Goal: Task Accomplishment & Management: Manage account settings

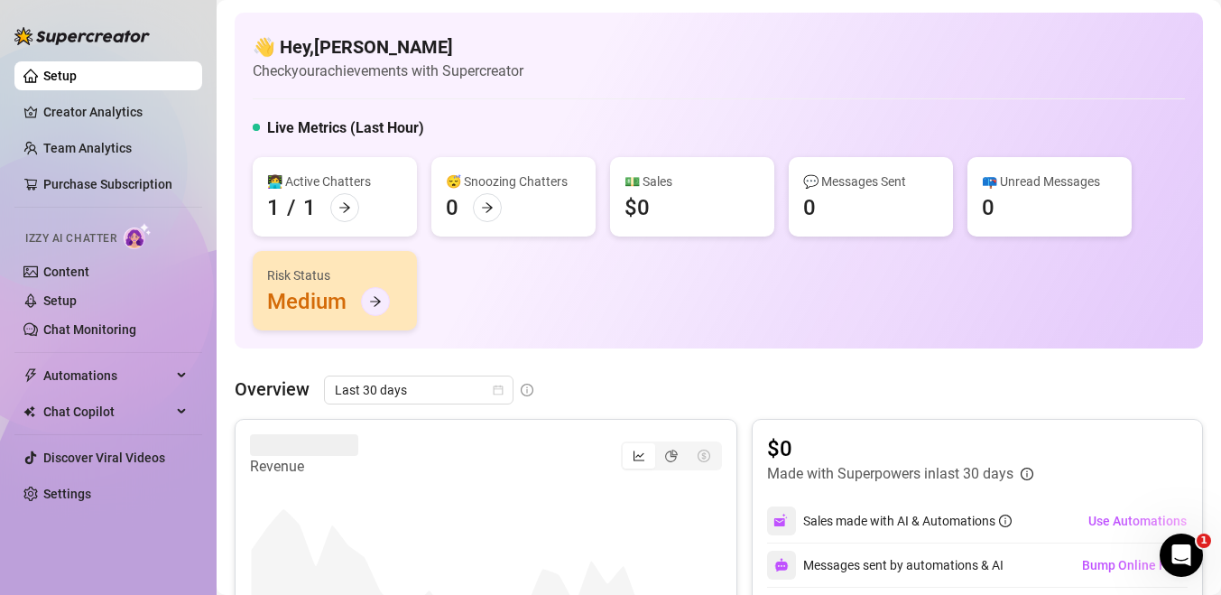
click at [374, 306] on icon "arrow-right" at bounding box center [375, 302] width 11 height 10
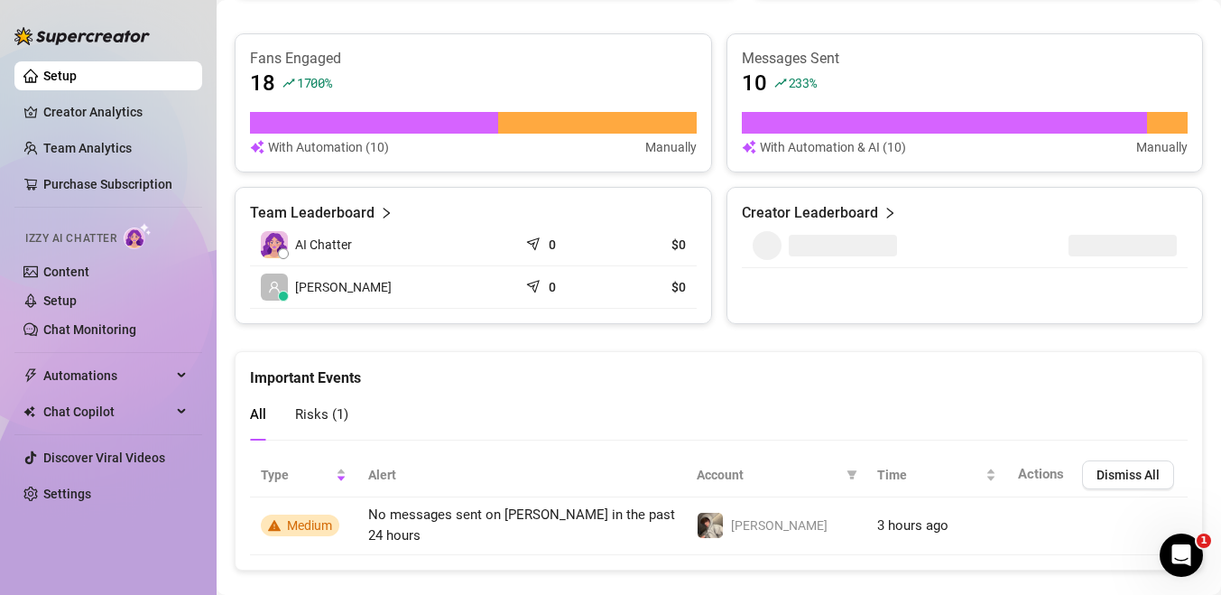
scroll to position [713, 0]
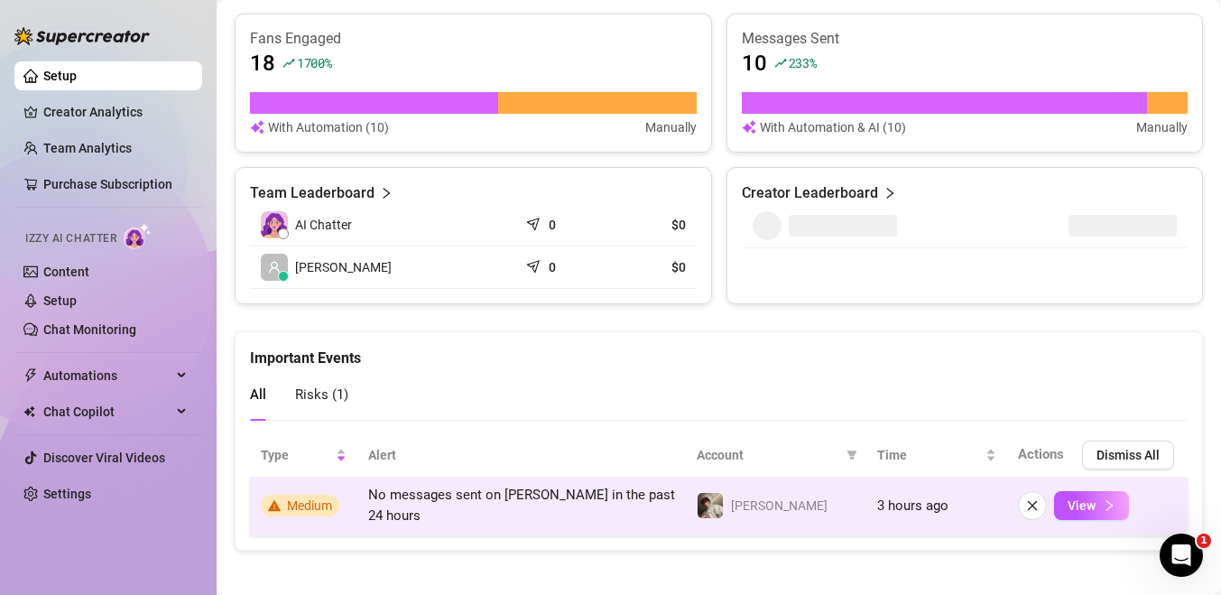
click at [283, 497] on span "Medium" at bounding box center [300, 506] width 79 height 22
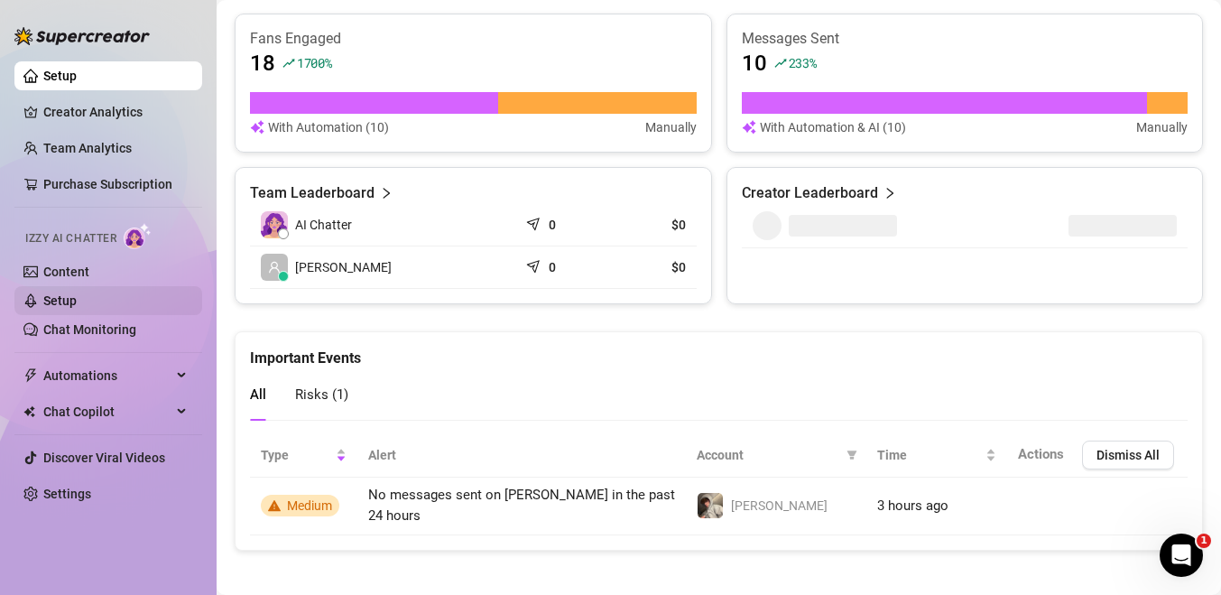
click at [77, 298] on link "Setup" at bounding box center [59, 300] width 33 height 14
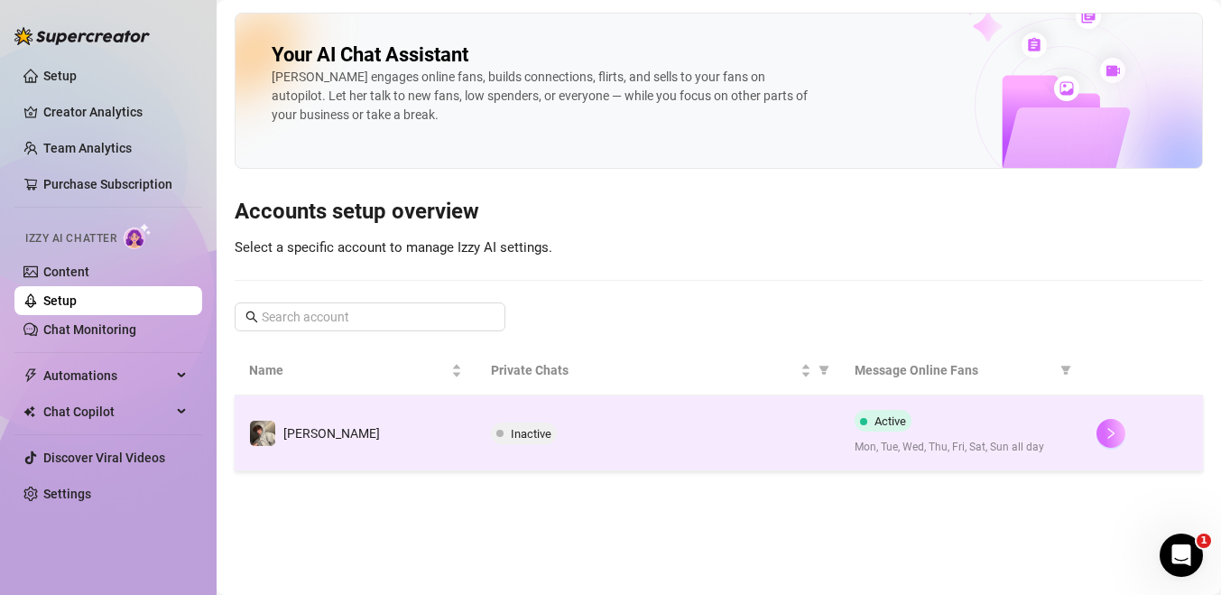
click at [1105, 428] on icon "right" at bounding box center [1111, 433] width 13 height 13
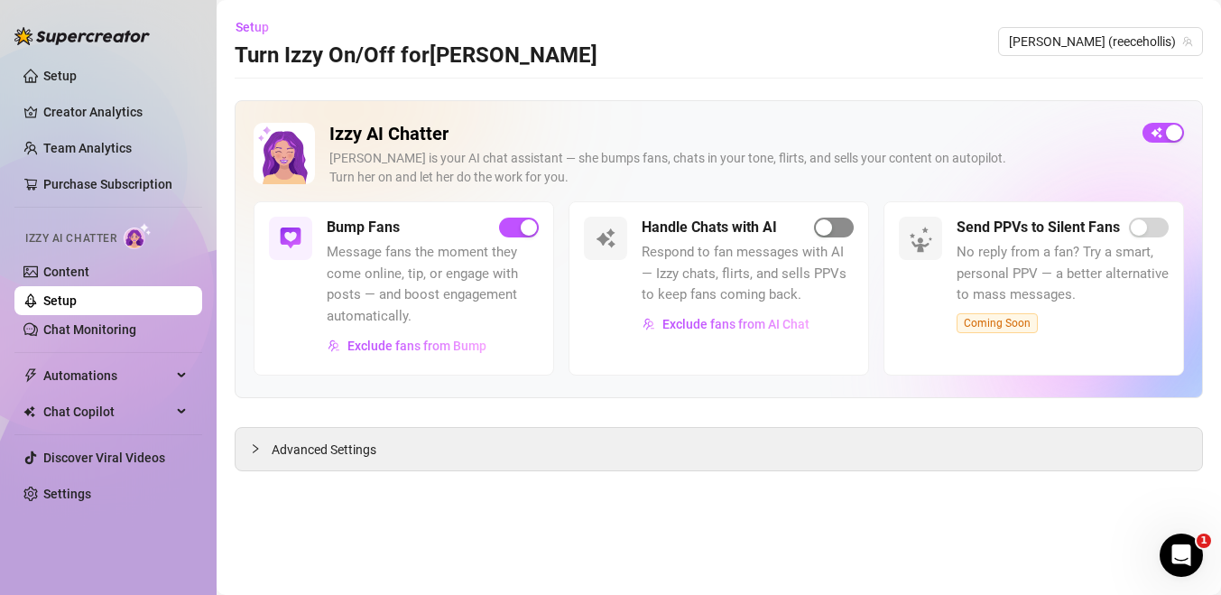
click at [825, 223] on div "button" at bounding box center [824, 227] width 16 height 16
click at [325, 457] on span "Advanced Settings" at bounding box center [324, 449] width 105 height 20
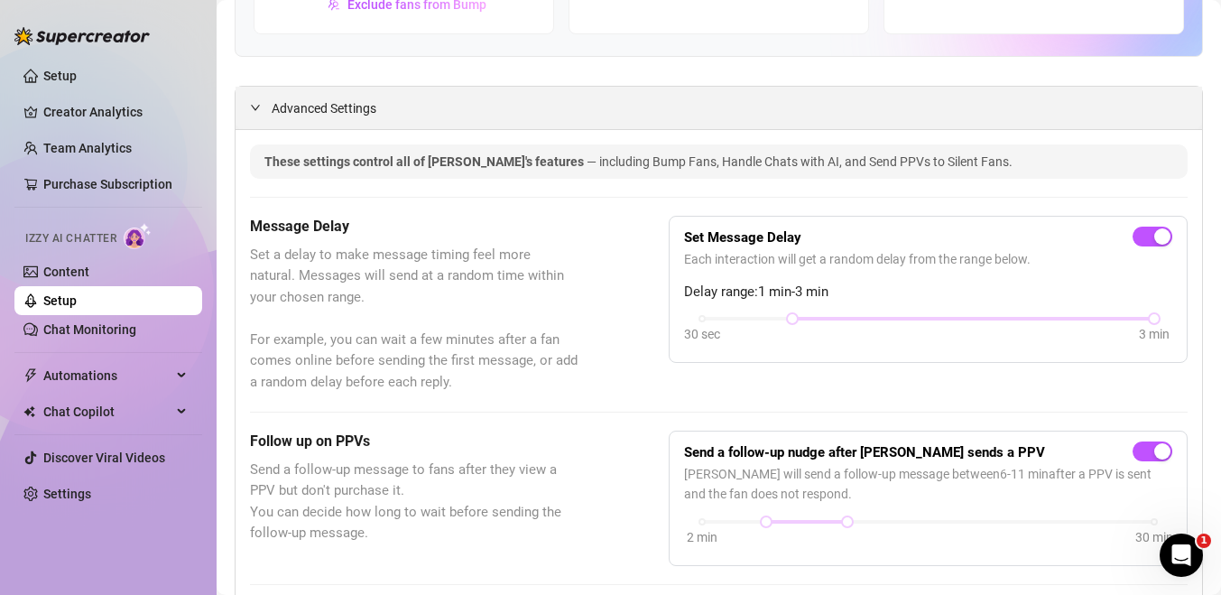
scroll to position [345, 0]
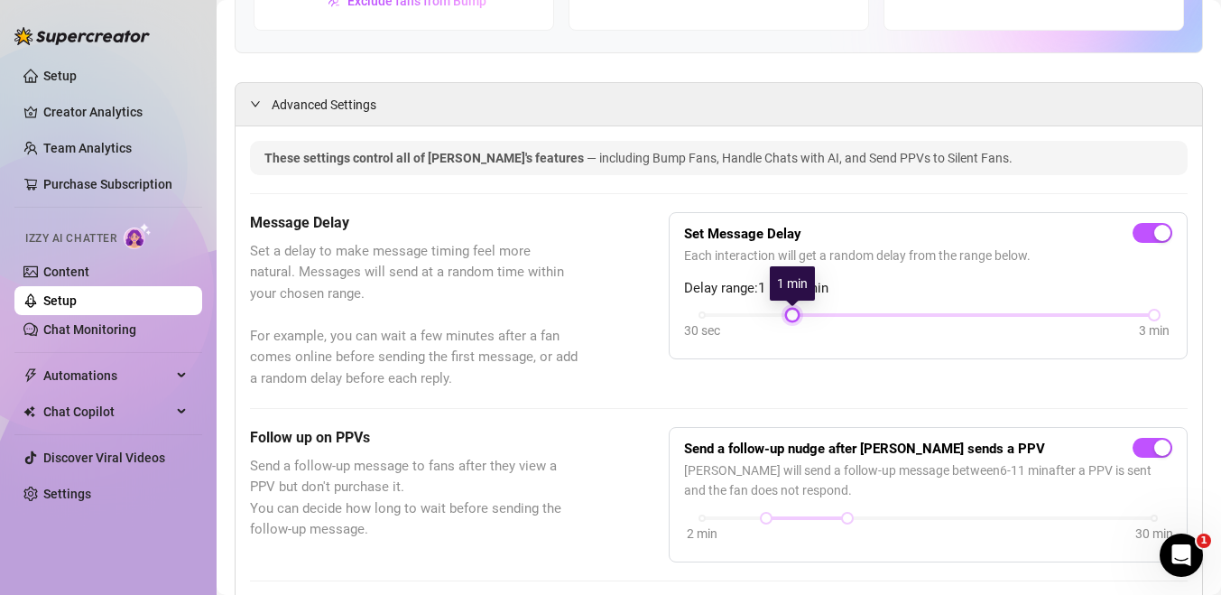
drag, startPoint x: 790, startPoint y: 310, endPoint x: 827, endPoint y: 323, distance: 39.9
click at [827, 323] on div "30 sec 3 min" at bounding box center [928, 327] width 488 height 34
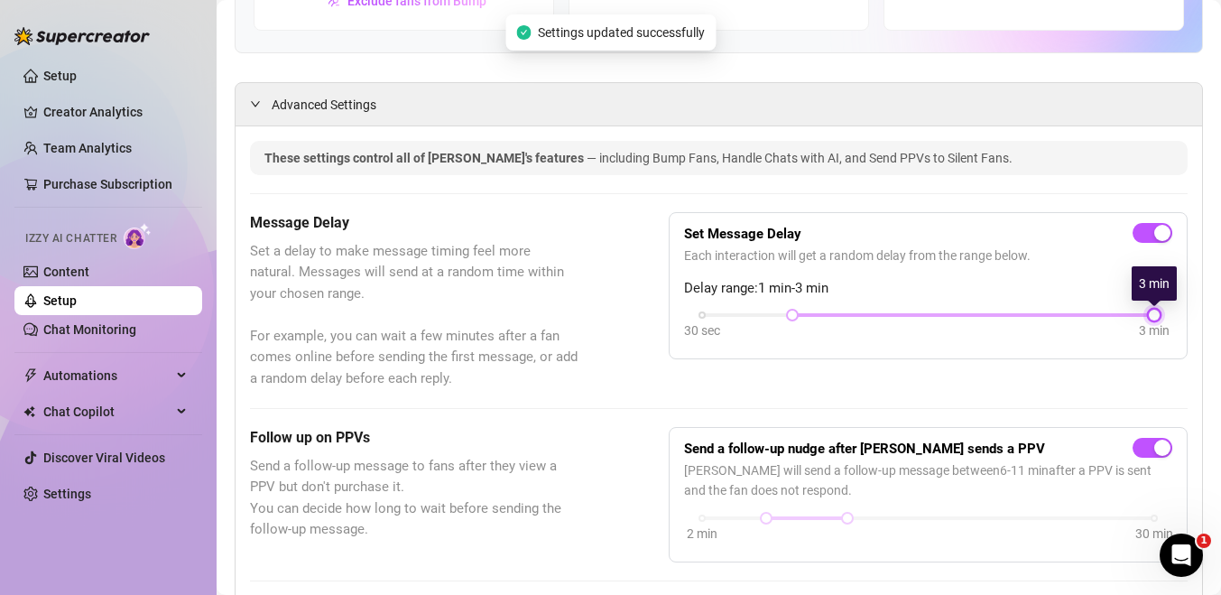
drag, startPoint x: 1152, startPoint y: 313, endPoint x: 1114, endPoint y: 310, distance: 38.9
click at [1114, 310] on div "30 sec 3 min" at bounding box center [928, 313] width 452 height 7
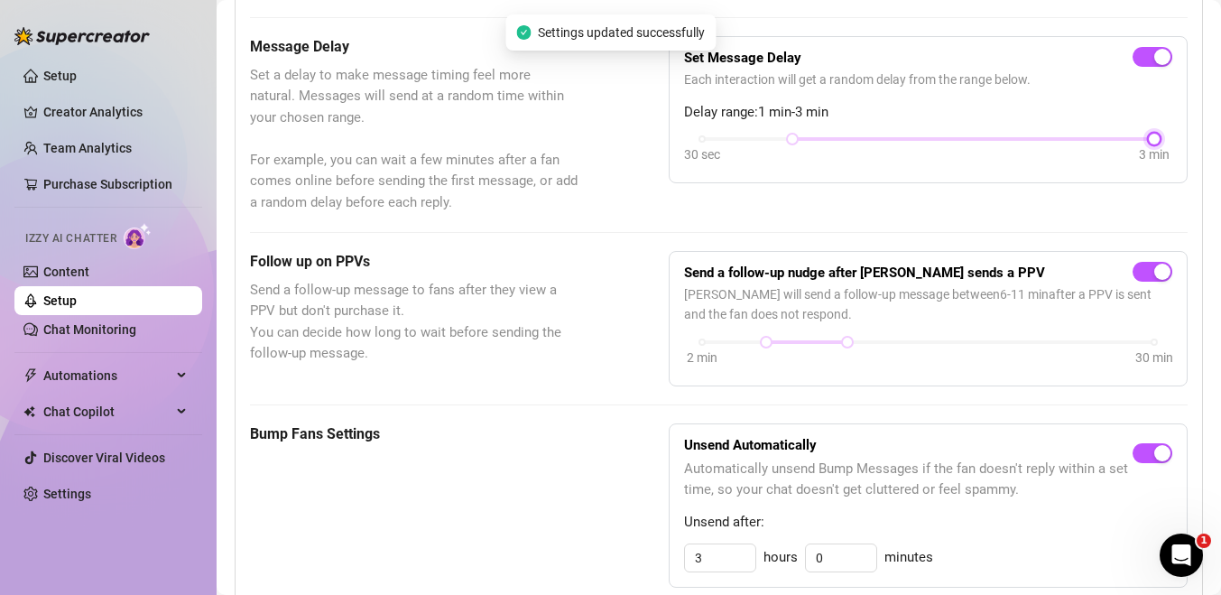
scroll to position [523, 0]
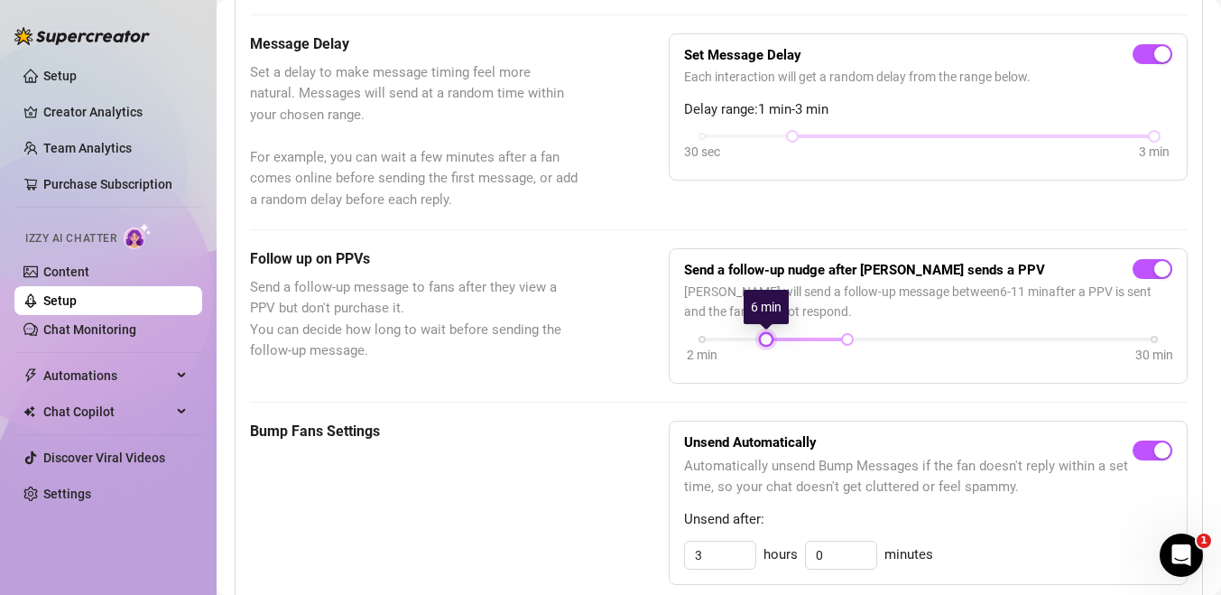
click at [771, 337] on div at bounding box center [766, 339] width 9 height 9
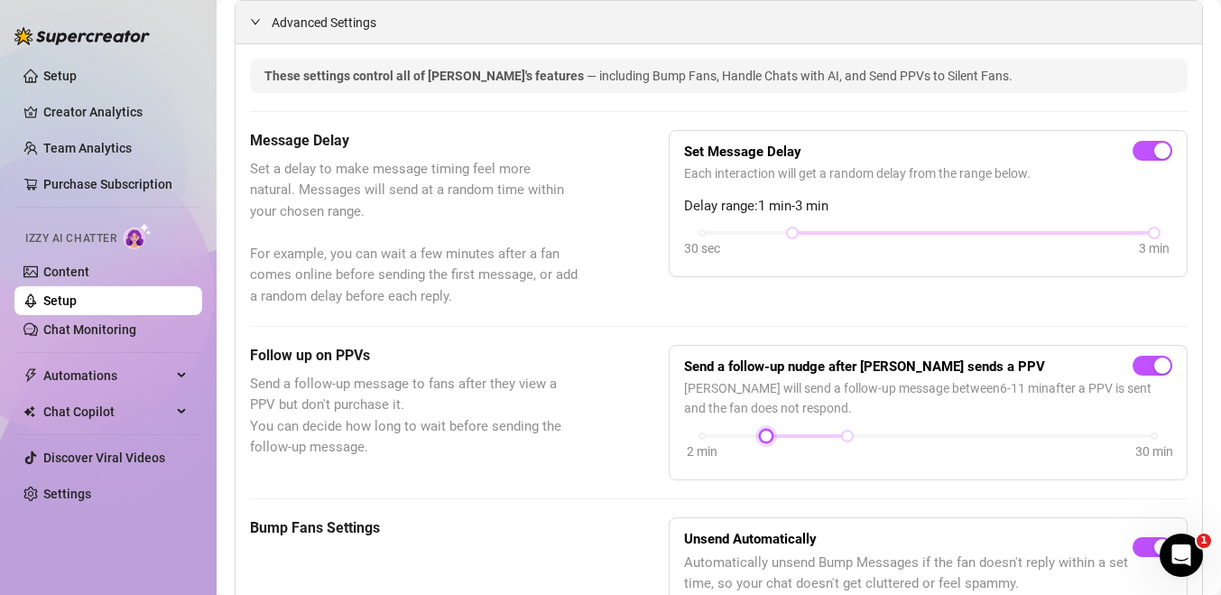
scroll to position [429, 0]
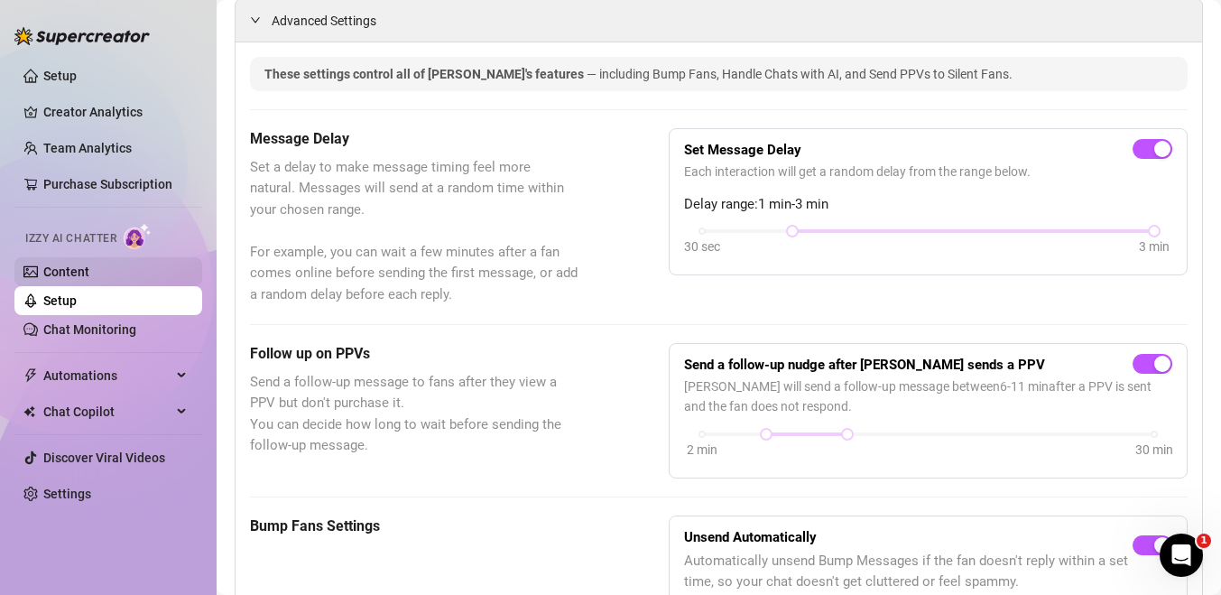
click at [81, 279] on link "Content" at bounding box center [66, 271] width 46 height 14
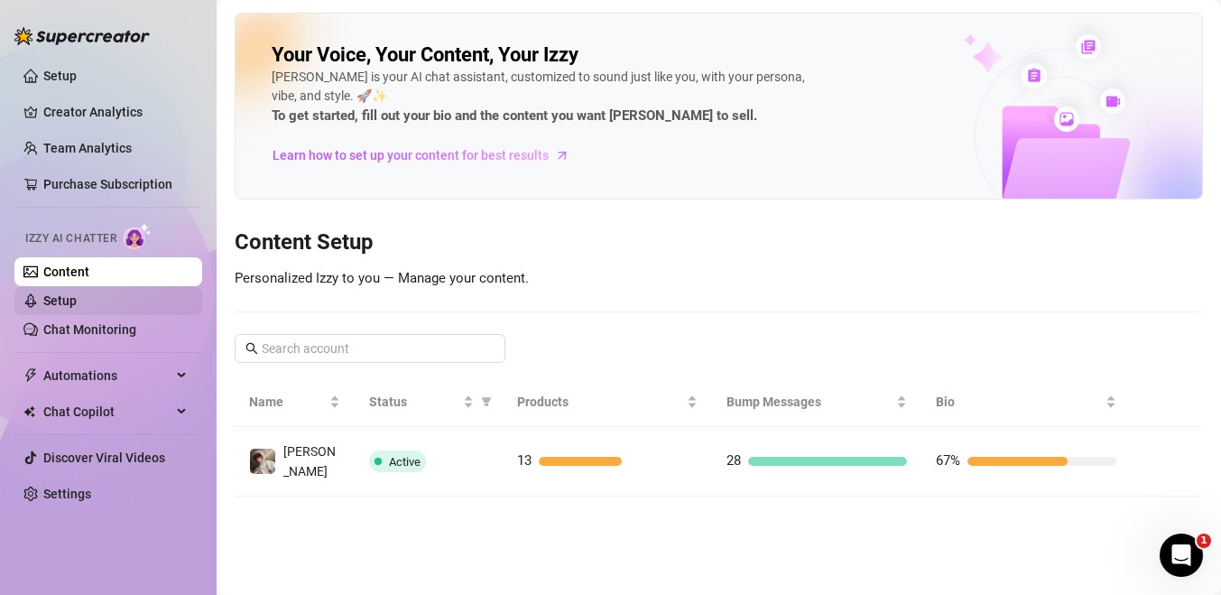
click at [77, 306] on link "Setup" at bounding box center [59, 300] width 33 height 14
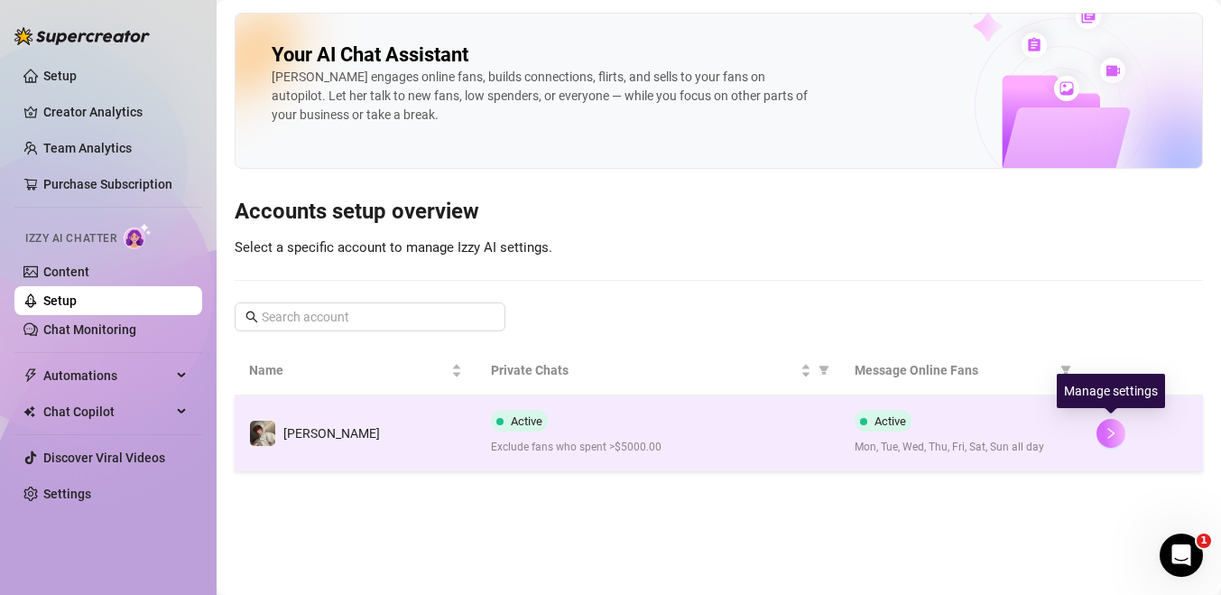
click at [1102, 433] on button "button" at bounding box center [1110, 433] width 29 height 29
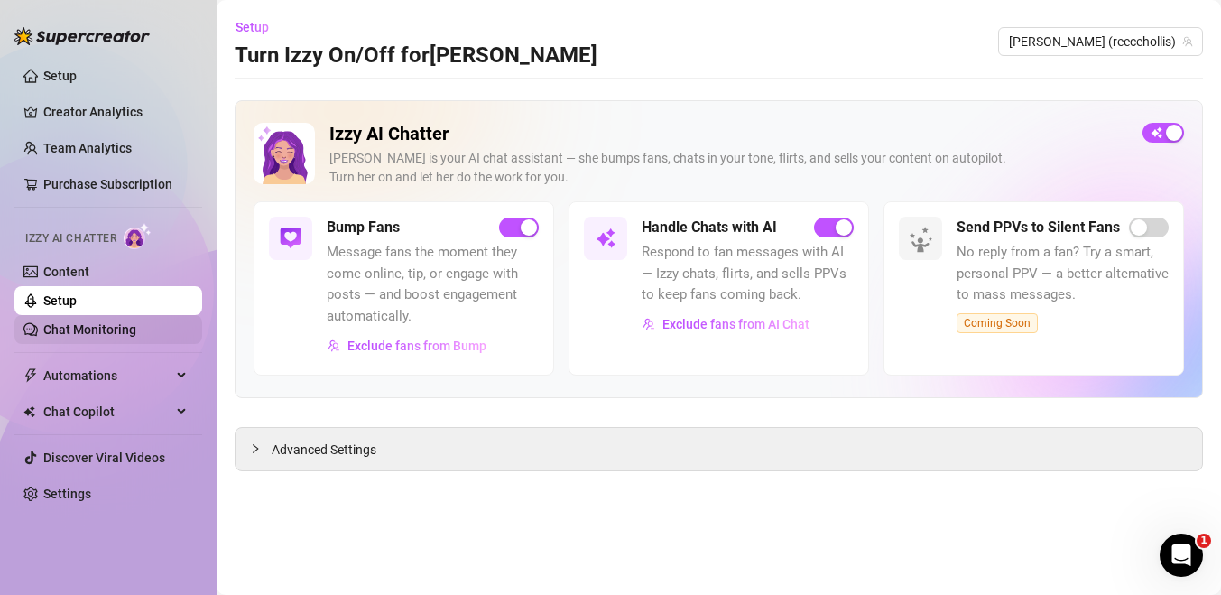
click at [134, 330] on link "Chat Monitoring" at bounding box center [89, 329] width 93 height 14
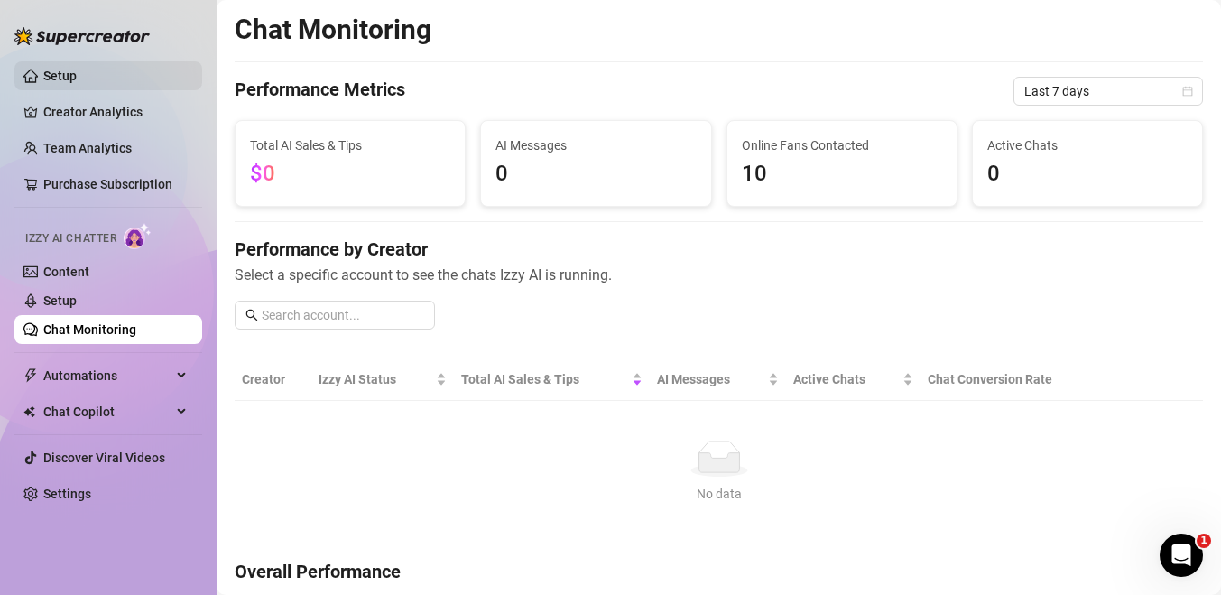
click at [76, 73] on link "Setup" at bounding box center [59, 76] width 33 height 14
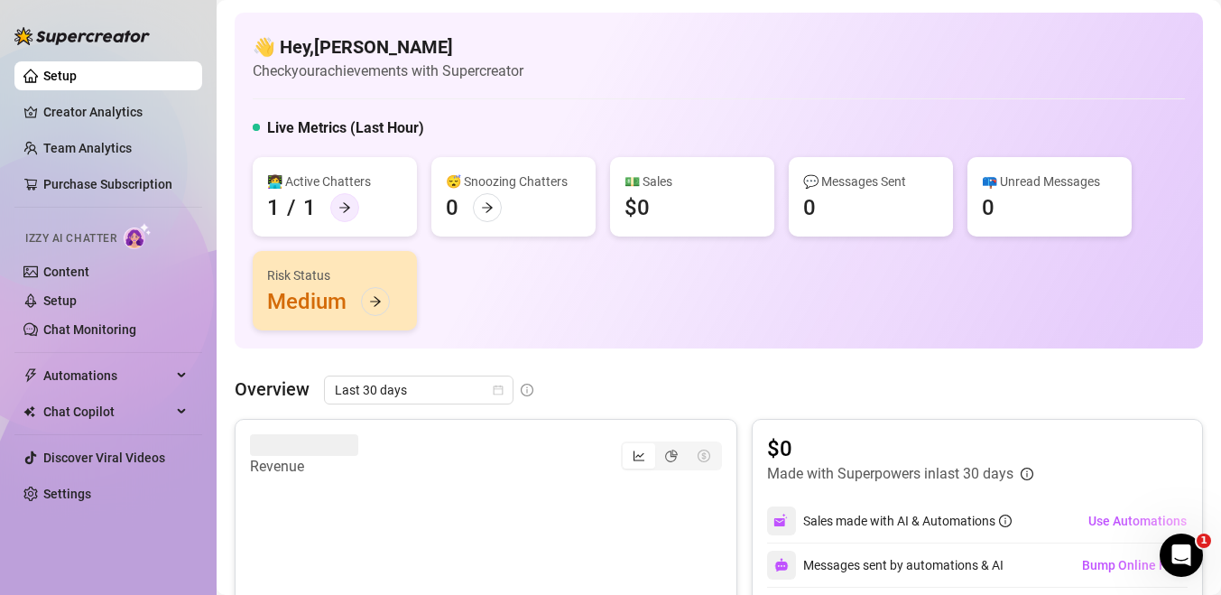
click at [340, 203] on icon "arrow-right" at bounding box center [344, 207] width 13 height 13
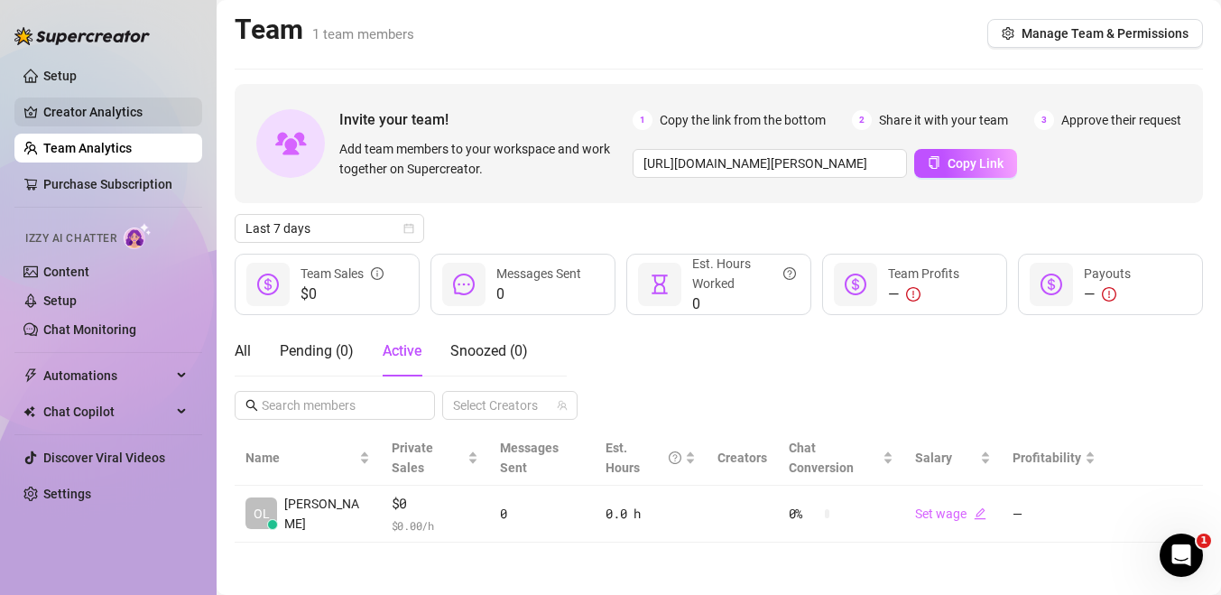
click at [146, 112] on link "Creator Analytics" at bounding box center [115, 111] width 144 height 29
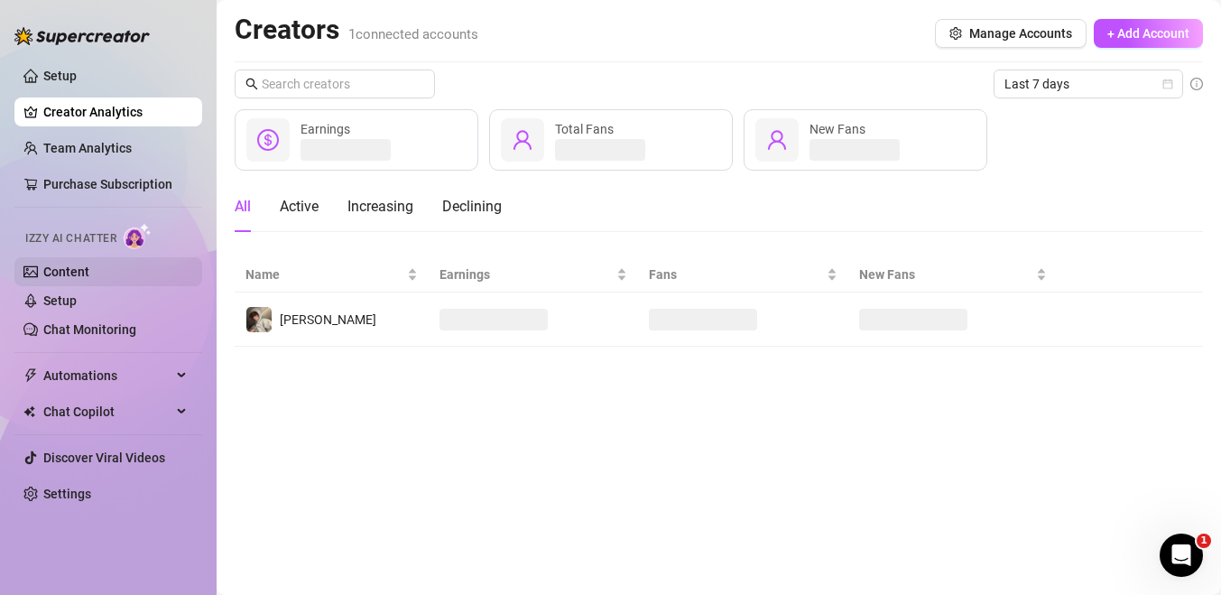
click at [68, 273] on link "Content" at bounding box center [66, 271] width 46 height 14
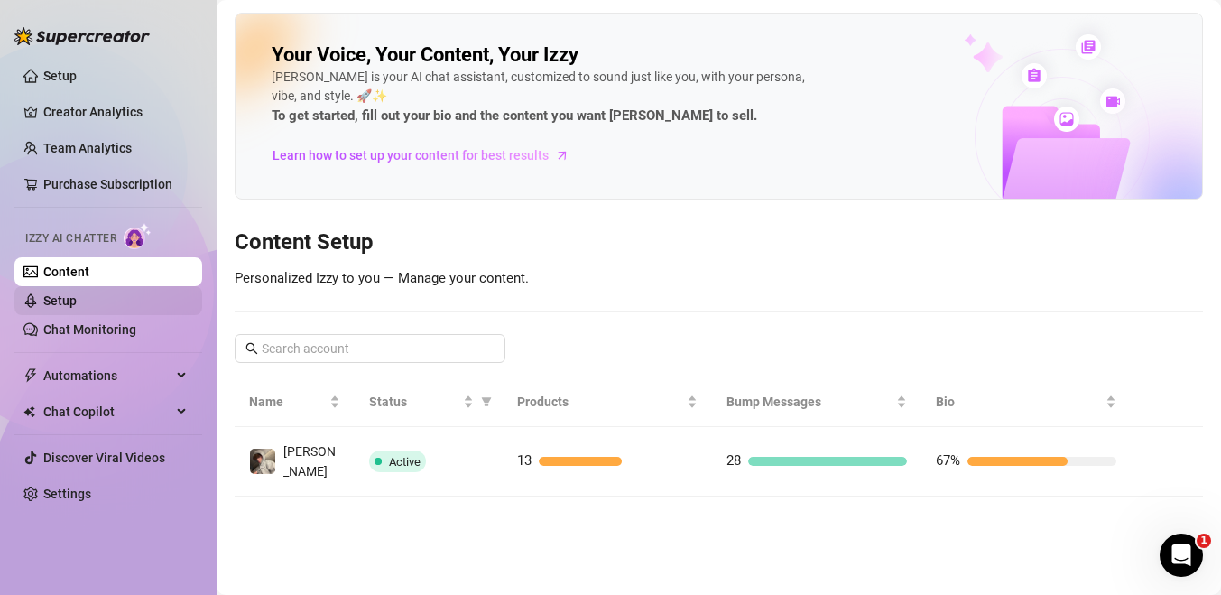
click at [77, 296] on link "Setup" at bounding box center [59, 300] width 33 height 14
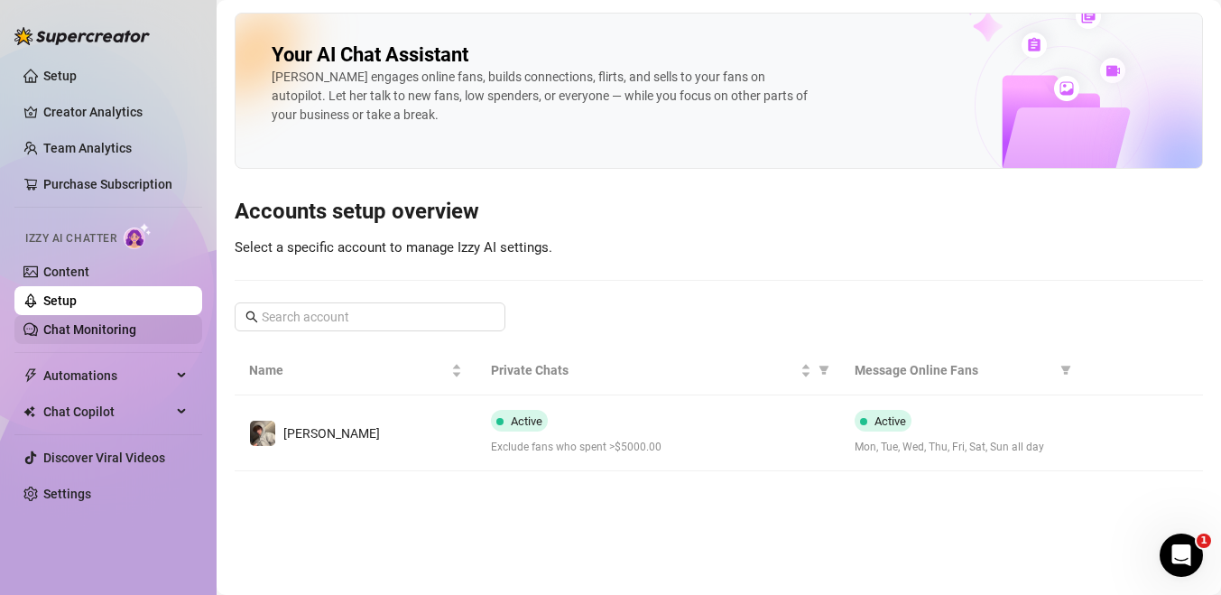
click at [113, 333] on link "Chat Monitoring" at bounding box center [89, 329] width 93 height 14
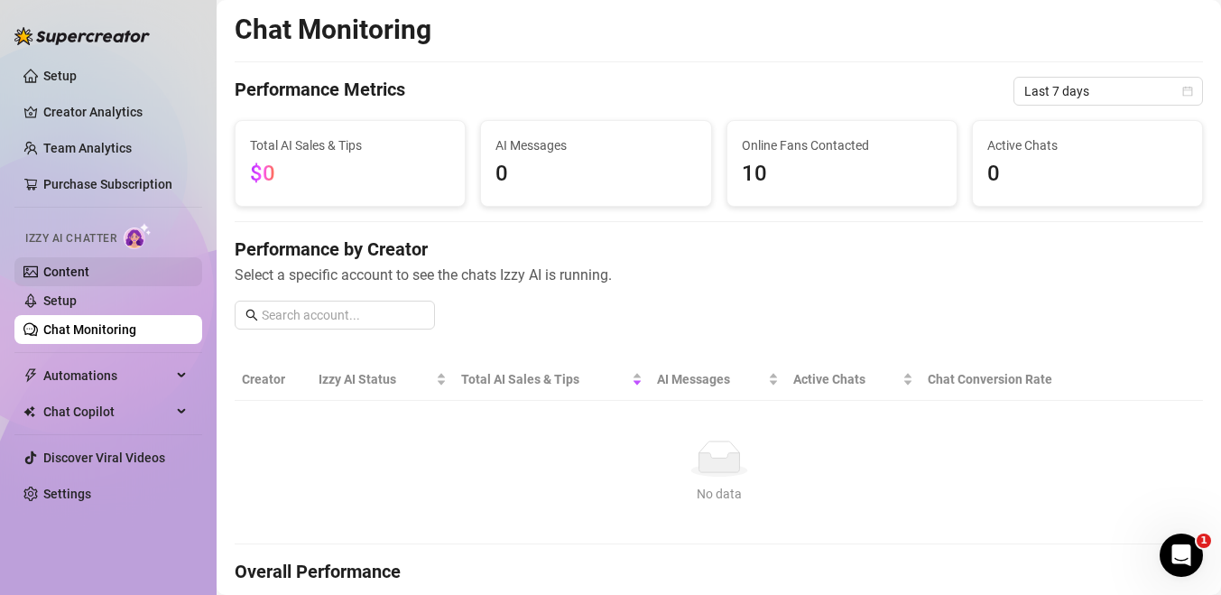
click at [89, 277] on link "Content" at bounding box center [66, 271] width 46 height 14
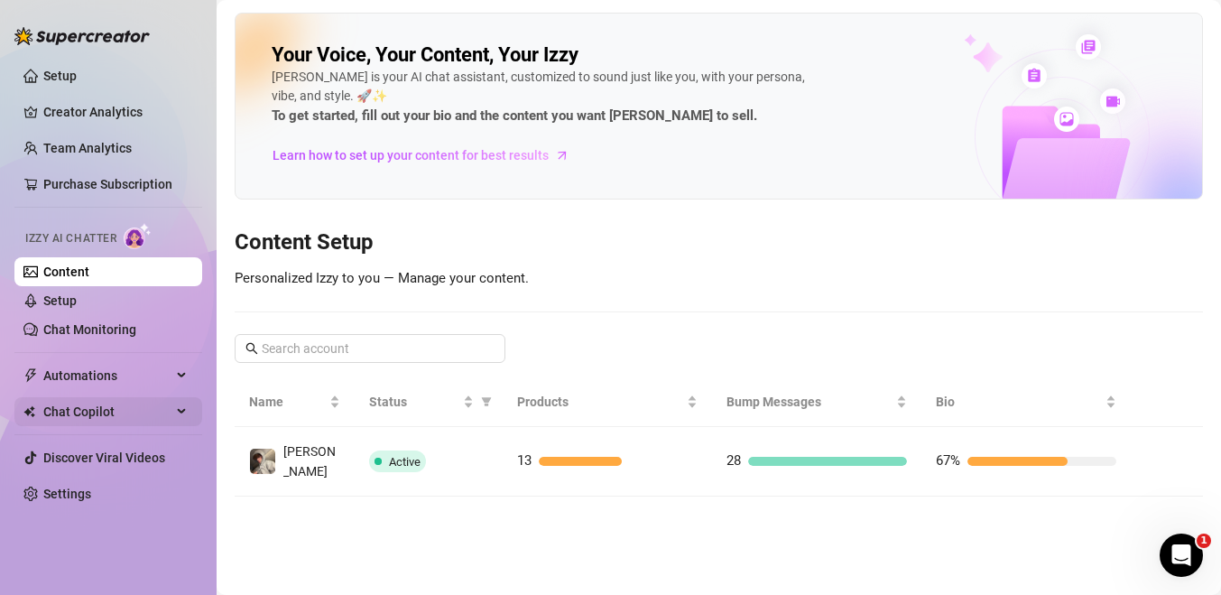
click at [150, 410] on span "Chat Copilot" at bounding box center [107, 411] width 128 height 29
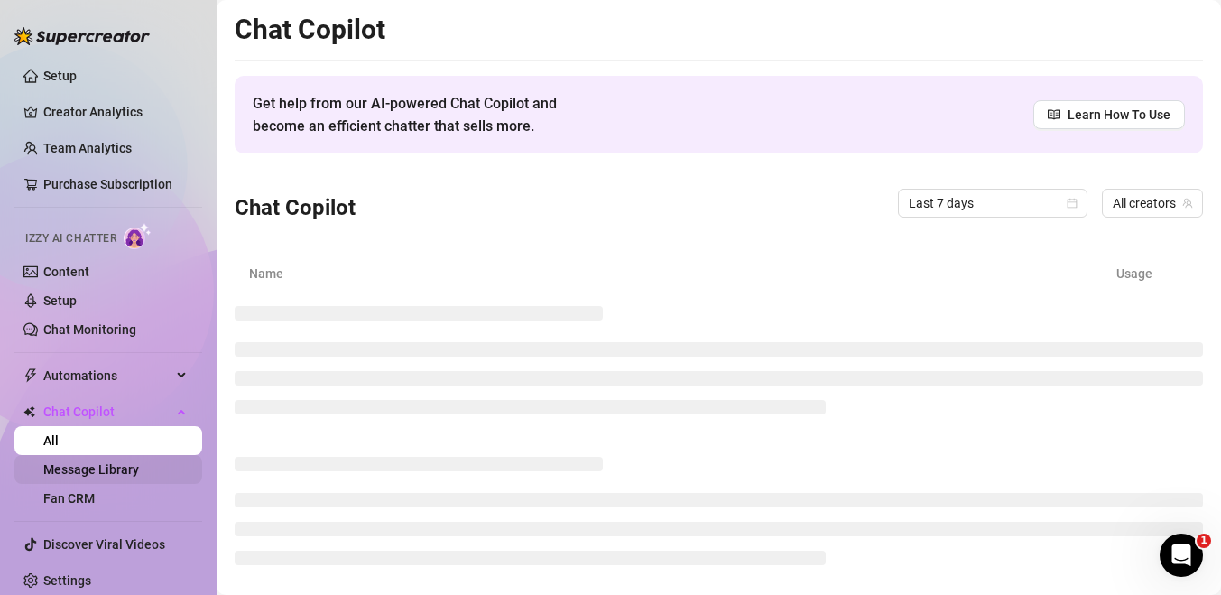
click at [138, 463] on link "Message Library" at bounding box center [91, 469] width 96 height 14
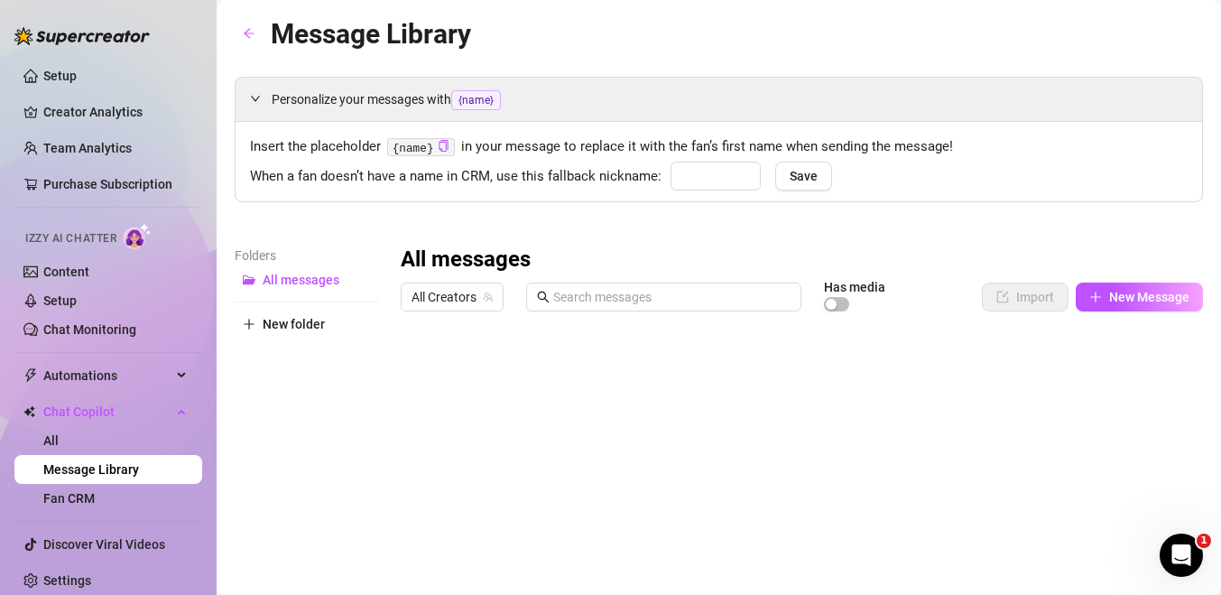
type input "babe"
click at [77, 293] on link "Setup" at bounding box center [59, 300] width 33 height 14
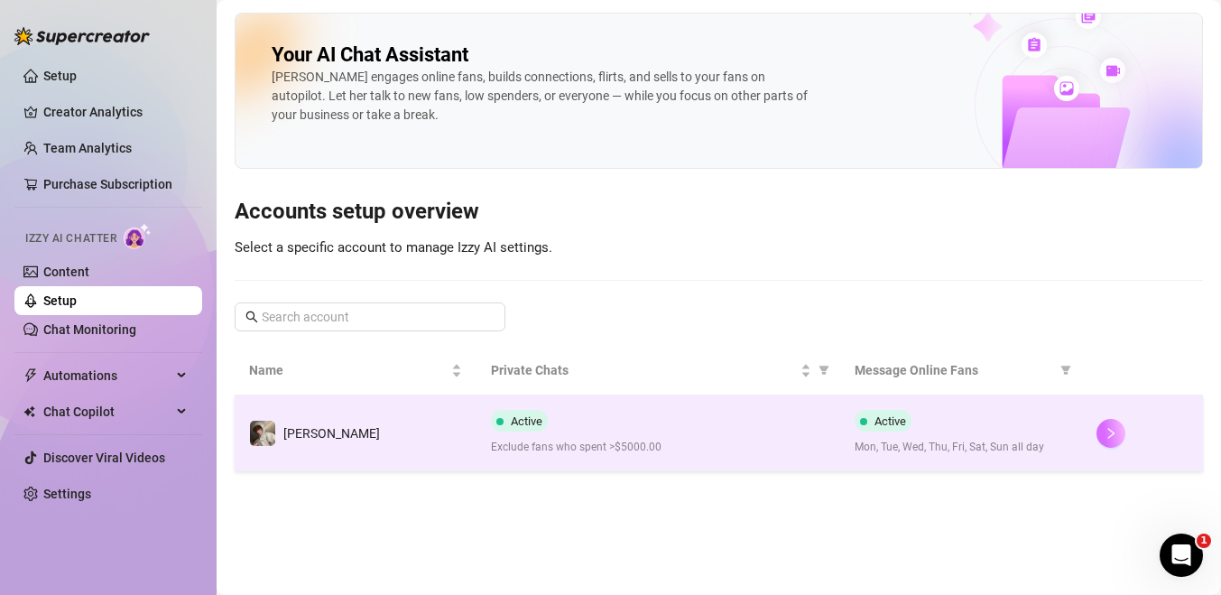
click at [1122, 432] on button "button" at bounding box center [1110, 433] width 29 height 29
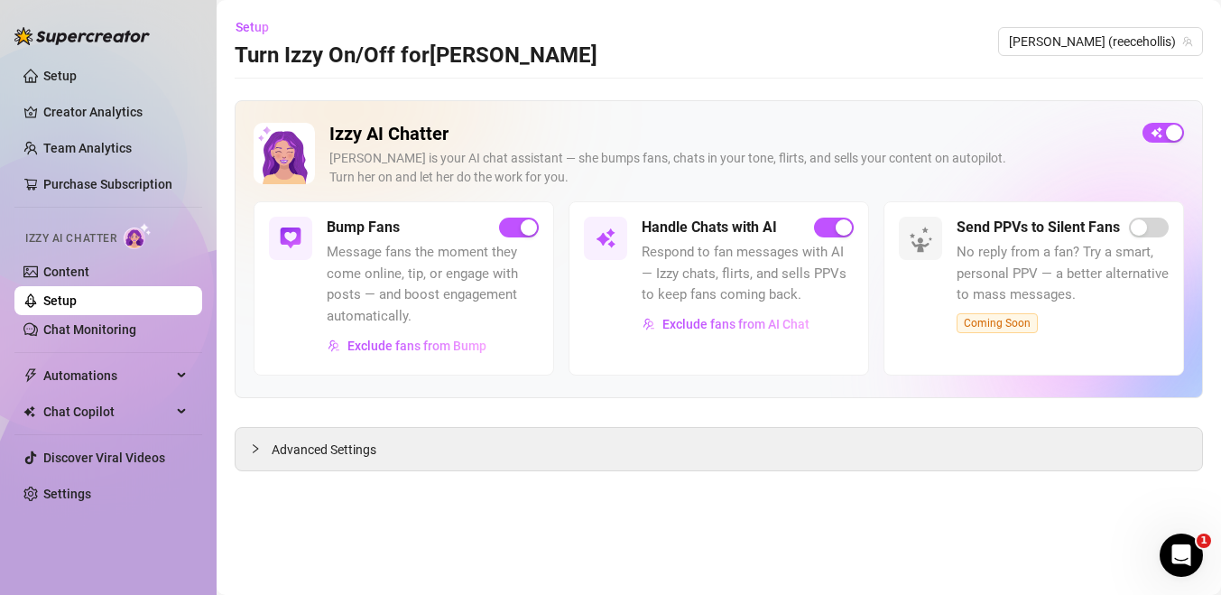
click at [1183, 547] on icon "Open Intercom Messenger" at bounding box center [1182, 556] width 30 height 30
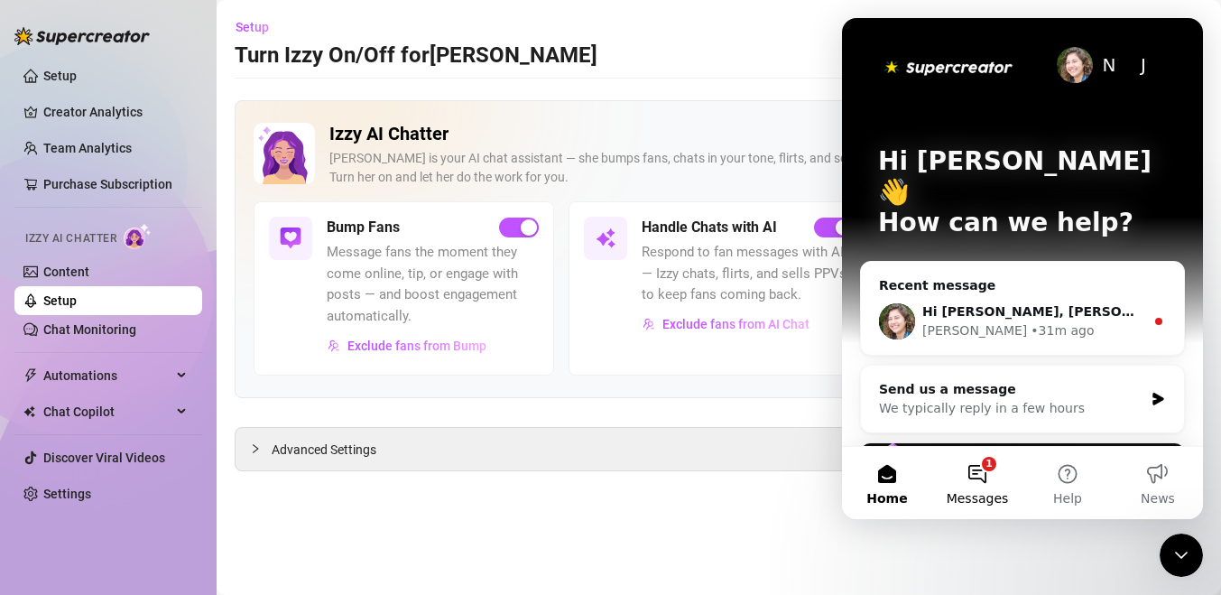
click at [1000, 468] on button "1 Messages" at bounding box center [977, 483] width 90 height 72
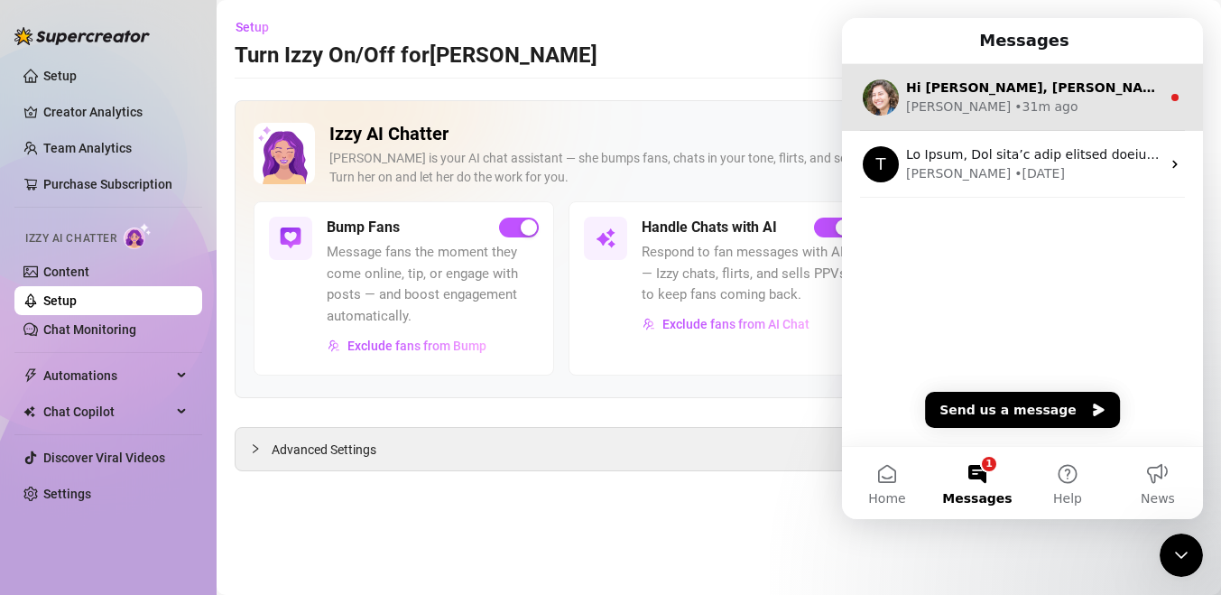
click at [1014, 102] on div "• 31m ago" at bounding box center [1045, 106] width 63 height 19
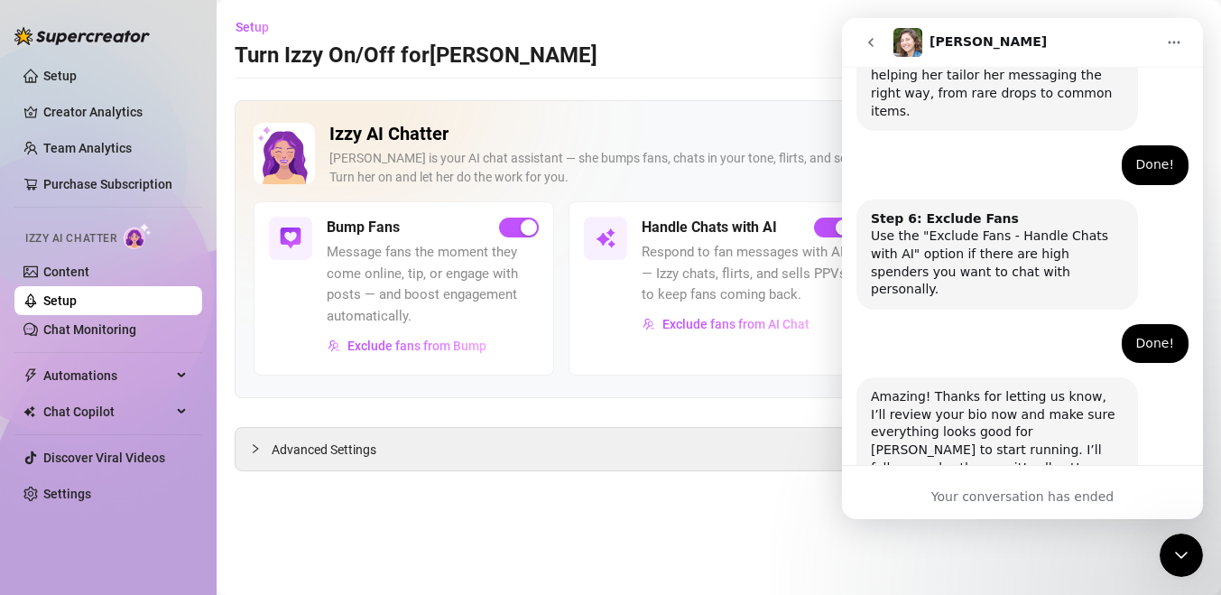
scroll to position [1261, 0]
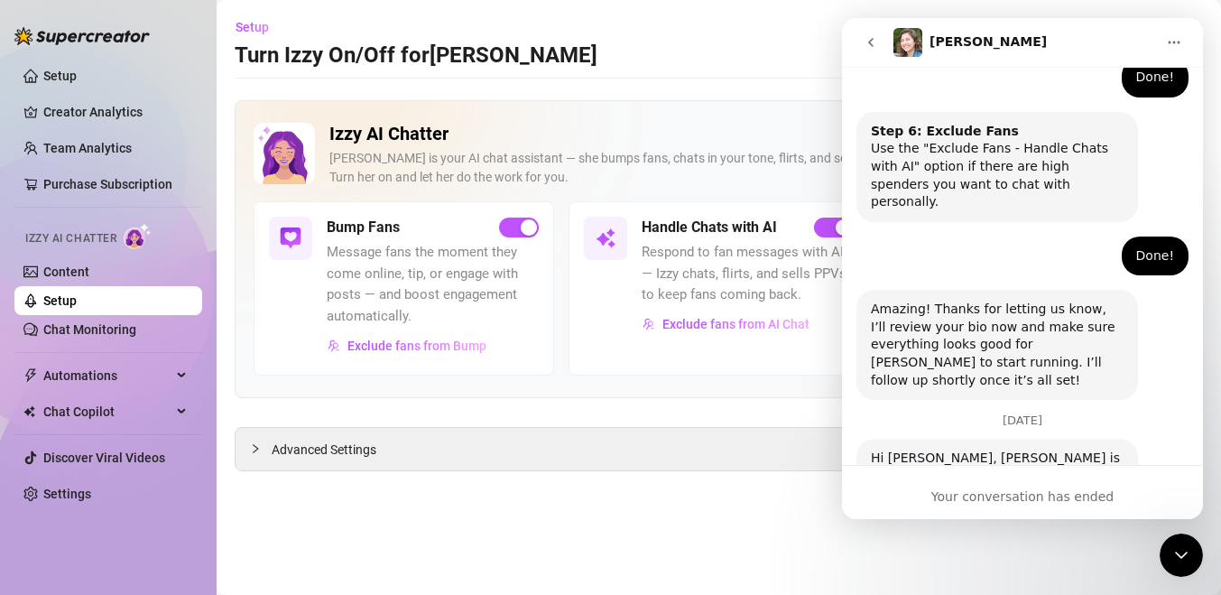
click at [865, 48] on icon "go back" at bounding box center [871, 42] width 14 height 14
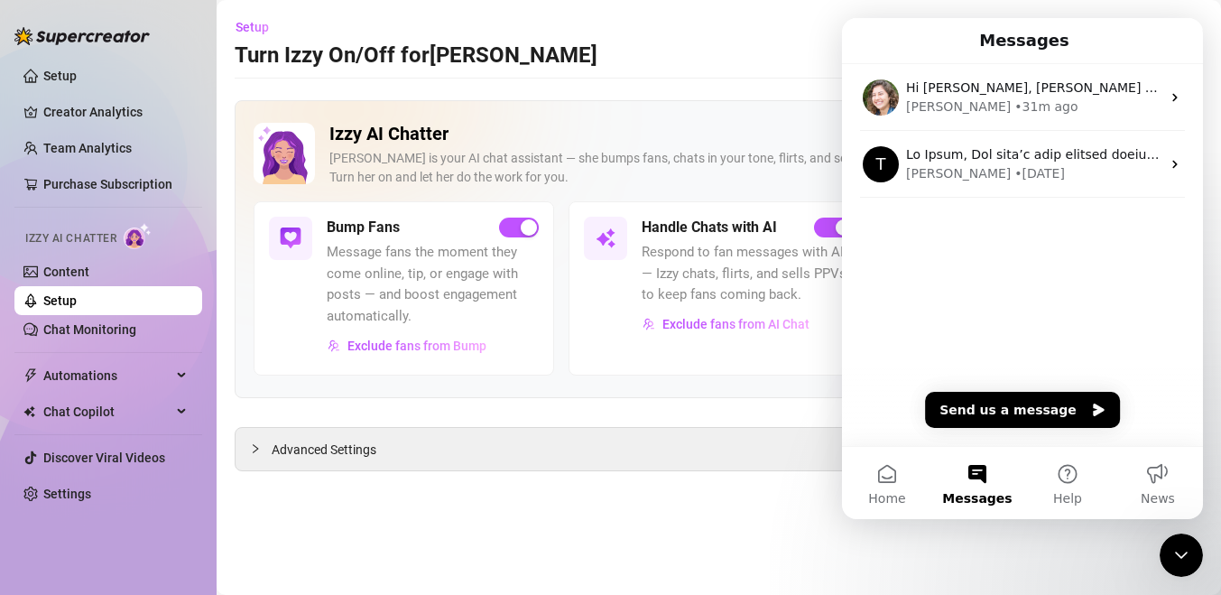
scroll to position [0, 0]
click at [790, 60] on div "Setup Turn Izzy On/Off for [PERSON_NAME] (reecehollis)" at bounding box center [719, 42] width 968 height 58
click at [1000, 465] on button "Messages" at bounding box center [977, 483] width 90 height 72
click at [978, 479] on button "Messages" at bounding box center [977, 483] width 90 height 72
click at [1179, 557] on icon "Close Intercom Messenger" at bounding box center [1181, 555] width 22 height 22
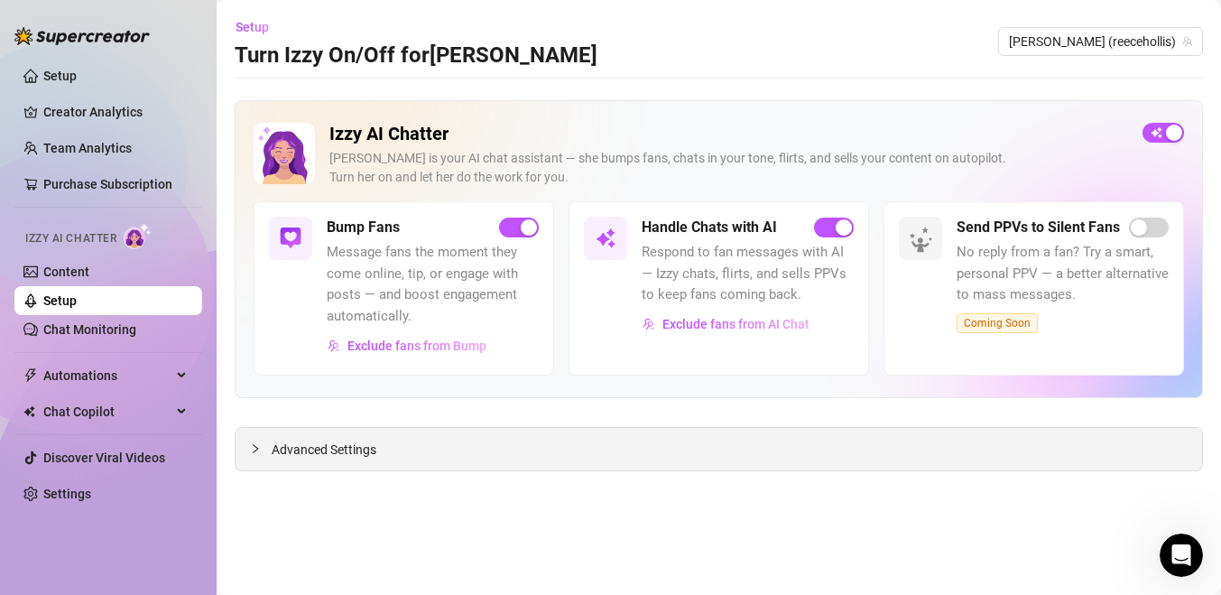
click at [531, 446] on div "Advanced Settings" at bounding box center [719, 449] width 966 height 42
click at [331, 460] on div "Advanced Settings" at bounding box center [719, 449] width 966 height 42
click at [240, 444] on div "Advanced Settings" at bounding box center [719, 449] width 966 height 42
click at [254, 444] on icon "collapsed" at bounding box center [255, 447] width 5 height 9
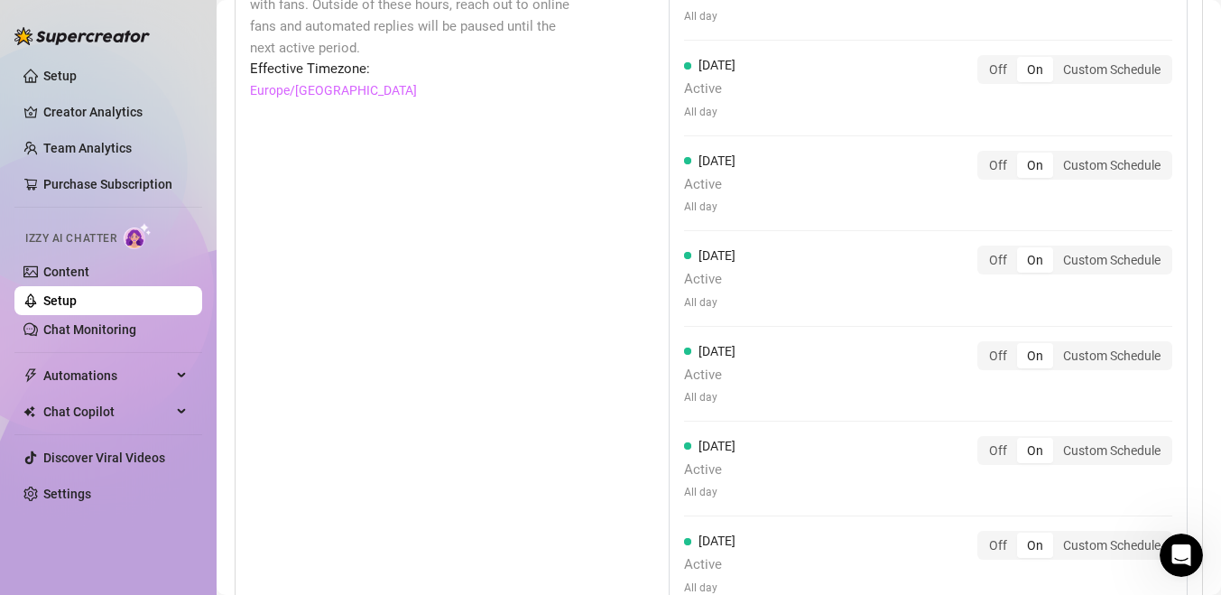
scroll to position [1630, 0]
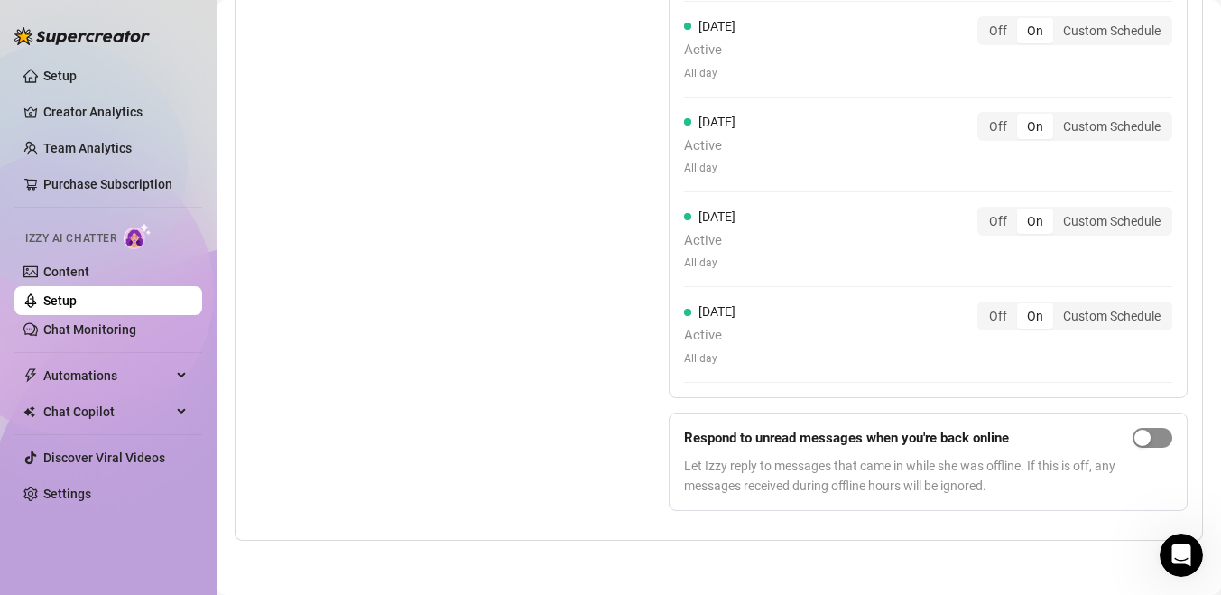
click at [1141, 441] on div "button" at bounding box center [1142, 438] width 16 height 16
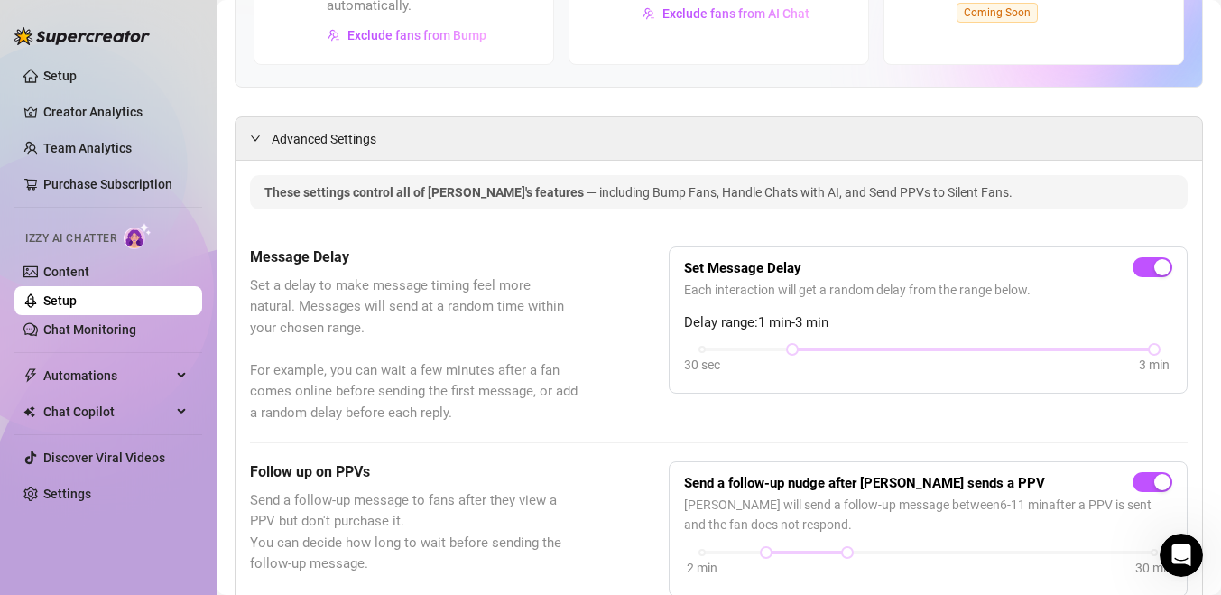
scroll to position [0, 0]
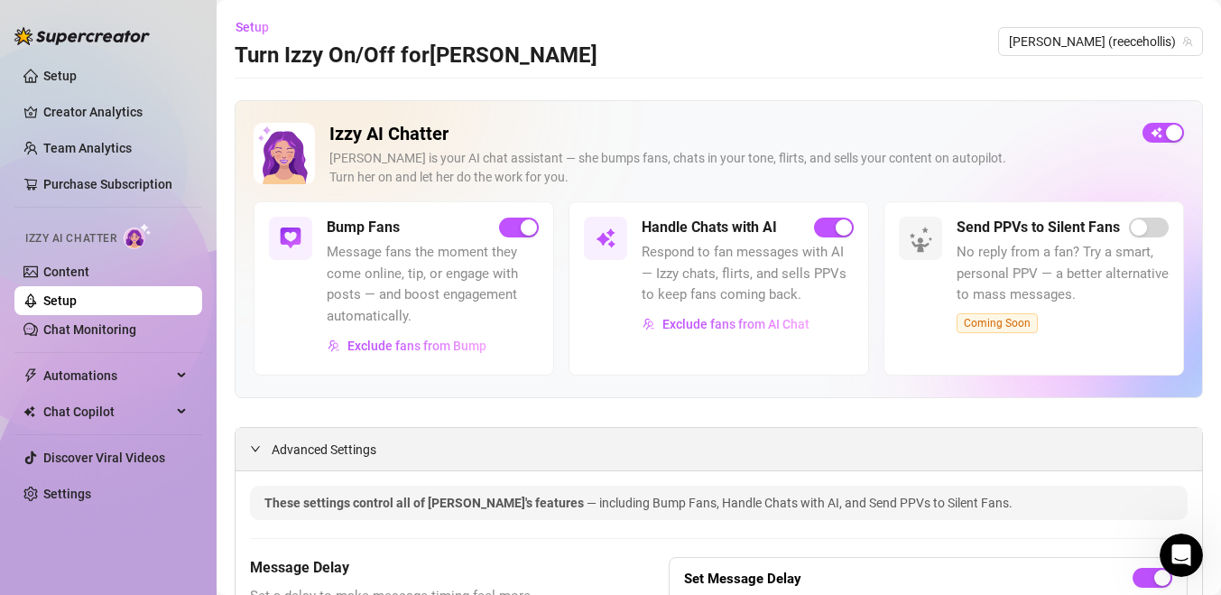
click at [305, 449] on span "Advanced Settings" at bounding box center [324, 449] width 105 height 20
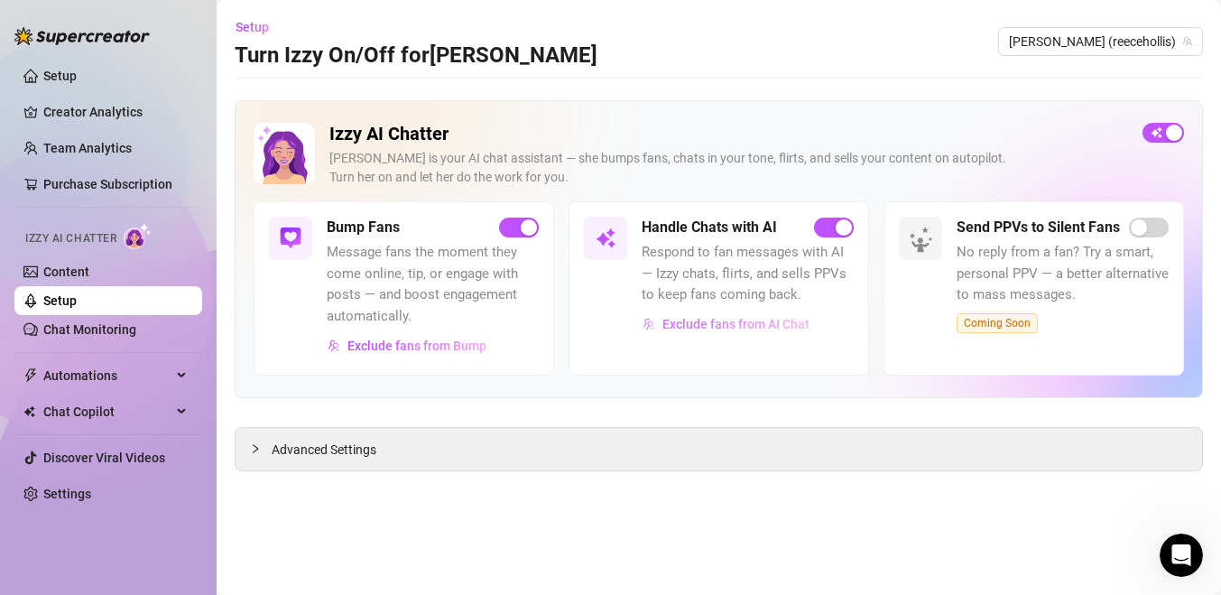
click at [655, 328] on button "Exclude fans from AI Chat" at bounding box center [726, 324] width 169 height 29
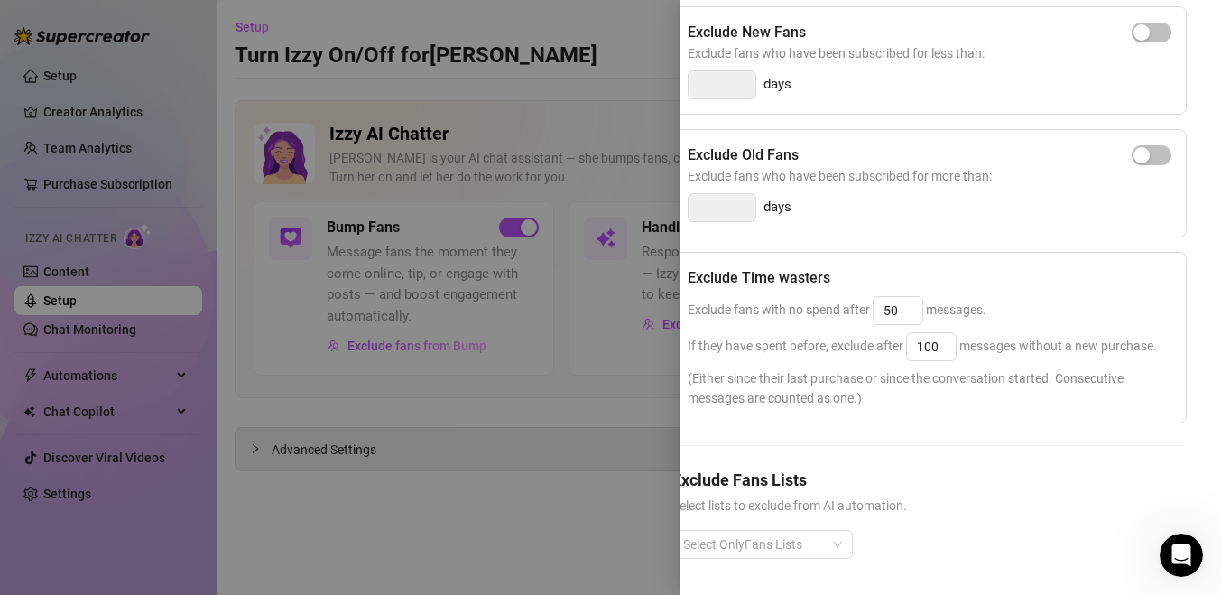
scroll to position [334, 0]
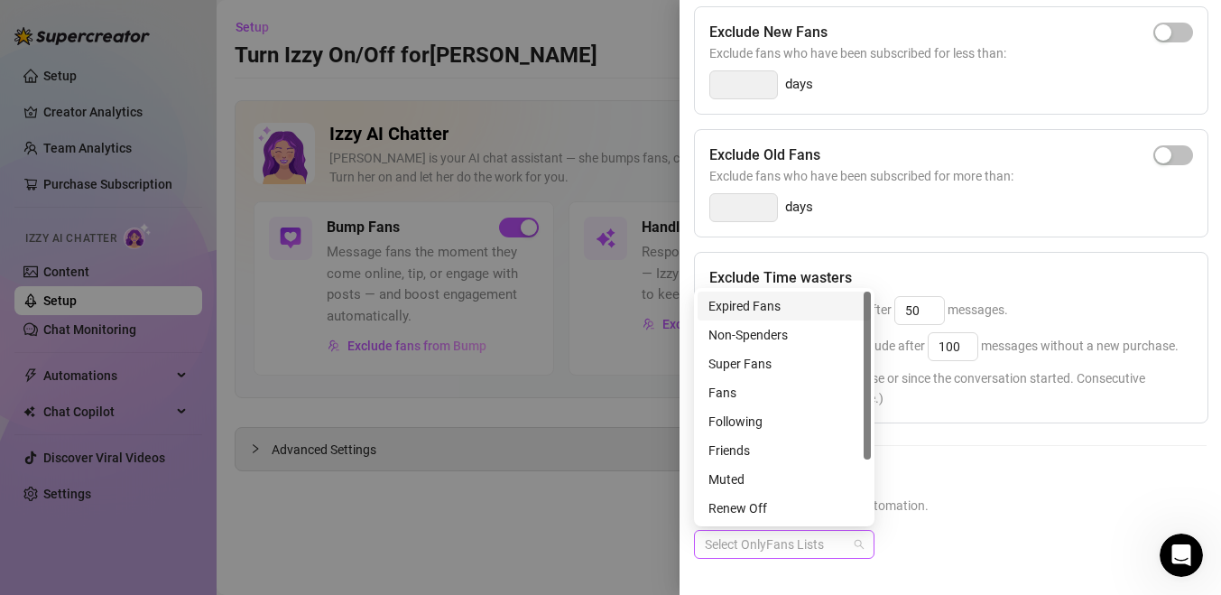
click at [850, 536] on div at bounding box center [775, 543] width 154 height 25
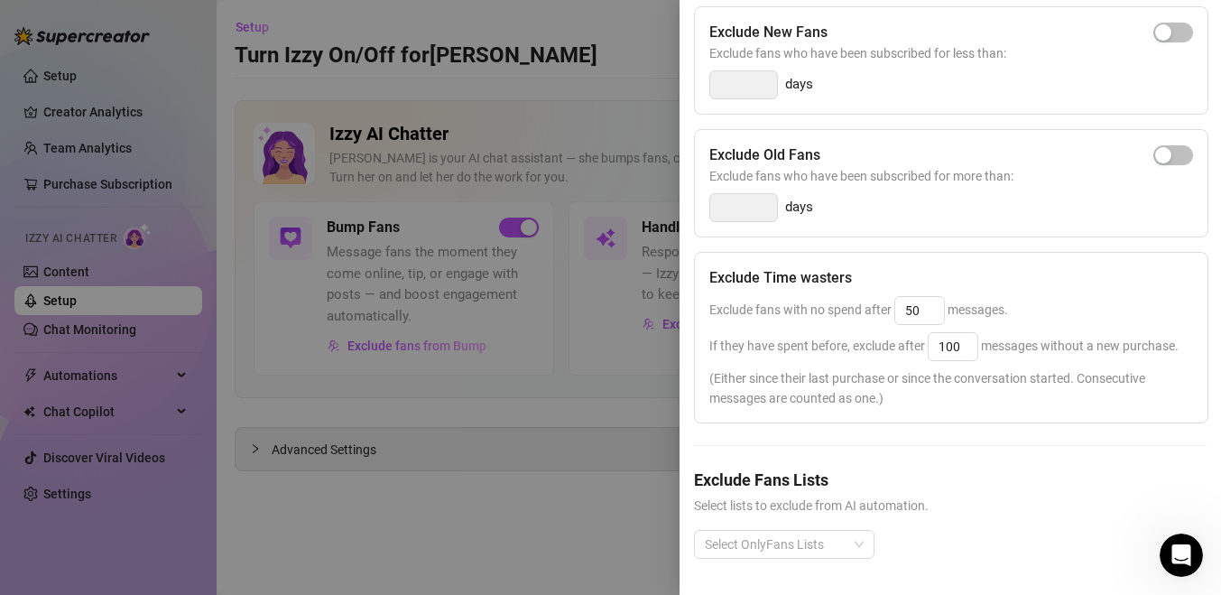
click at [948, 516] on div "Exclude Fans Lists Select lists to exclude from AI automation. Select OnlyFans …" at bounding box center [950, 527] width 513 height 120
click at [855, 536] on div "Select OnlyFans Lists" at bounding box center [784, 544] width 180 height 29
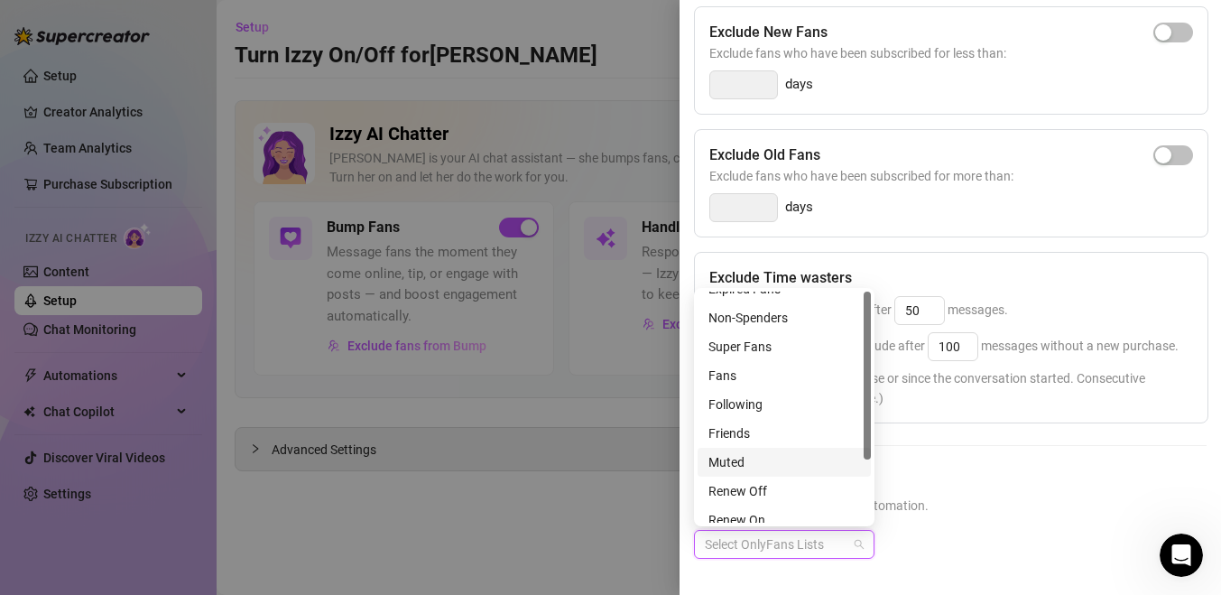
scroll to position [0, 0]
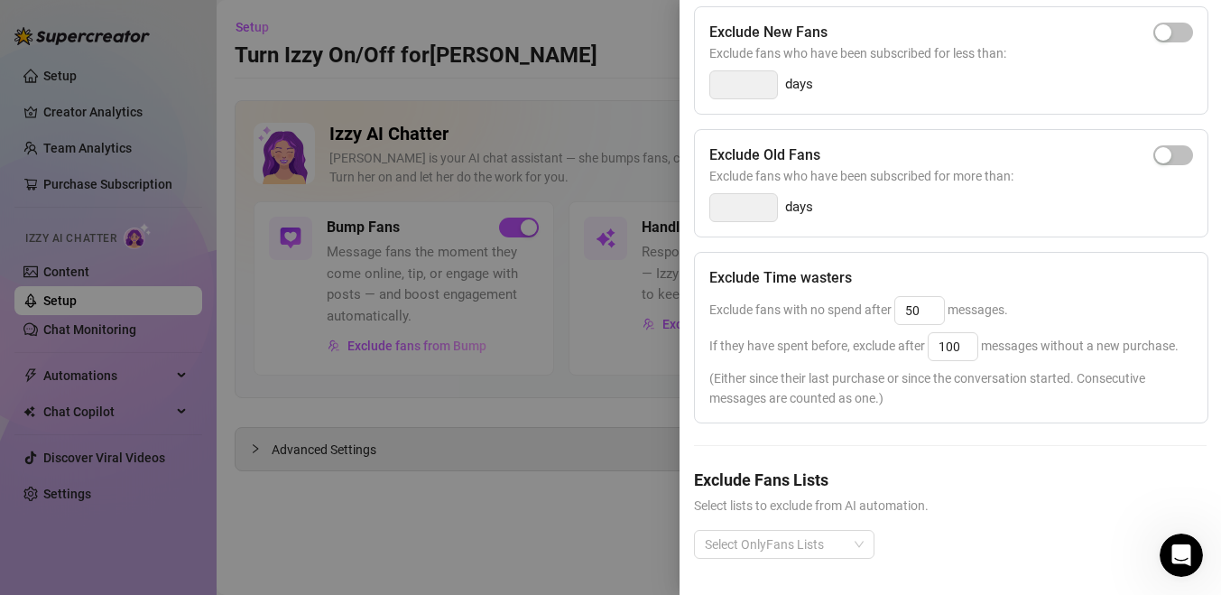
click at [929, 465] on div "Exclude Spenders Exclude fans who spent more than: 5000 $ Exclude New Fans Excl…" at bounding box center [950, 236] width 513 height 704
click at [307, 413] on div at bounding box center [610, 297] width 1221 height 595
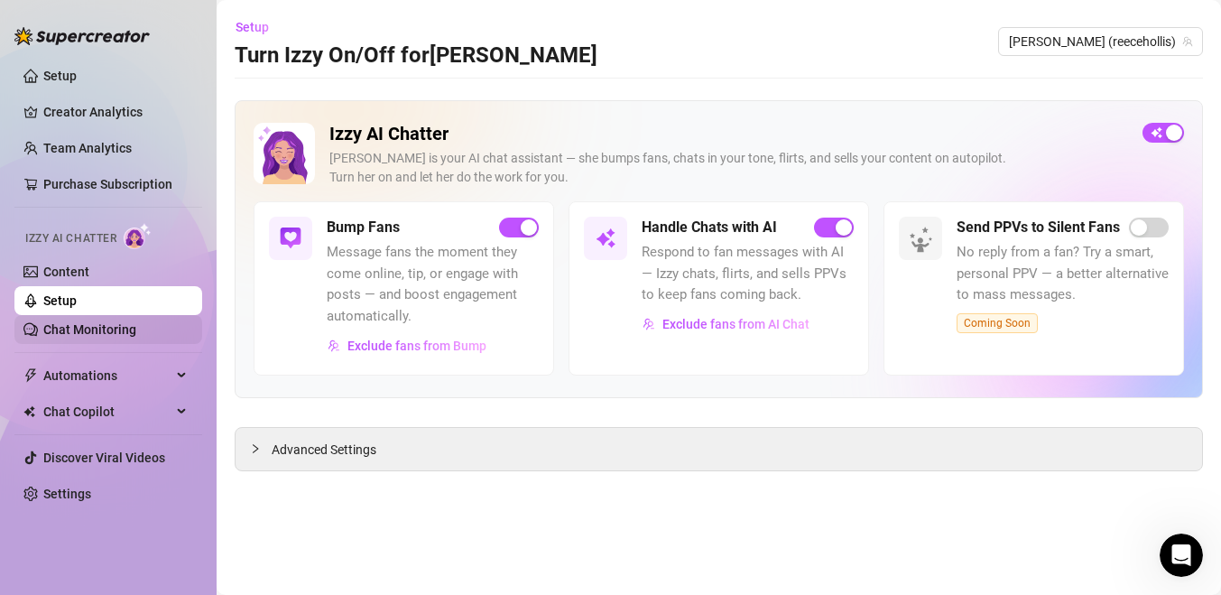
click at [63, 322] on link "Chat Monitoring" at bounding box center [89, 329] width 93 height 14
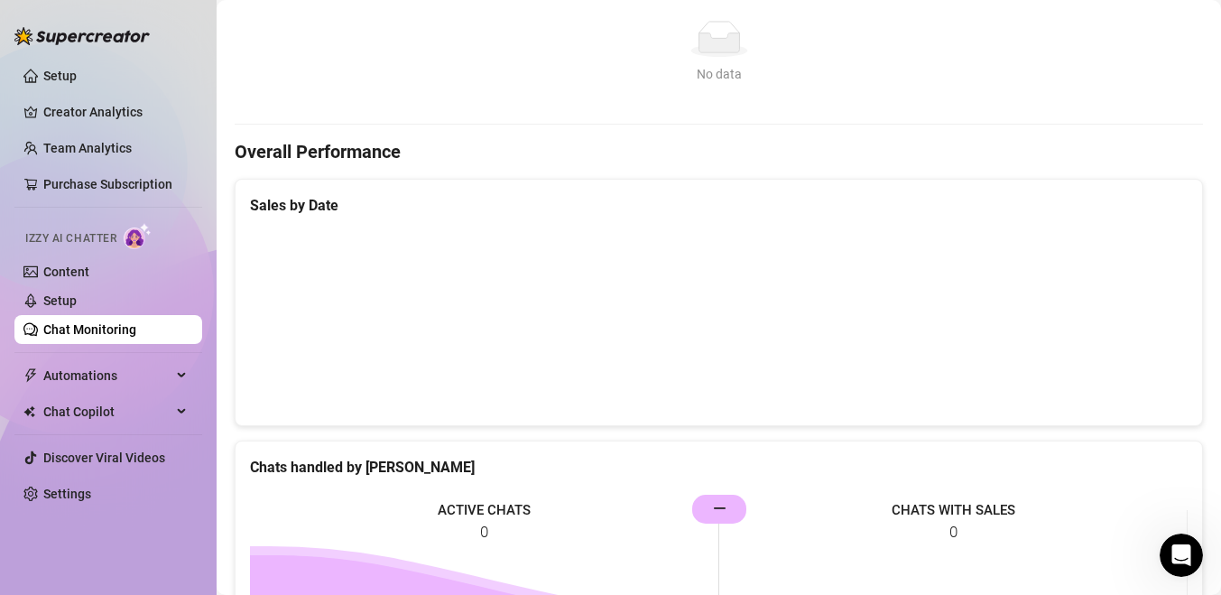
scroll to position [418, 0]
click at [51, 369] on span "Automations" at bounding box center [107, 375] width 128 height 29
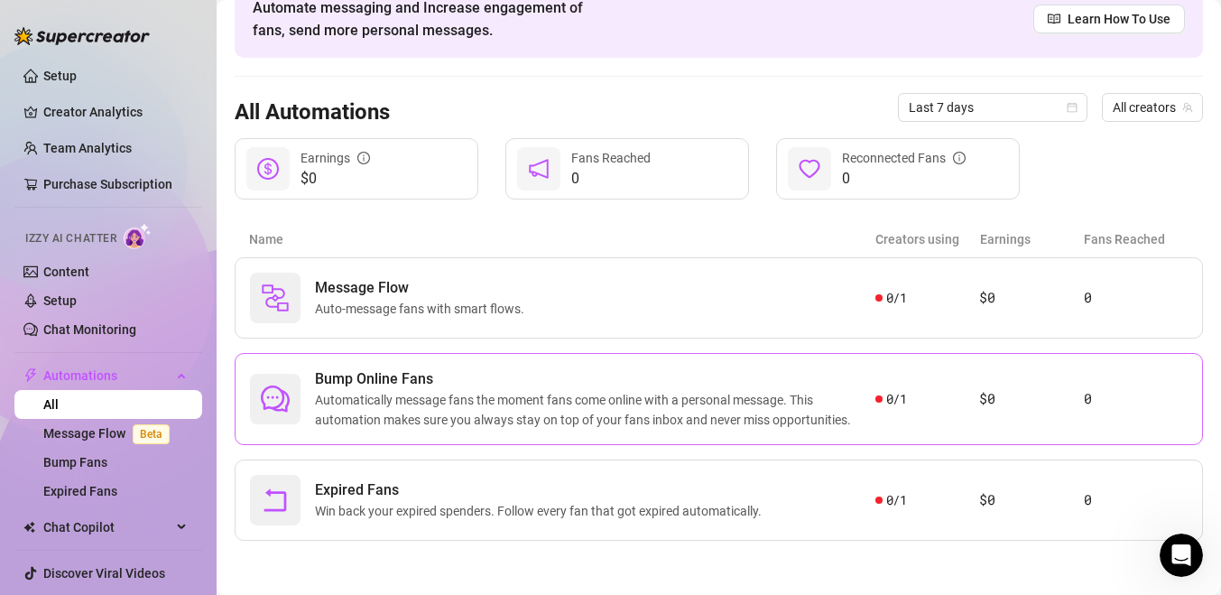
click at [830, 412] on span "Automatically message fans the moment fans come online with a personal message.…" at bounding box center [595, 410] width 560 height 40
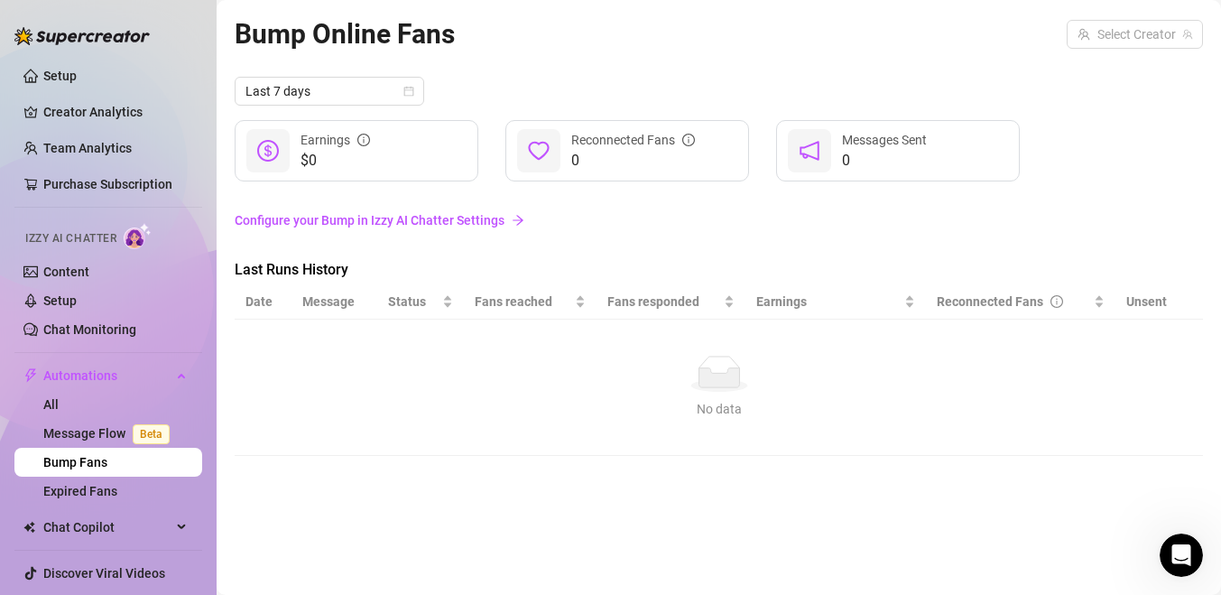
click at [459, 222] on link "Configure your Bump in Izzy AI Chatter Settings" at bounding box center [719, 220] width 968 height 20
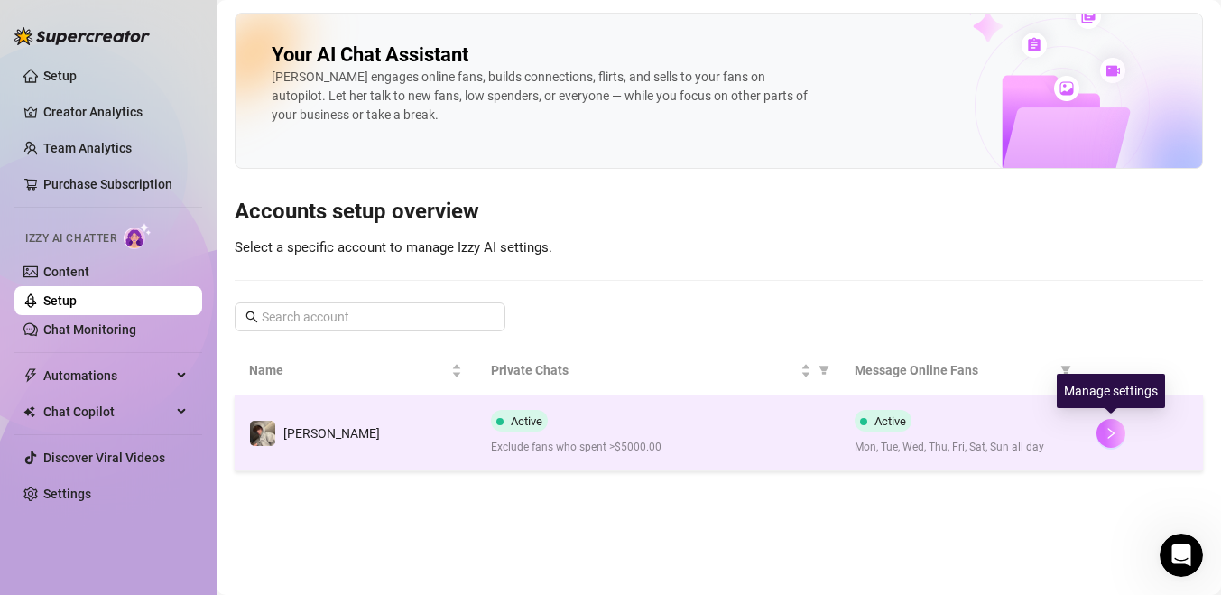
click at [1103, 437] on button "button" at bounding box center [1110, 433] width 29 height 29
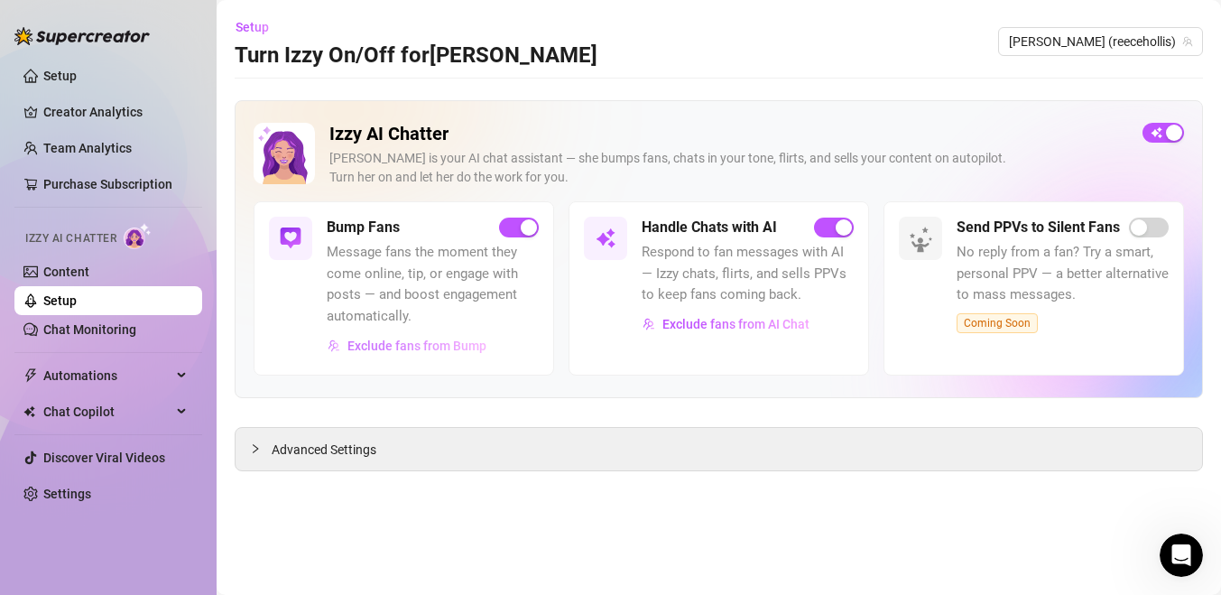
click at [444, 340] on span "Exclude fans from Bump" at bounding box center [416, 345] width 139 height 14
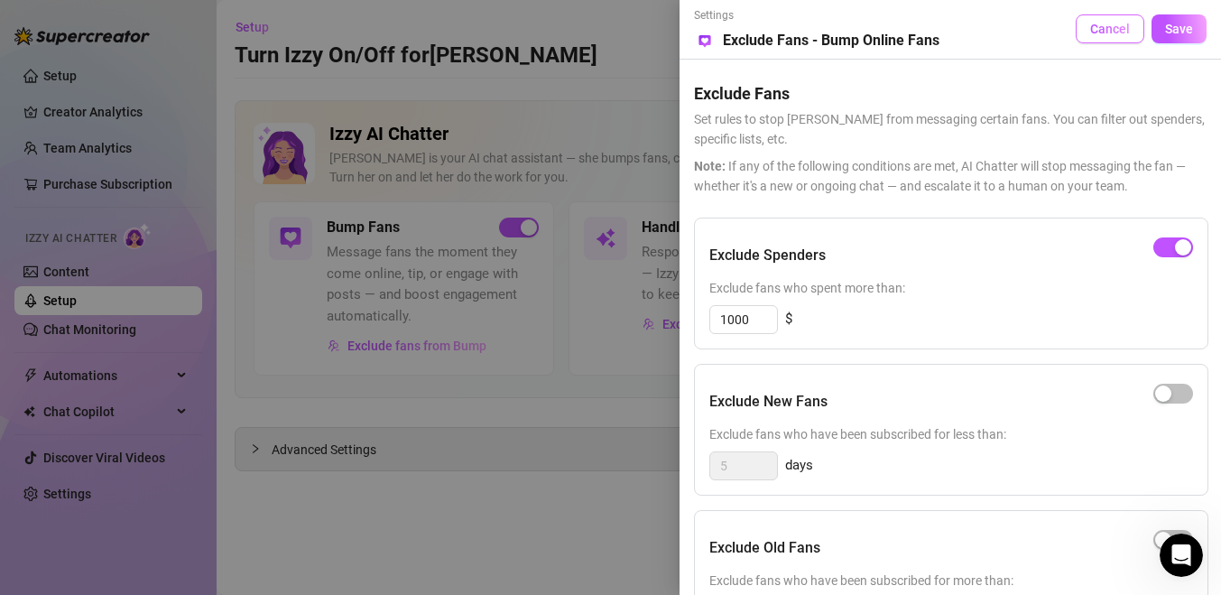
click at [1103, 34] on span "Cancel" at bounding box center [1110, 29] width 40 height 14
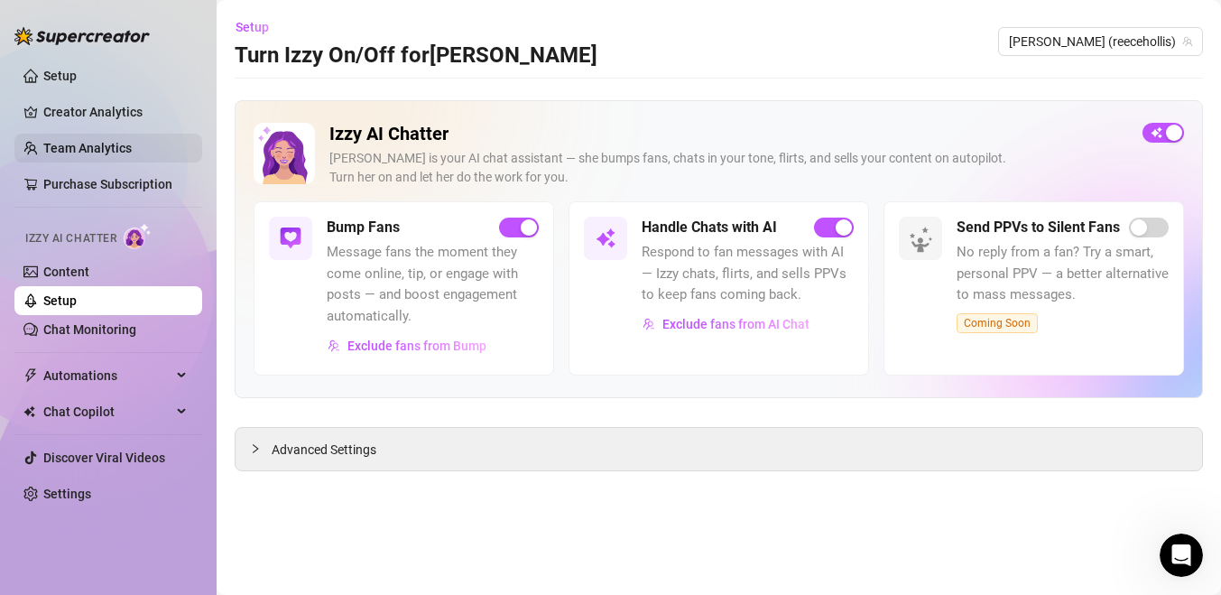
click at [98, 155] on link "Team Analytics" at bounding box center [87, 148] width 88 height 14
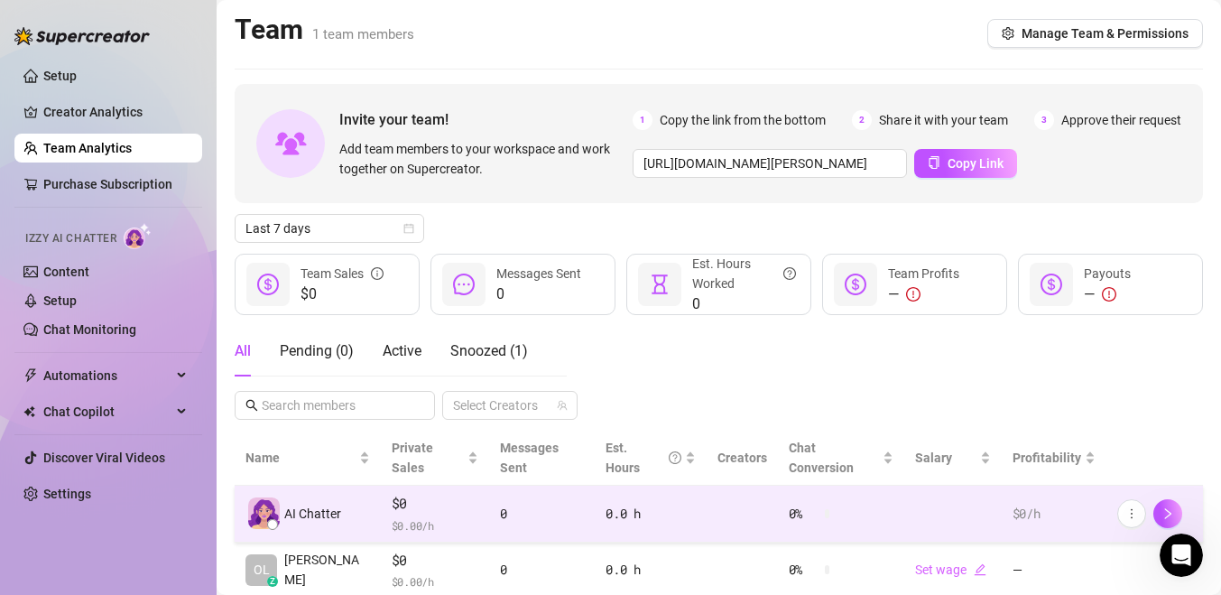
click at [302, 504] on span "AI Chatter" at bounding box center [312, 514] width 57 height 20
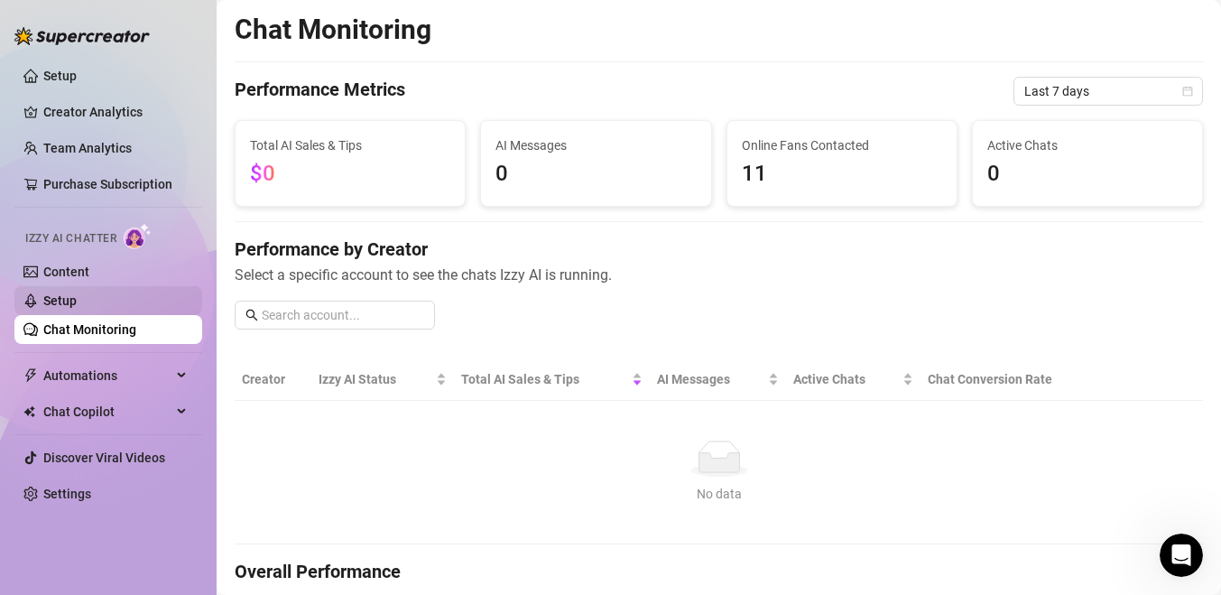
click at [77, 294] on link "Setup" at bounding box center [59, 300] width 33 height 14
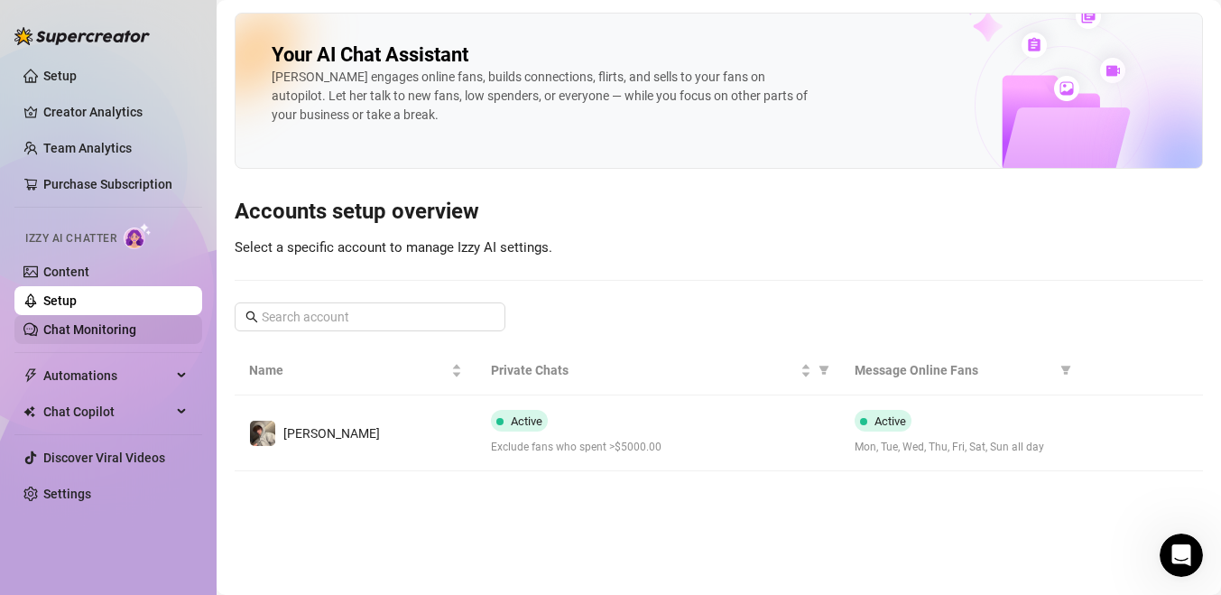
click at [132, 332] on link "Chat Monitoring" at bounding box center [89, 329] width 93 height 14
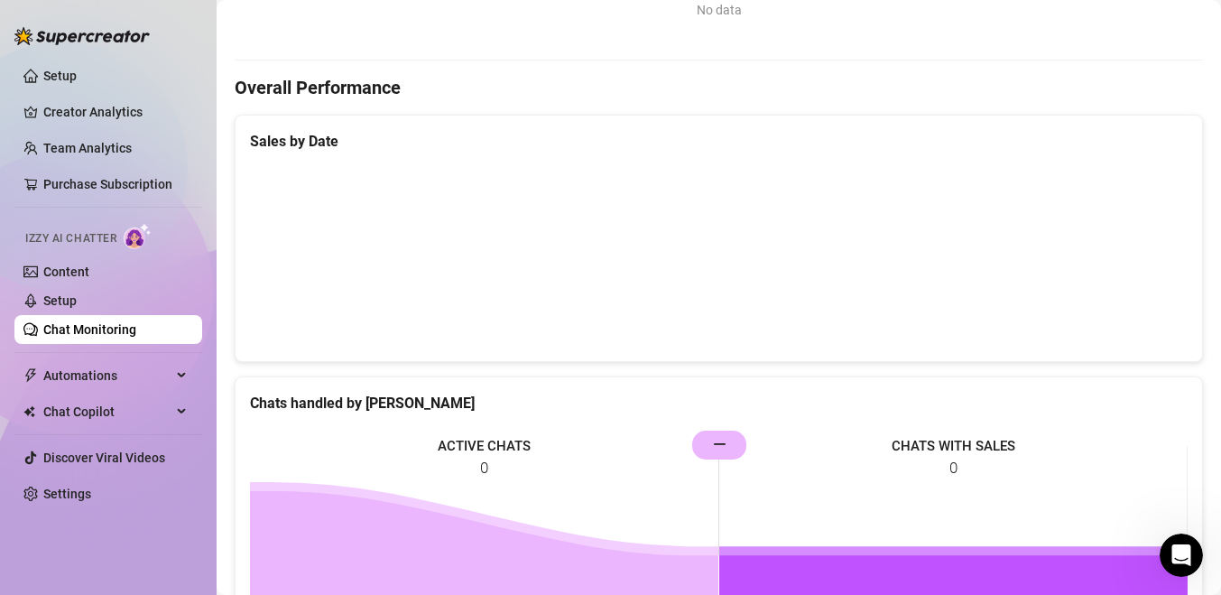
scroll to position [487, 0]
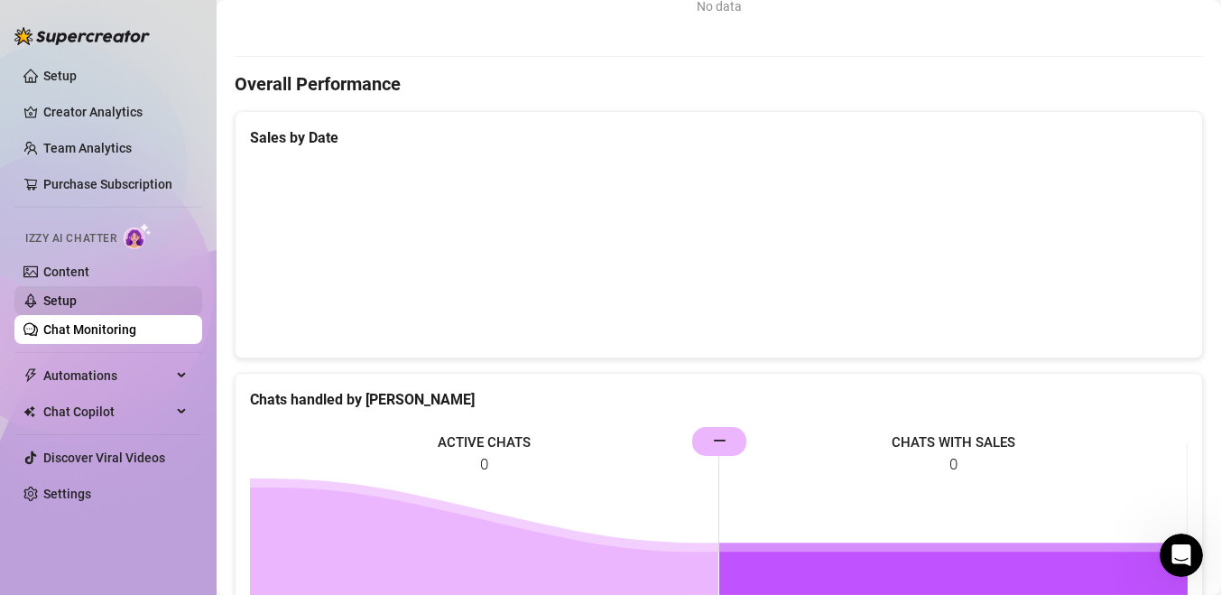
click at [77, 305] on link "Setup" at bounding box center [59, 300] width 33 height 14
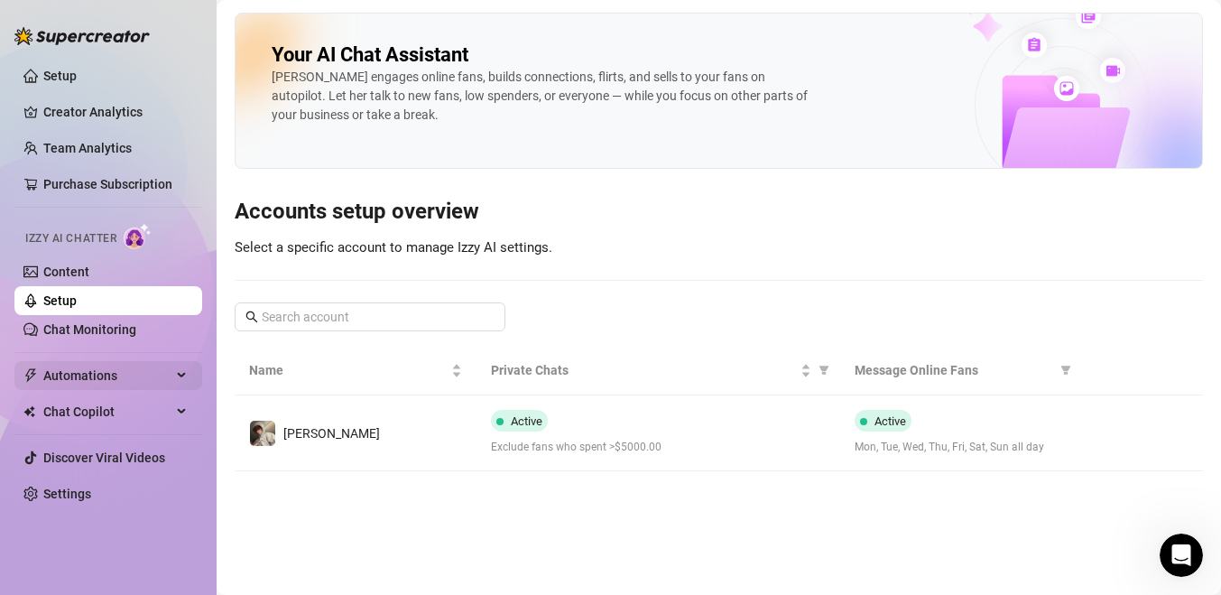
click at [185, 376] on div "Automations" at bounding box center [108, 375] width 188 height 29
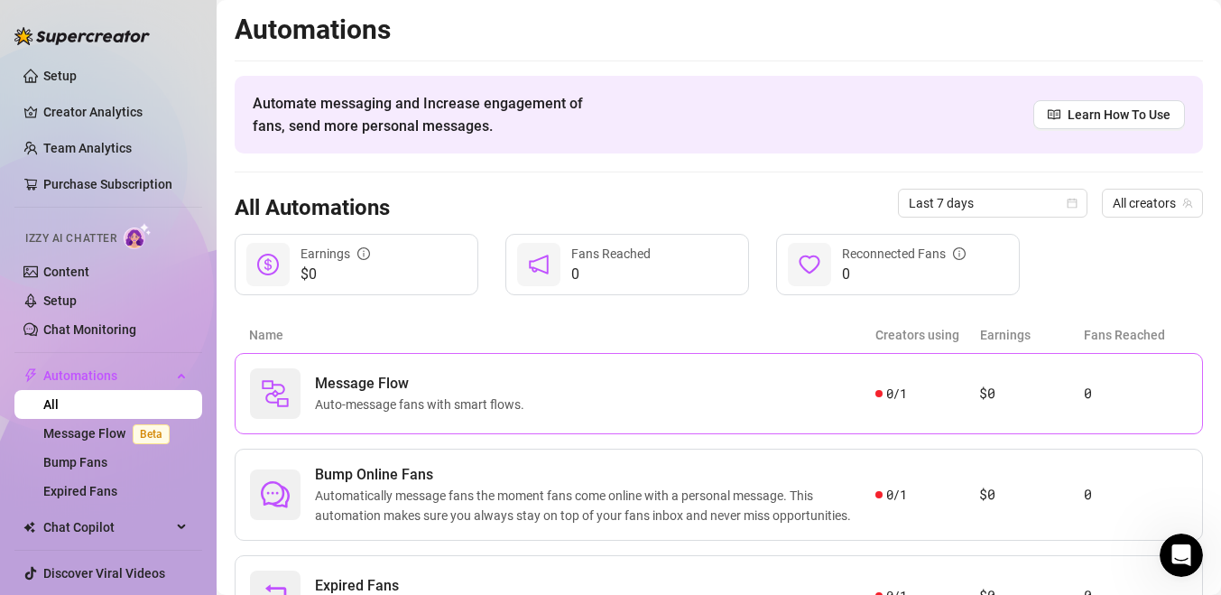
scroll to position [96, 0]
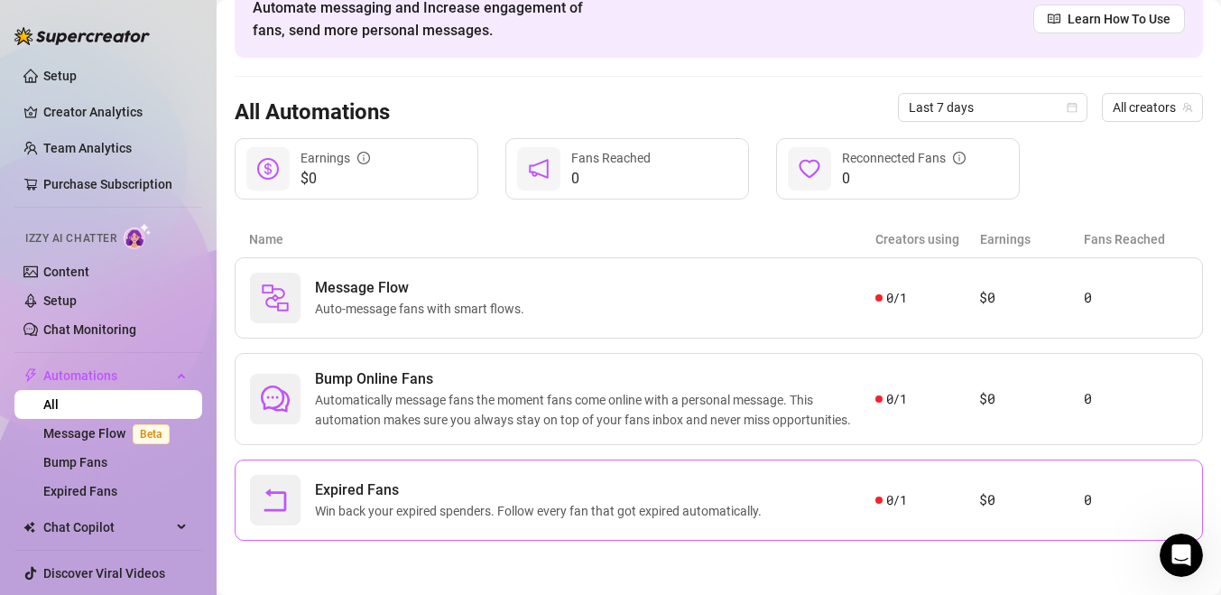
click at [542, 516] on span "Win back your expired spenders. Follow every fan that got expired automatically." at bounding box center [542, 511] width 454 height 20
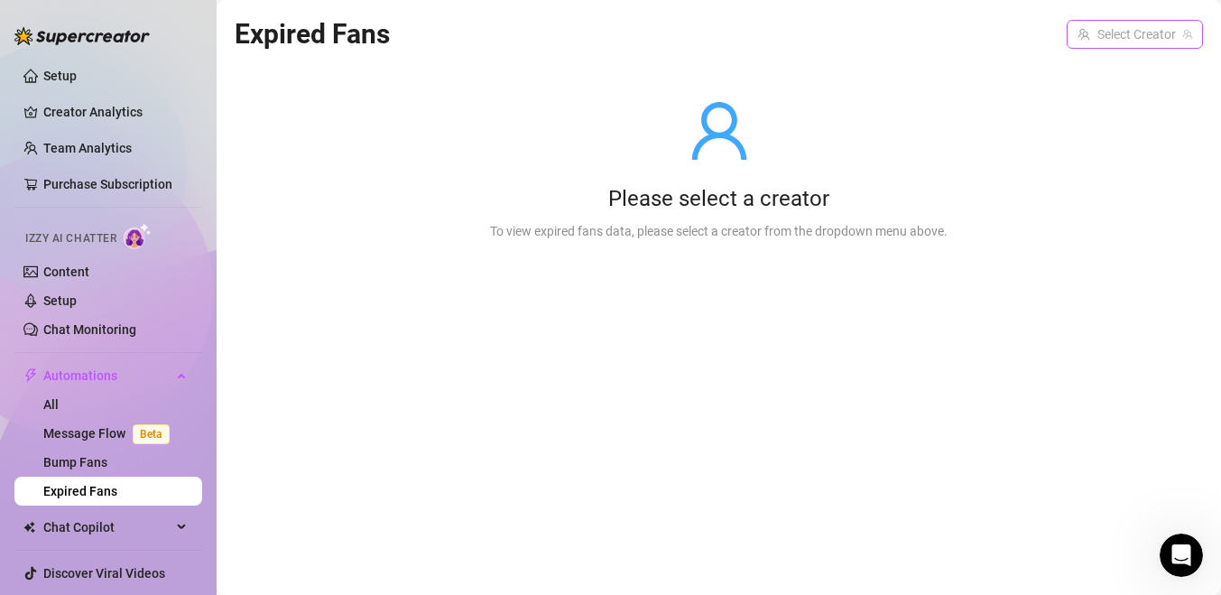
click at [1088, 41] on input "search" at bounding box center [1126, 34] width 98 height 27
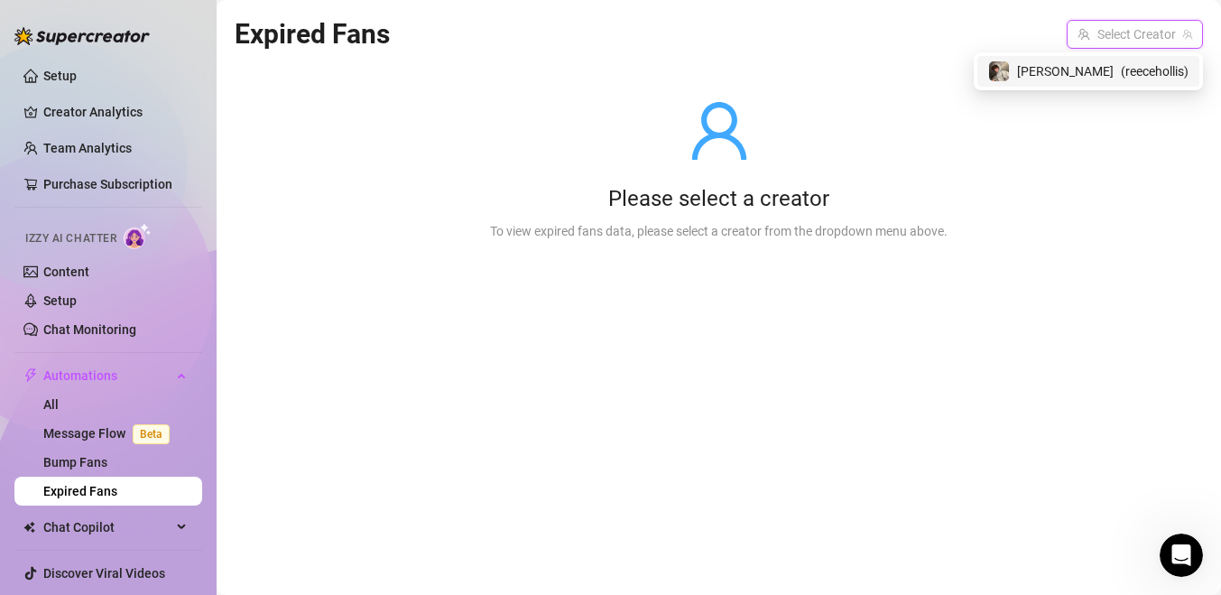
click at [1141, 79] on span "( reecehollis )" at bounding box center [1155, 71] width 68 height 20
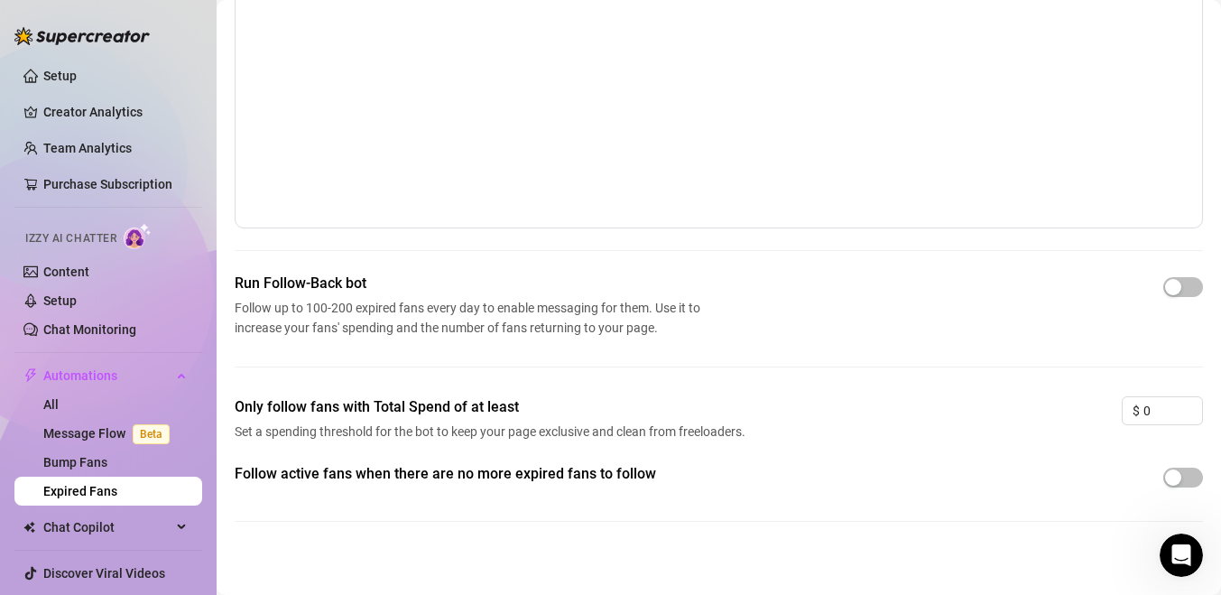
scroll to position [141, 0]
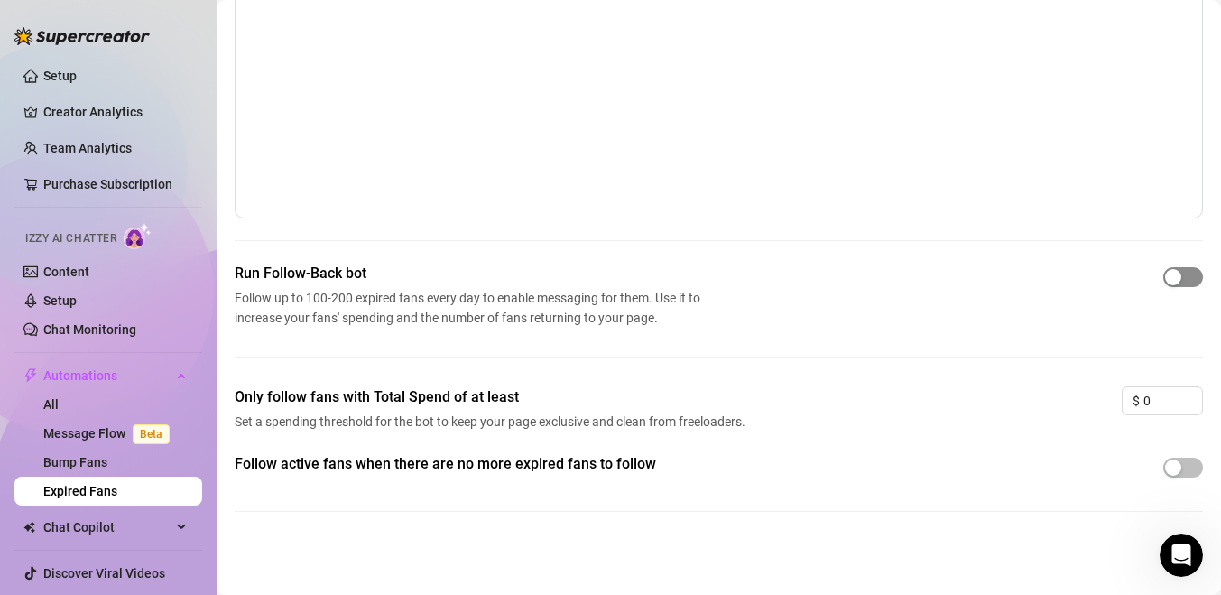
click at [1172, 281] on div "button" at bounding box center [1173, 277] width 16 height 16
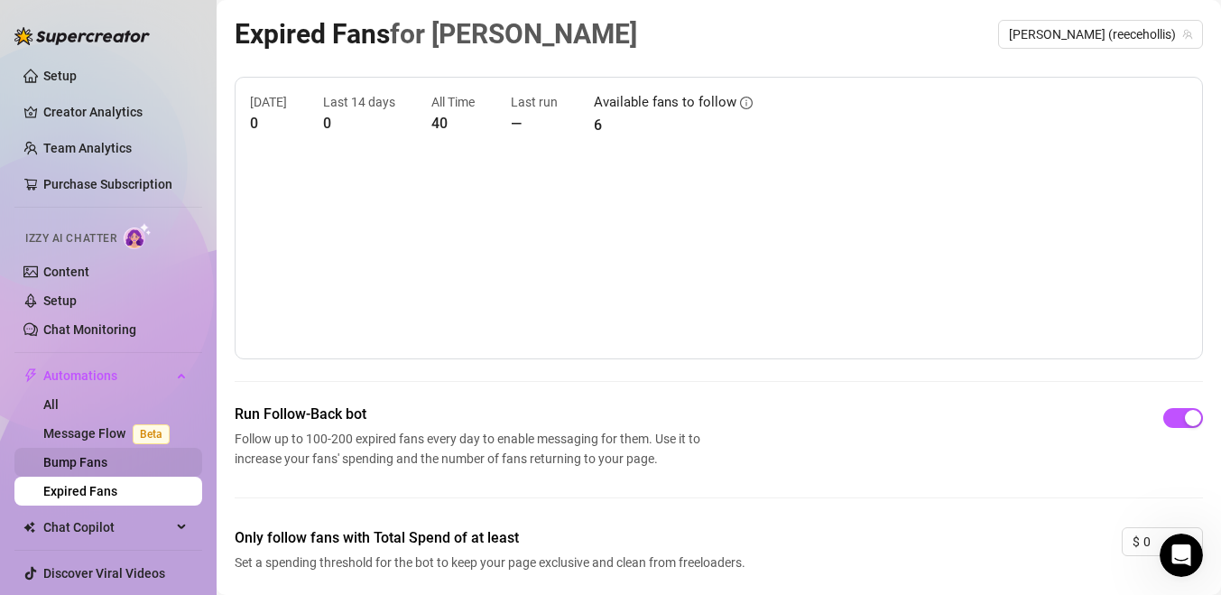
scroll to position [36, 0]
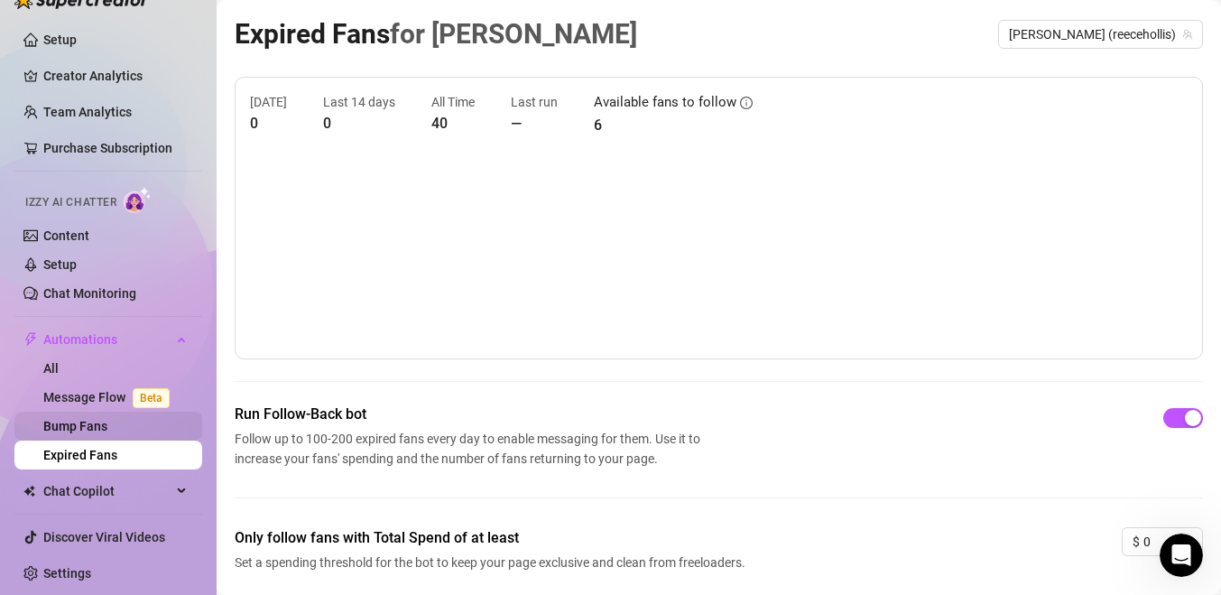
click at [100, 429] on link "Bump Fans" at bounding box center [75, 426] width 64 height 14
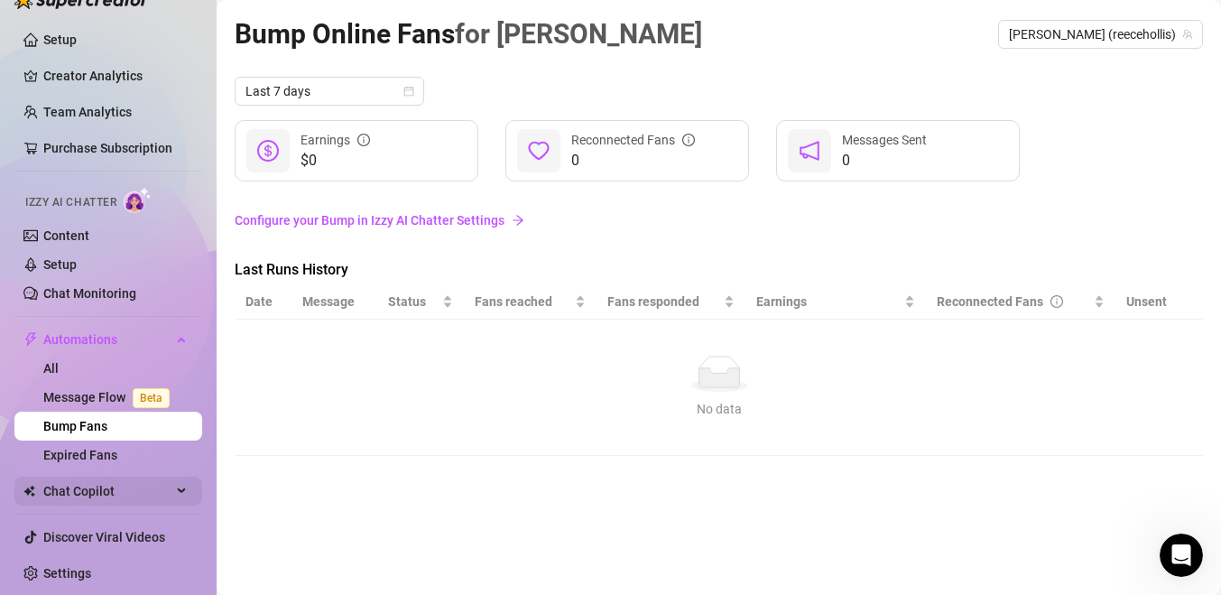
click at [179, 493] on div "Chat Copilot" at bounding box center [108, 490] width 188 height 29
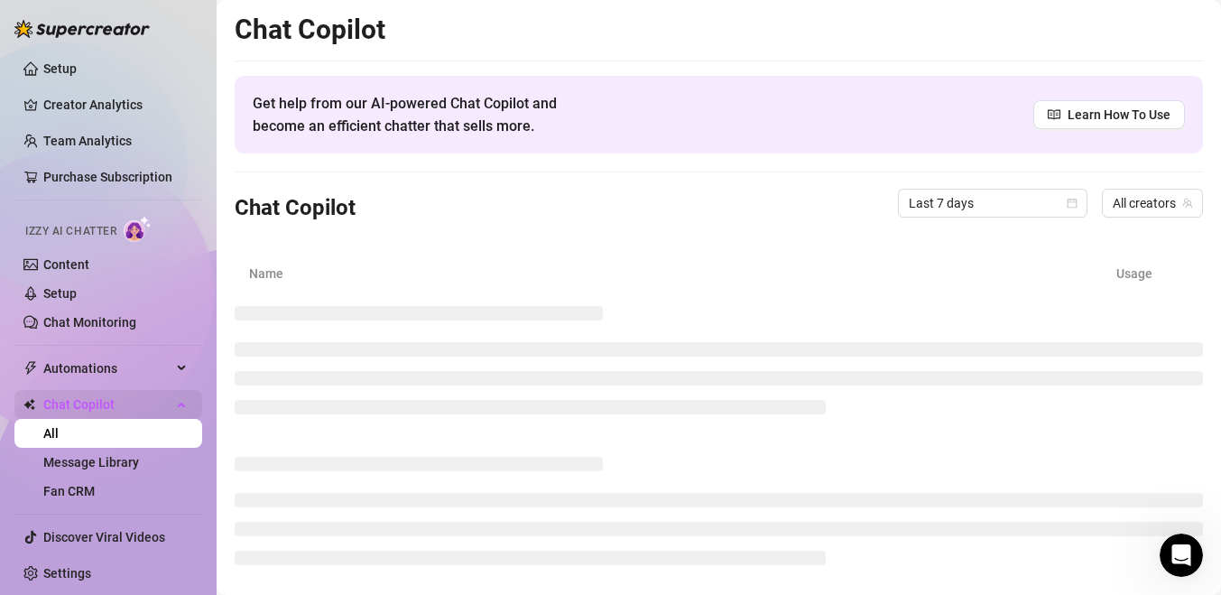
scroll to position [7, 0]
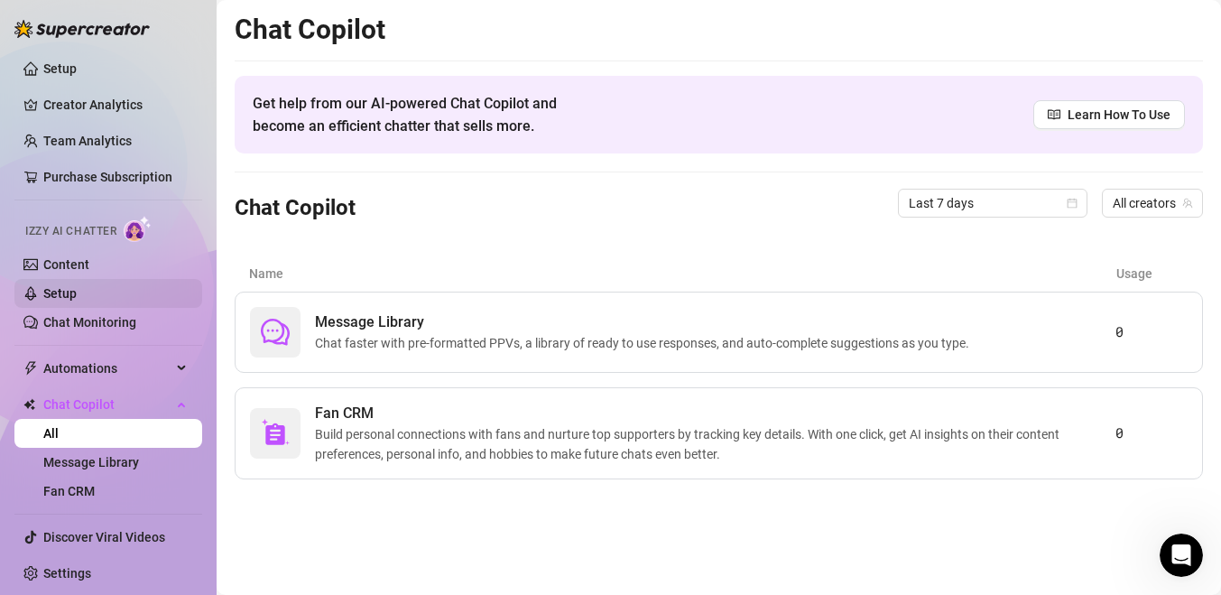
click at [77, 289] on link "Setup" at bounding box center [59, 293] width 33 height 14
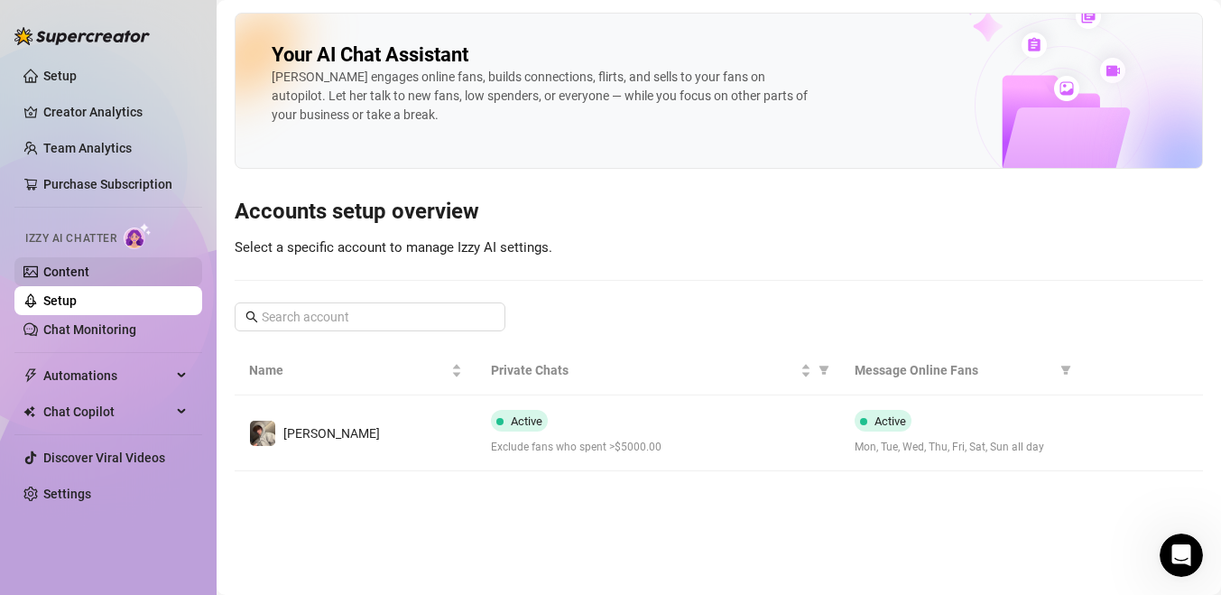
click at [89, 279] on link "Content" at bounding box center [66, 271] width 46 height 14
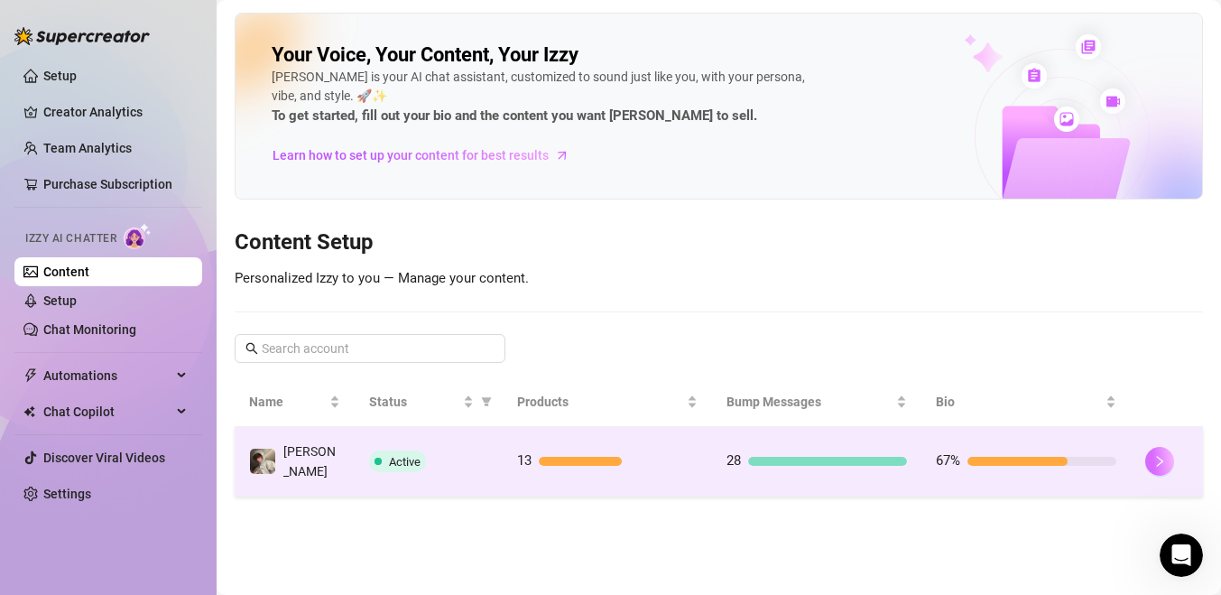
click at [1150, 451] on button "button" at bounding box center [1159, 461] width 29 height 29
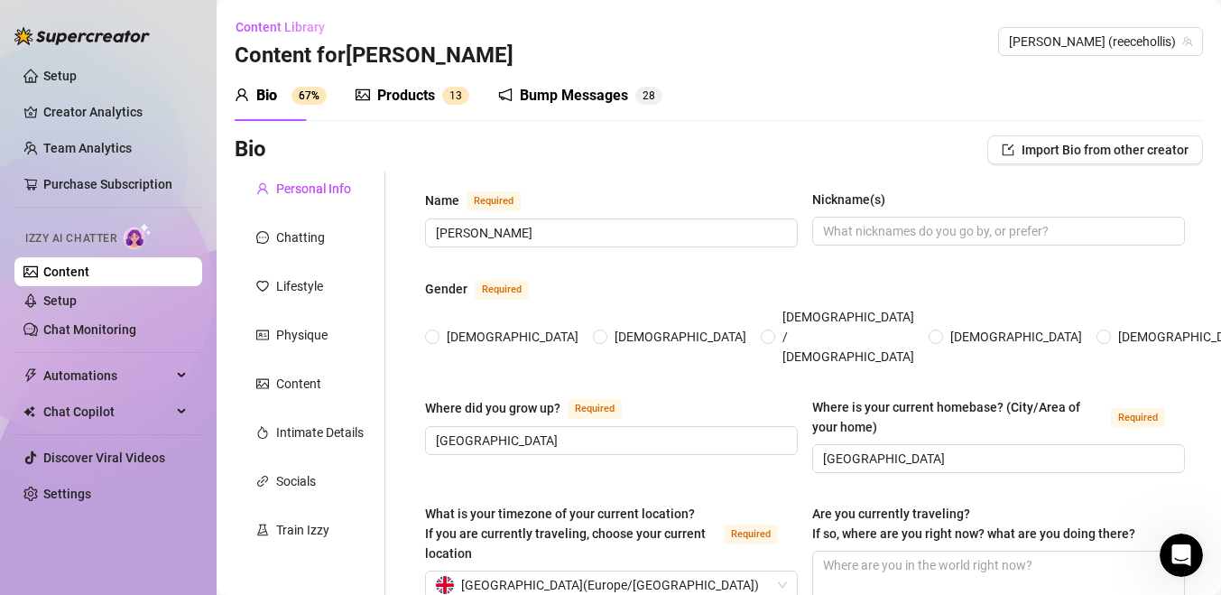
radio input "true"
type input "[DATE]"
click at [294, 281] on div "Lifestyle" at bounding box center [299, 286] width 47 height 20
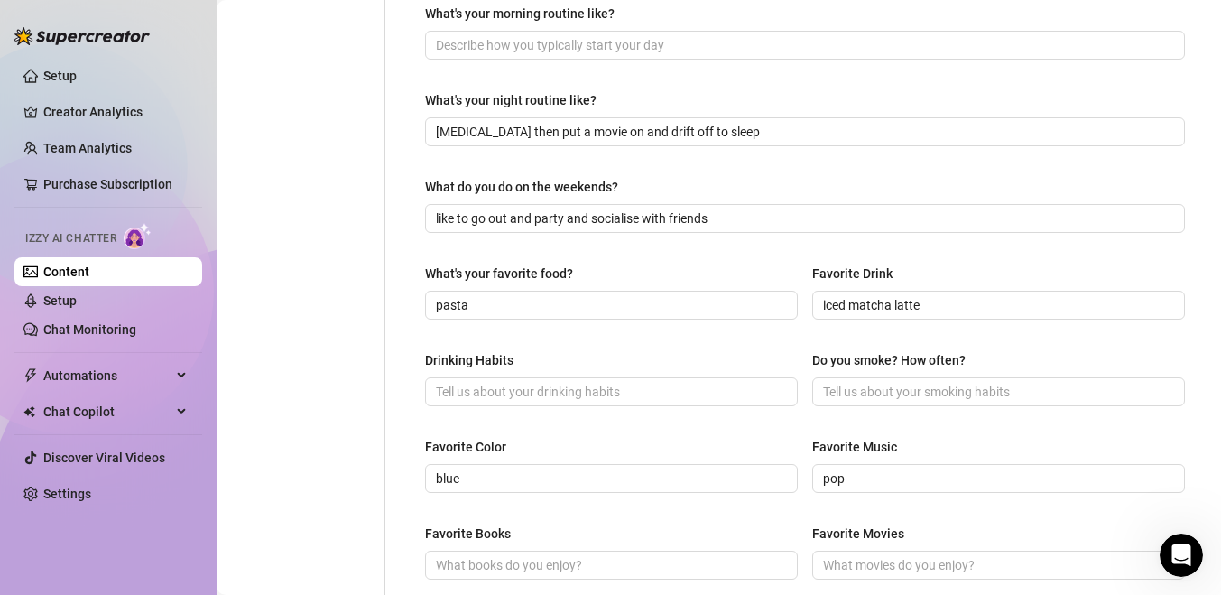
scroll to position [583, 0]
click at [698, 384] on input "Drinking Habits" at bounding box center [609, 390] width 347 height 20
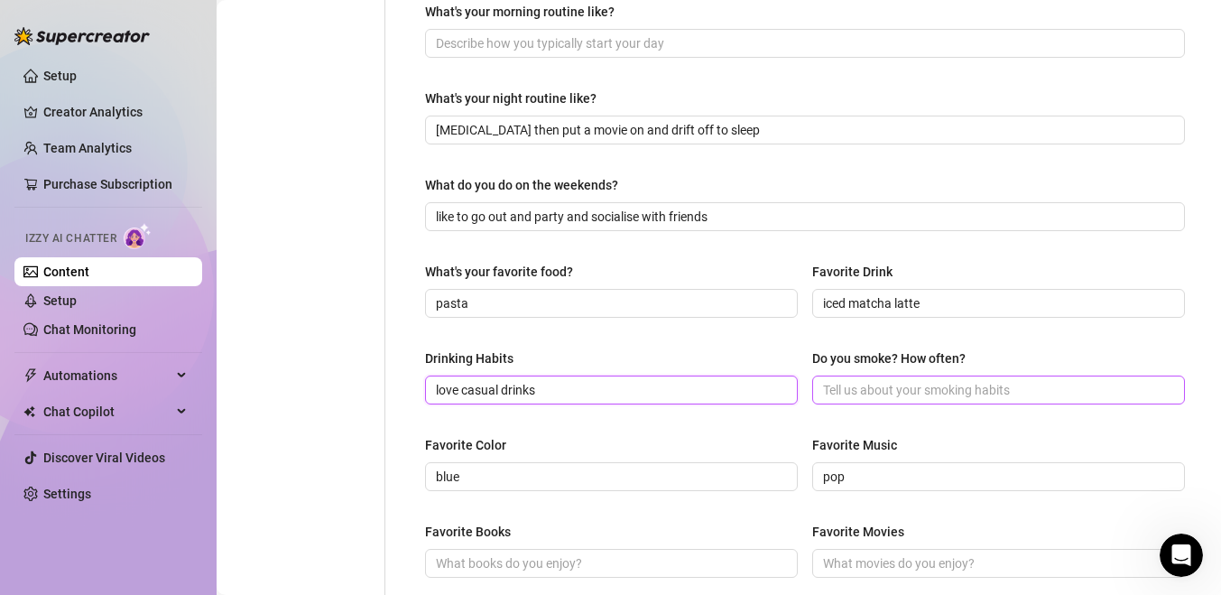
type input "love casual drinks"
click at [895, 390] on input "Do you smoke? How often?" at bounding box center [996, 390] width 347 height 20
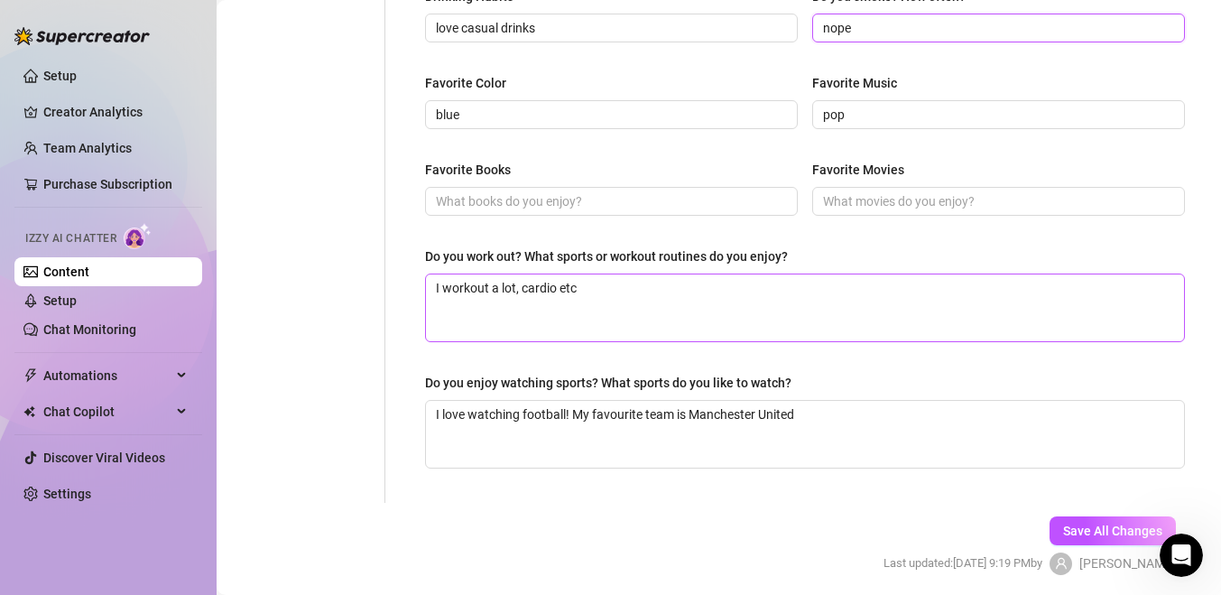
scroll to position [955, 0]
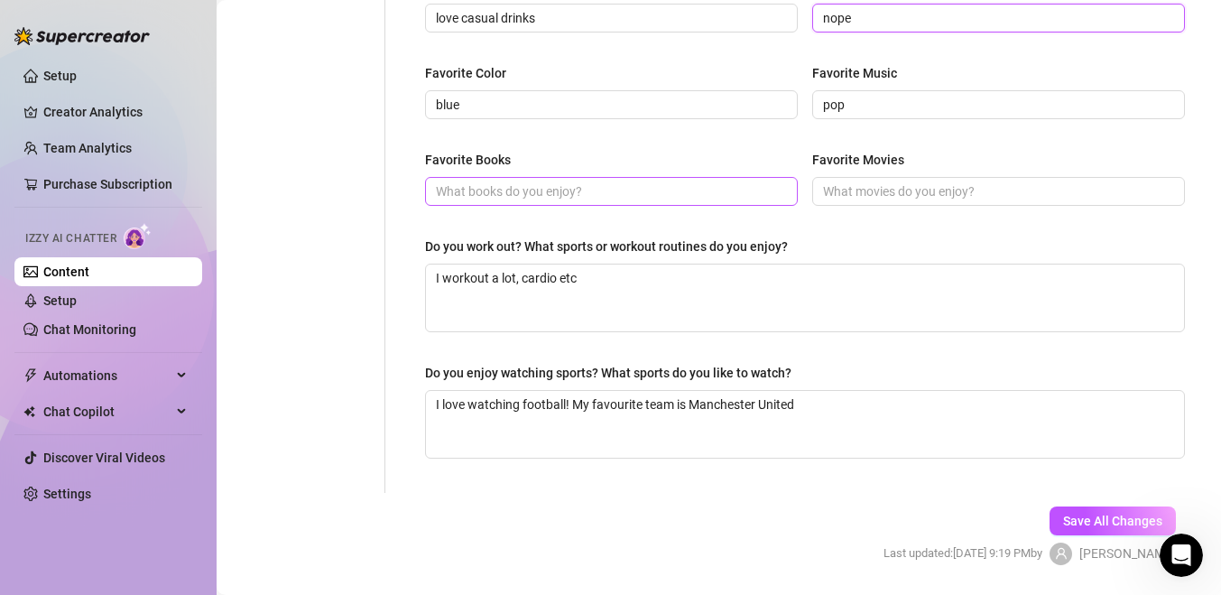
type input "nope"
click at [585, 197] on input "Favorite Books" at bounding box center [609, 191] width 347 height 20
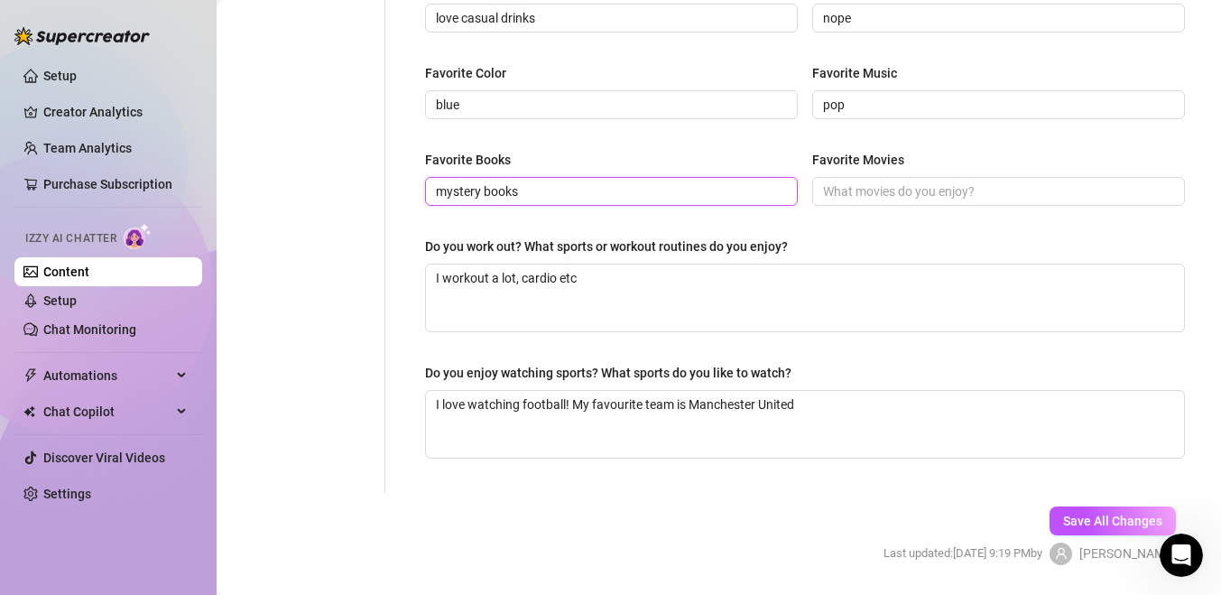
type input "mystery books"
click at [838, 193] on input "Favorite Movies" at bounding box center [996, 191] width 347 height 20
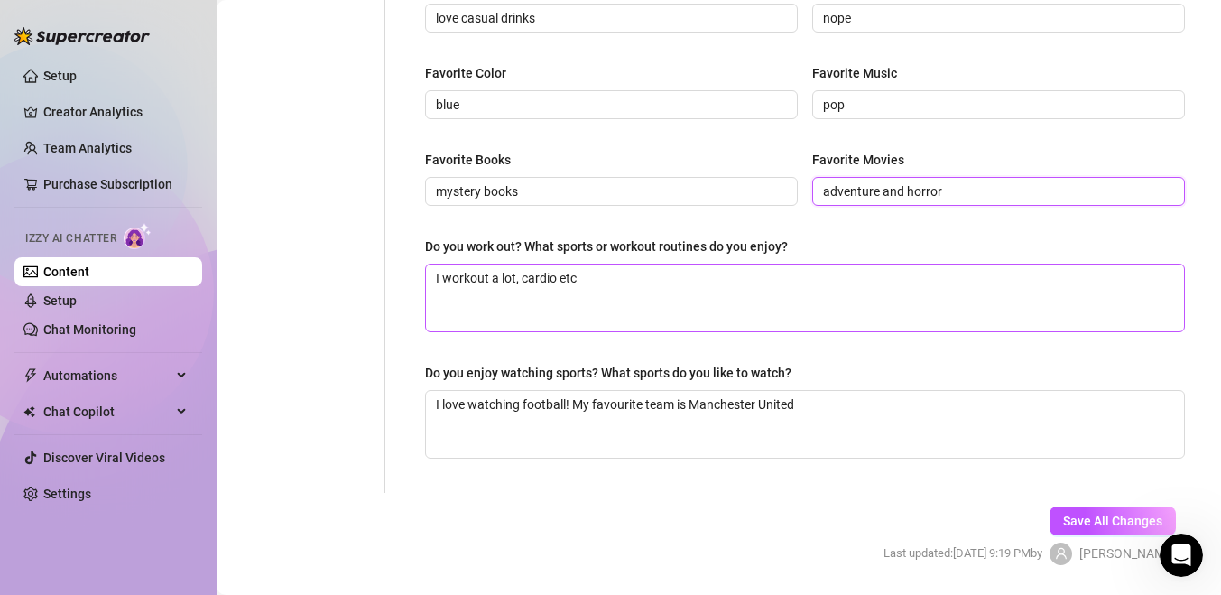
scroll to position [981, 0]
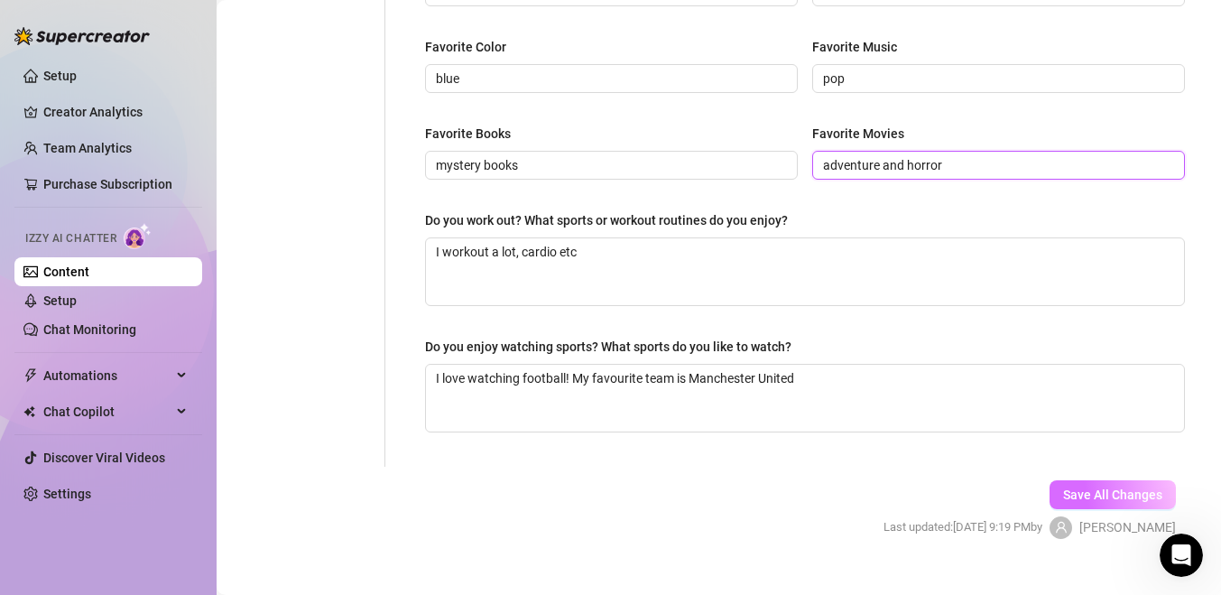
type input "adventure and horror"
click at [1068, 482] on button "Save All Changes" at bounding box center [1112, 494] width 126 height 29
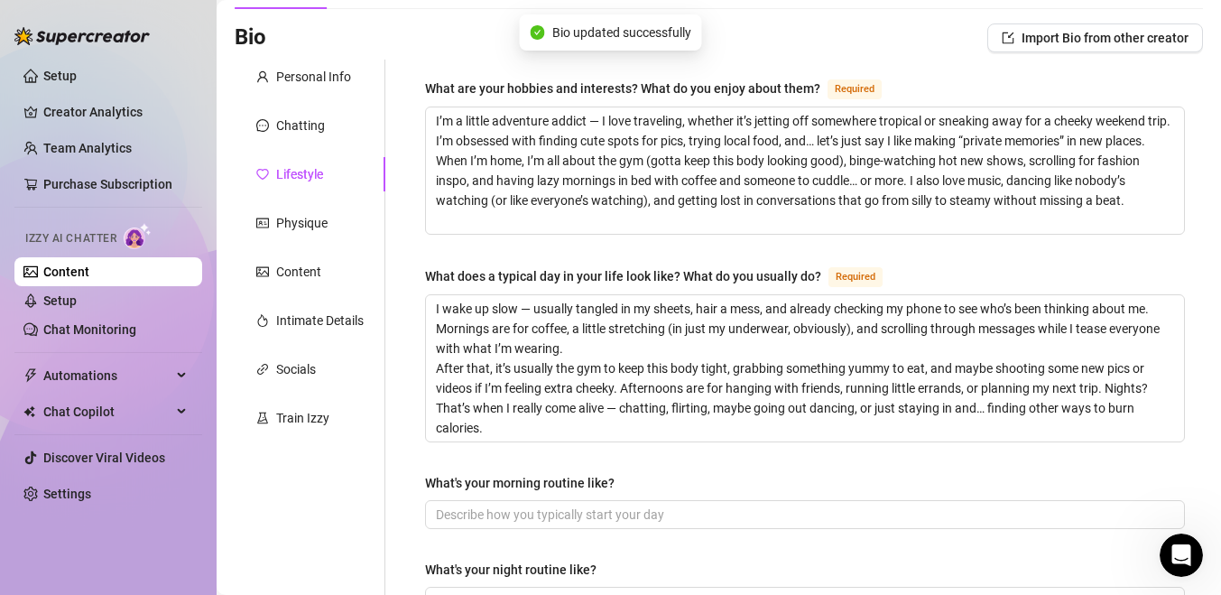
scroll to position [95, 0]
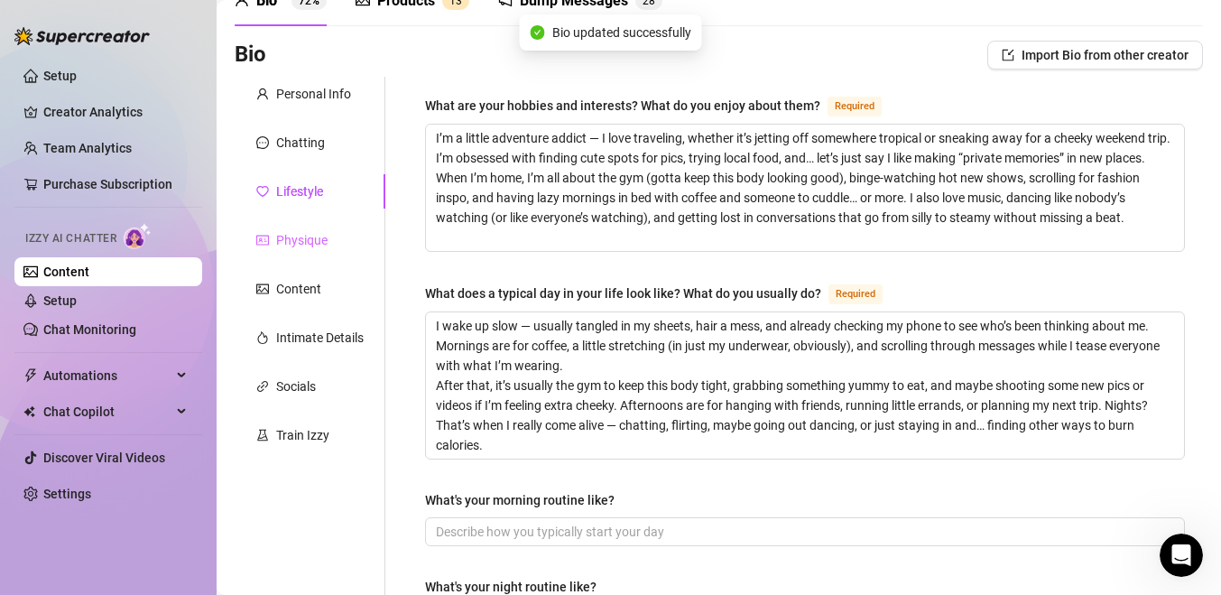
click at [314, 253] on div "Physique" at bounding box center [310, 240] width 151 height 34
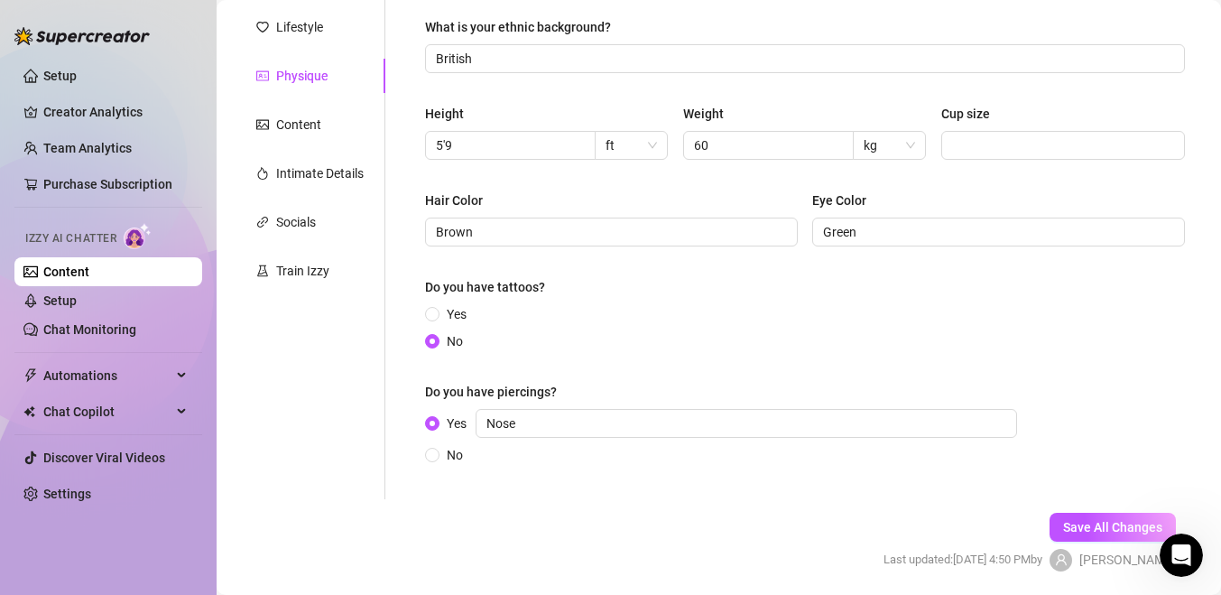
scroll to position [321, 0]
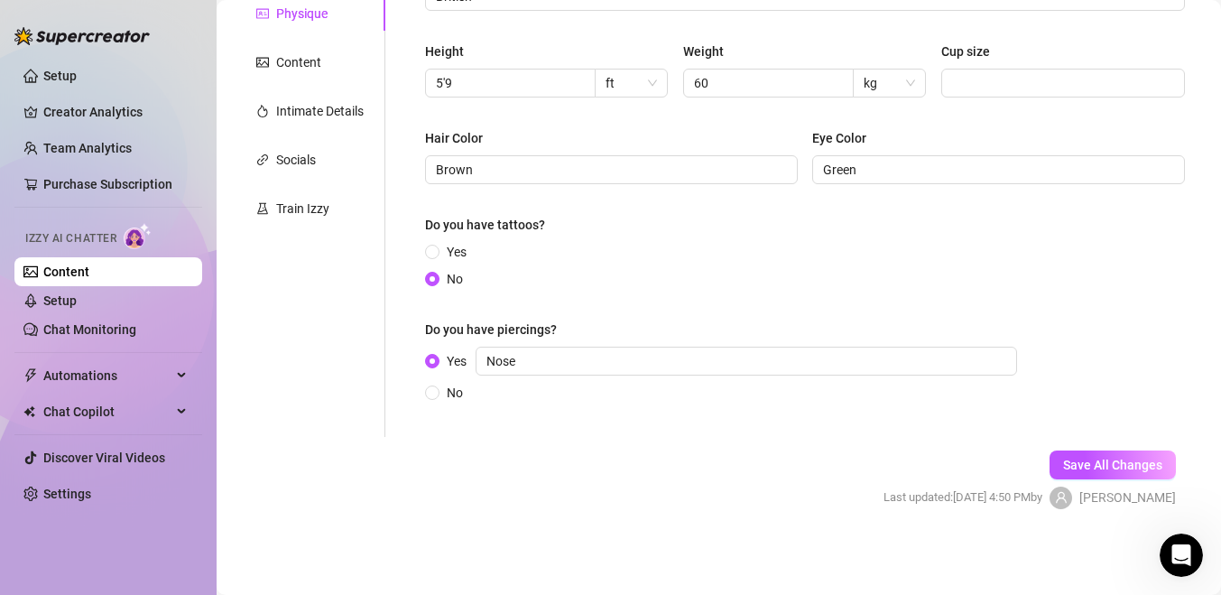
click at [309, 83] on div "Personal Info Chatting Lifestyle Physique Content Intimate Details Socials Trai…" at bounding box center [310, 143] width 151 height 587
click at [292, 47] on div "Content" at bounding box center [310, 62] width 151 height 34
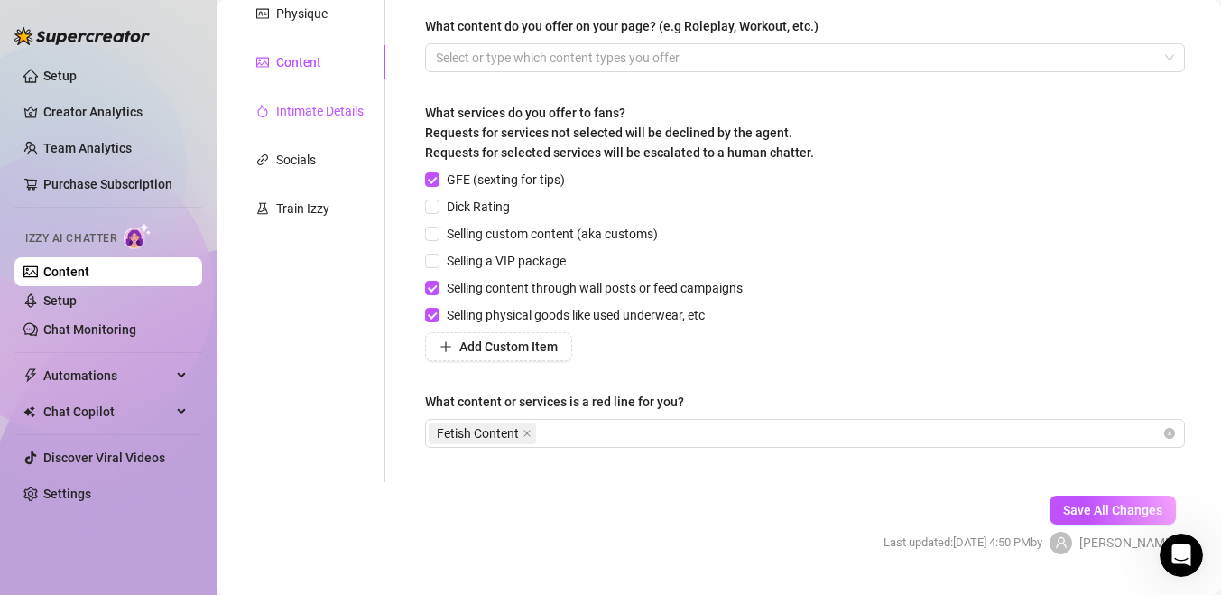
click at [318, 118] on div "Intimate Details" at bounding box center [320, 111] width 88 height 20
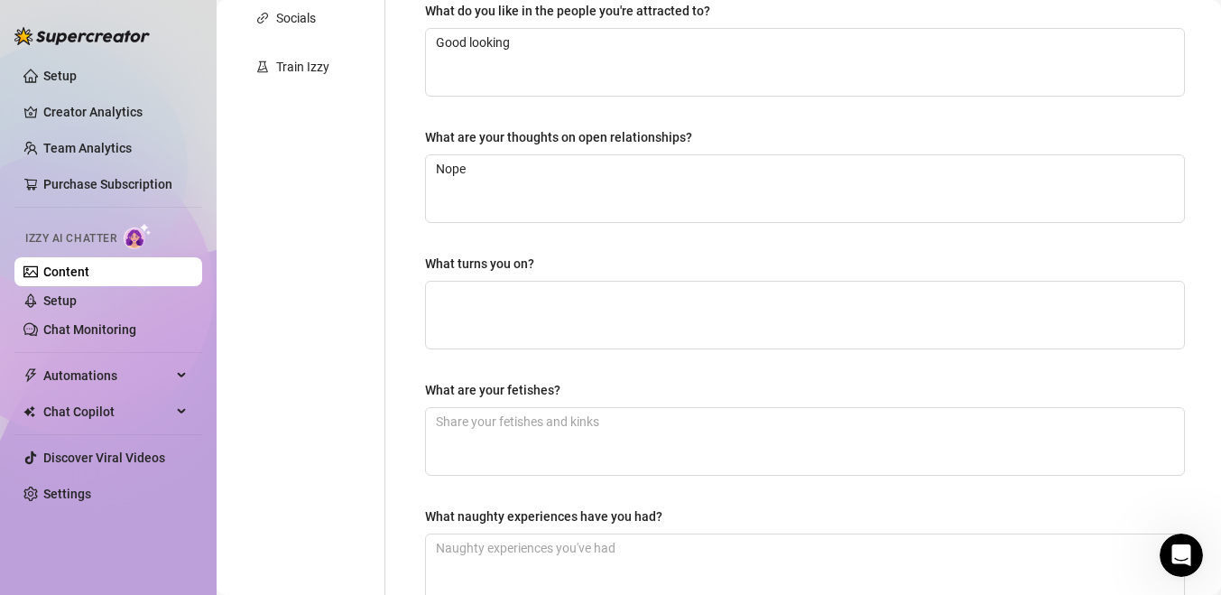
scroll to position [468, 0]
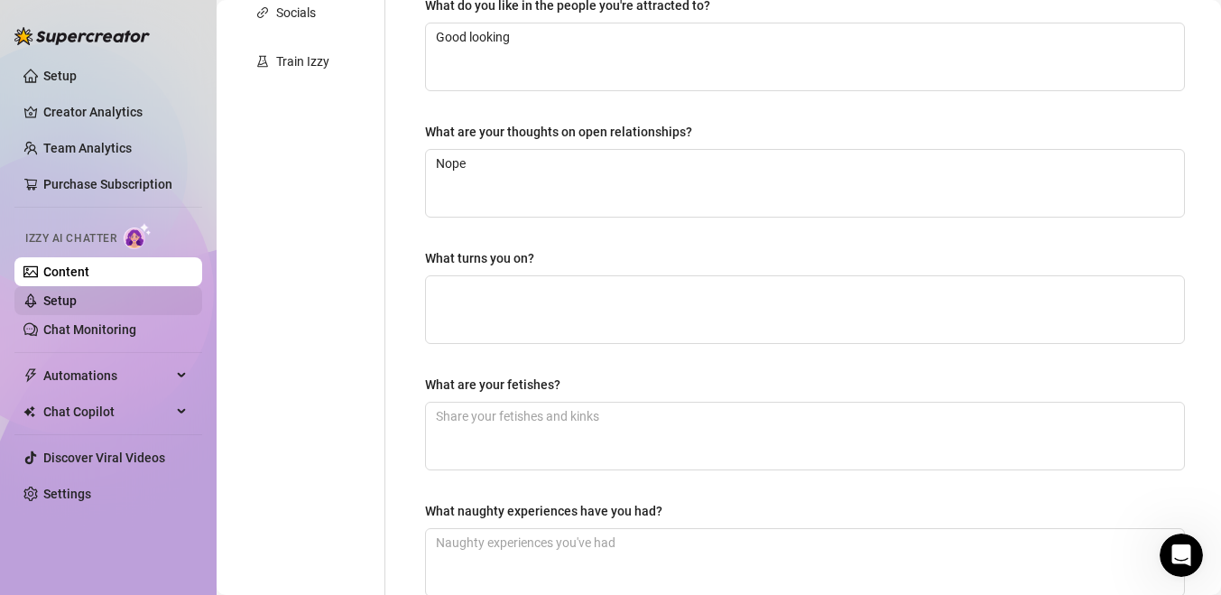
click at [77, 300] on link "Setup" at bounding box center [59, 300] width 33 height 14
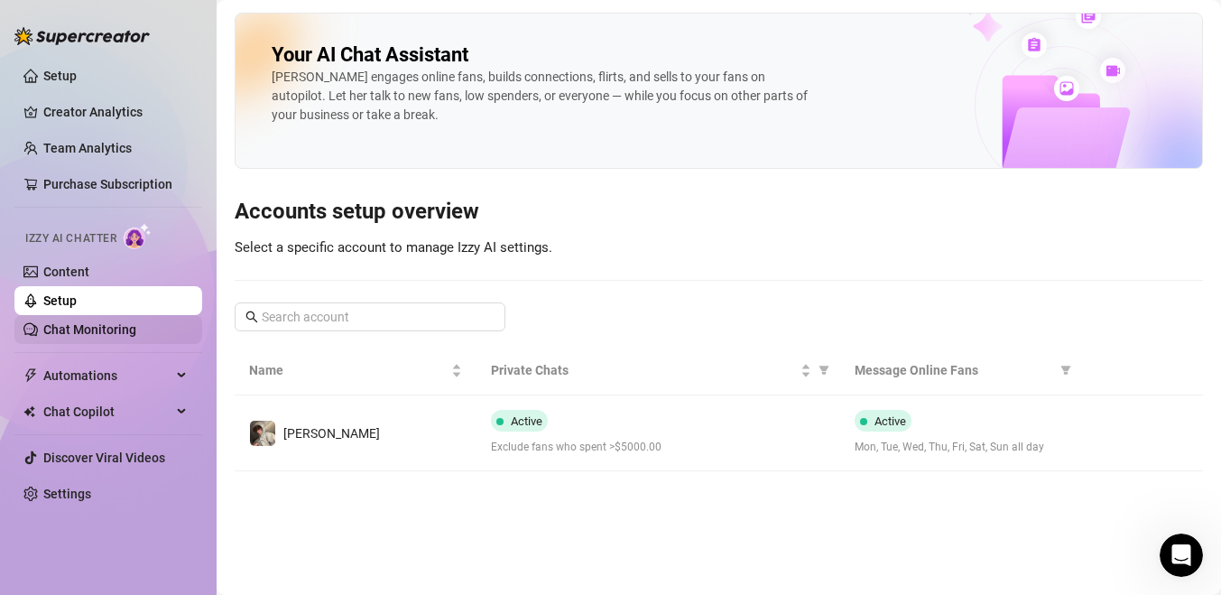
click at [136, 330] on link "Chat Monitoring" at bounding box center [89, 329] width 93 height 14
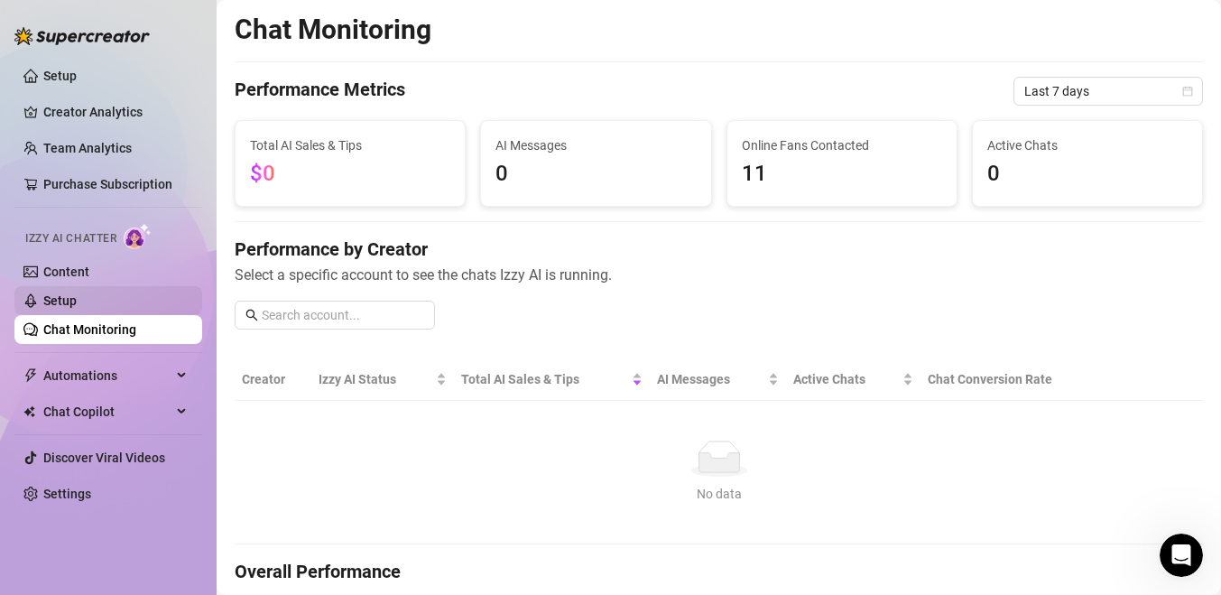
click at [77, 298] on link "Setup" at bounding box center [59, 300] width 33 height 14
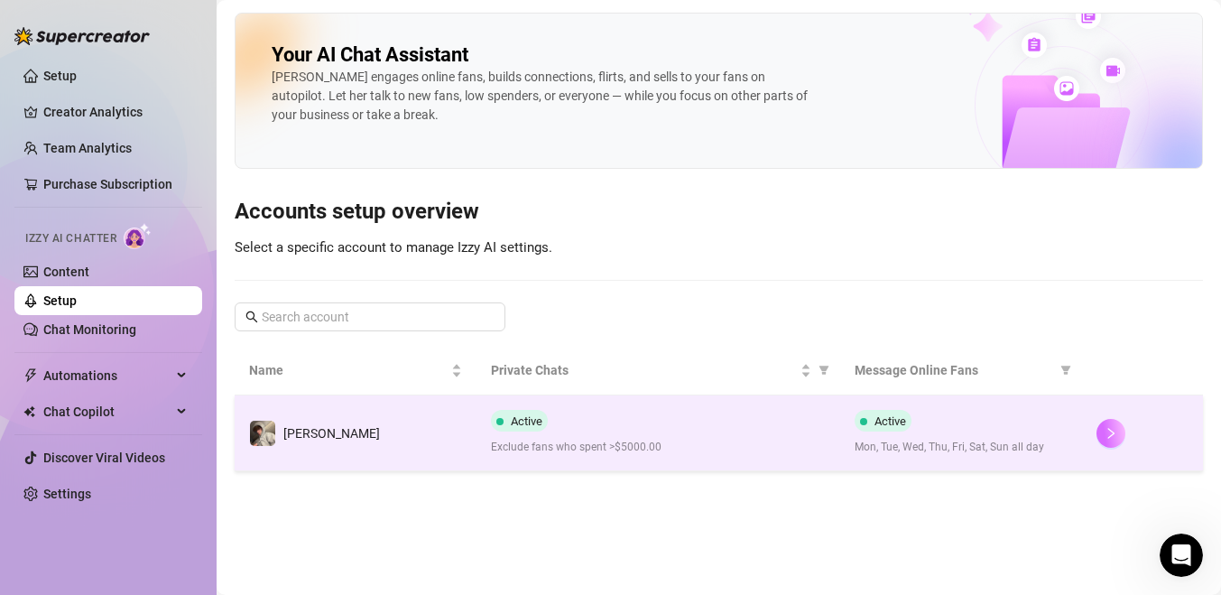
click at [1116, 427] on icon "right" at bounding box center [1111, 433] width 13 height 13
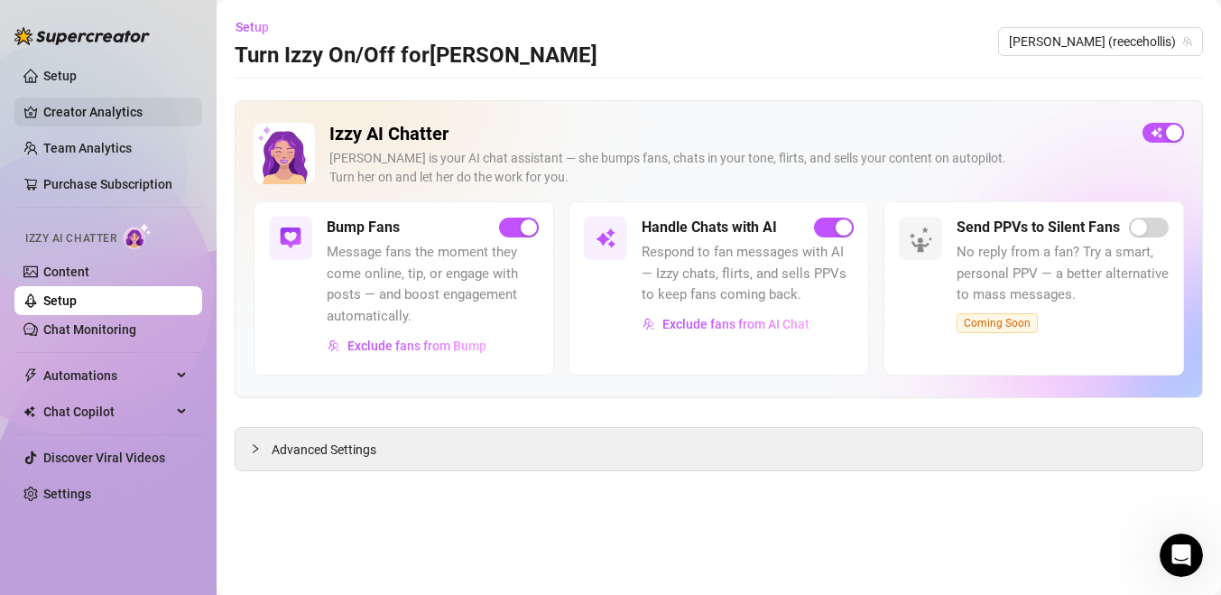
click at [107, 106] on link "Creator Analytics" at bounding box center [115, 111] width 144 height 29
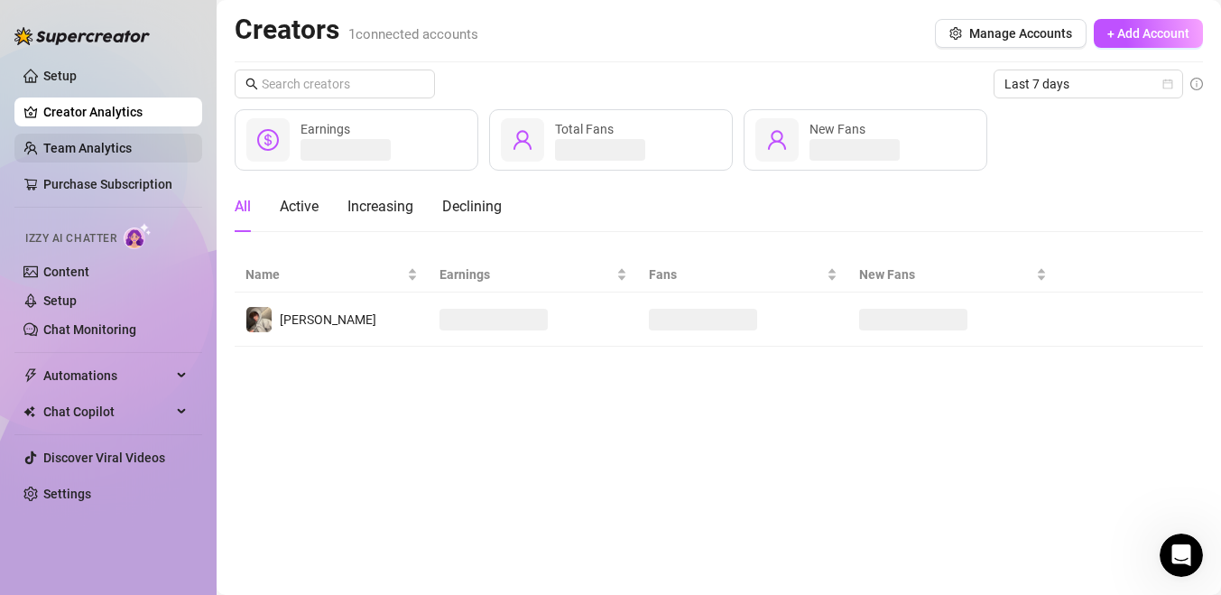
click at [117, 143] on link "Team Analytics" at bounding box center [87, 148] width 88 height 14
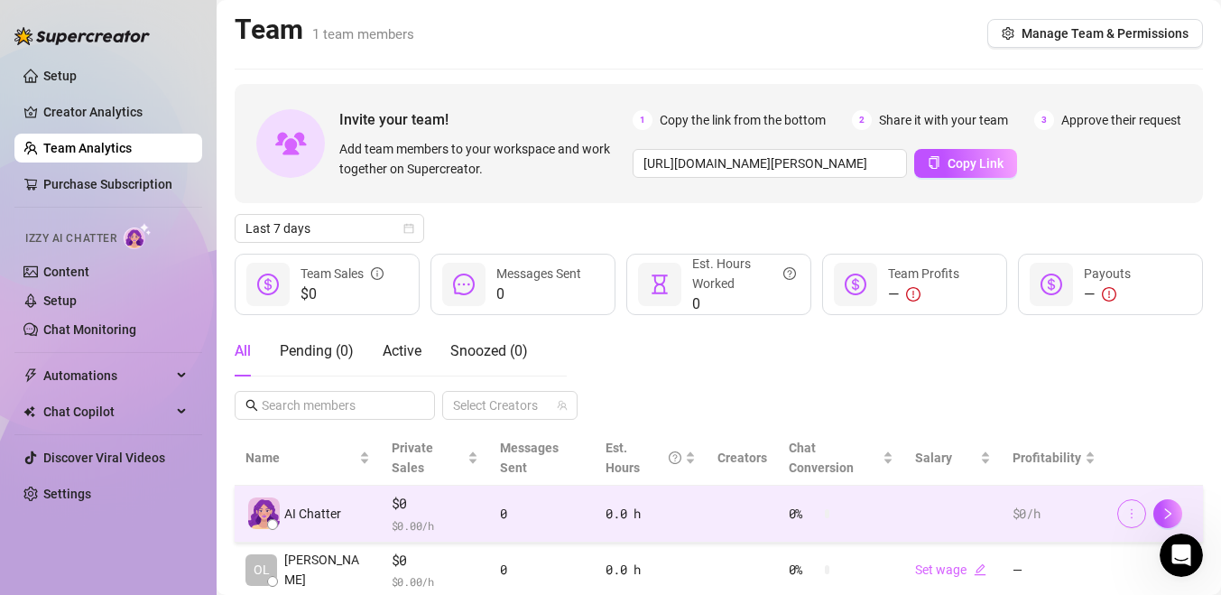
click at [1134, 507] on icon "more" at bounding box center [1131, 513] width 13 height 13
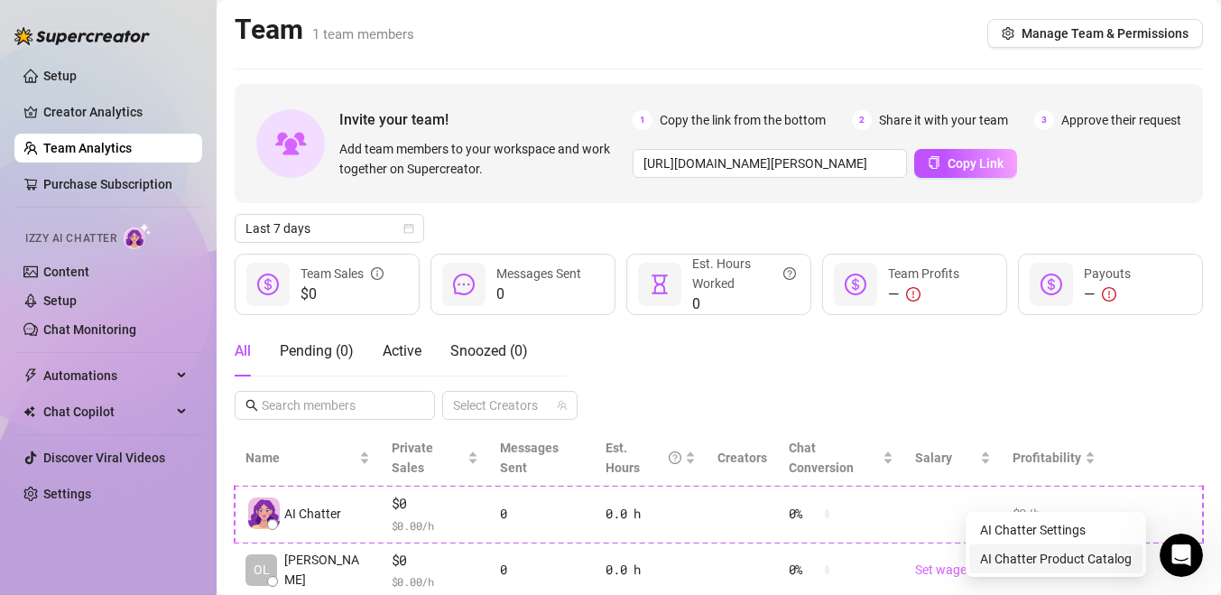
click at [1093, 556] on link "AI Chatter Product Catalog" at bounding box center [1056, 558] width 152 height 14
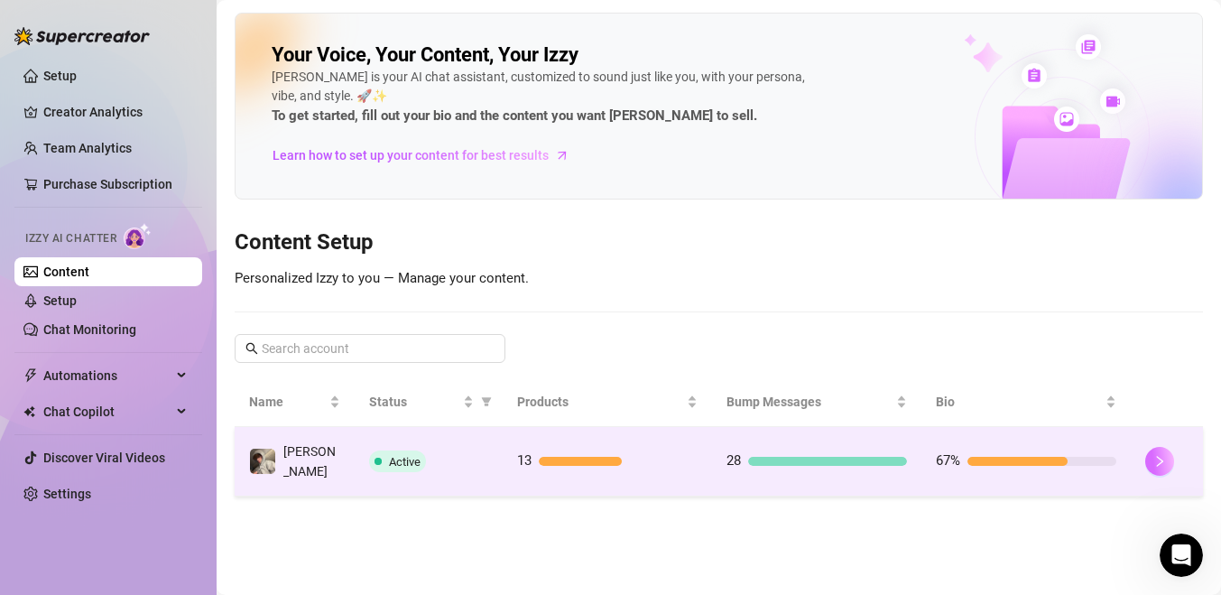
click at [1165, 455] on icon "right" at bounding box center [1159, 461] width 13 height 13
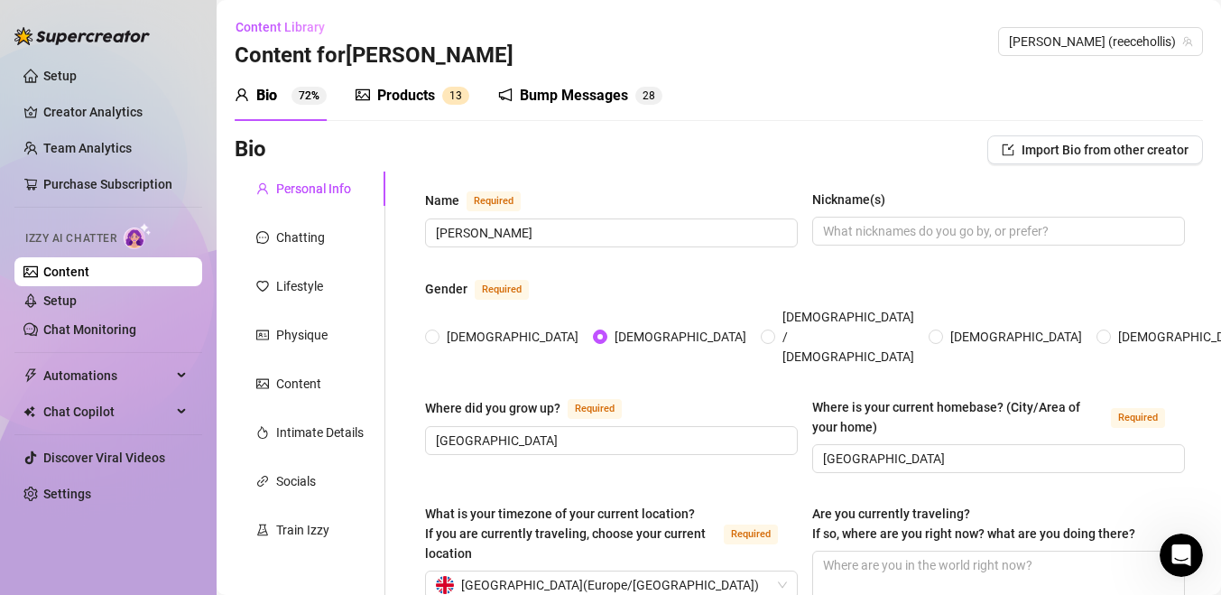
click at [434, 92] on div "Products" at bounding box center [406, 96] width 58 height 22
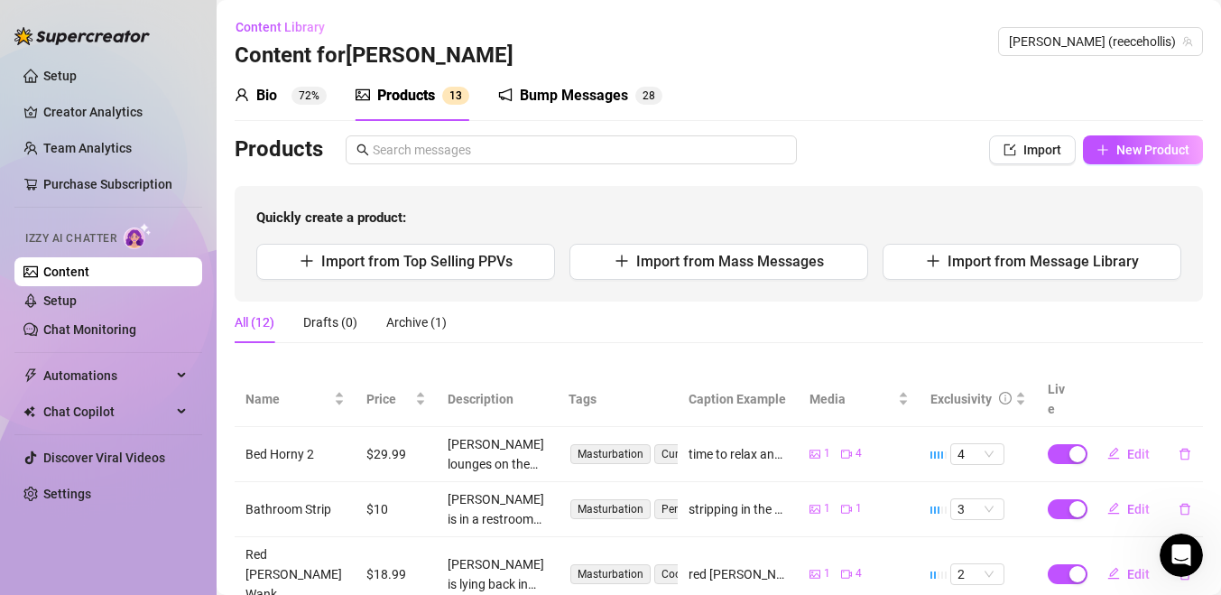
click at [534, 95] on div "Bump Messages" at bounding box center [574, 96] width 108 height 22
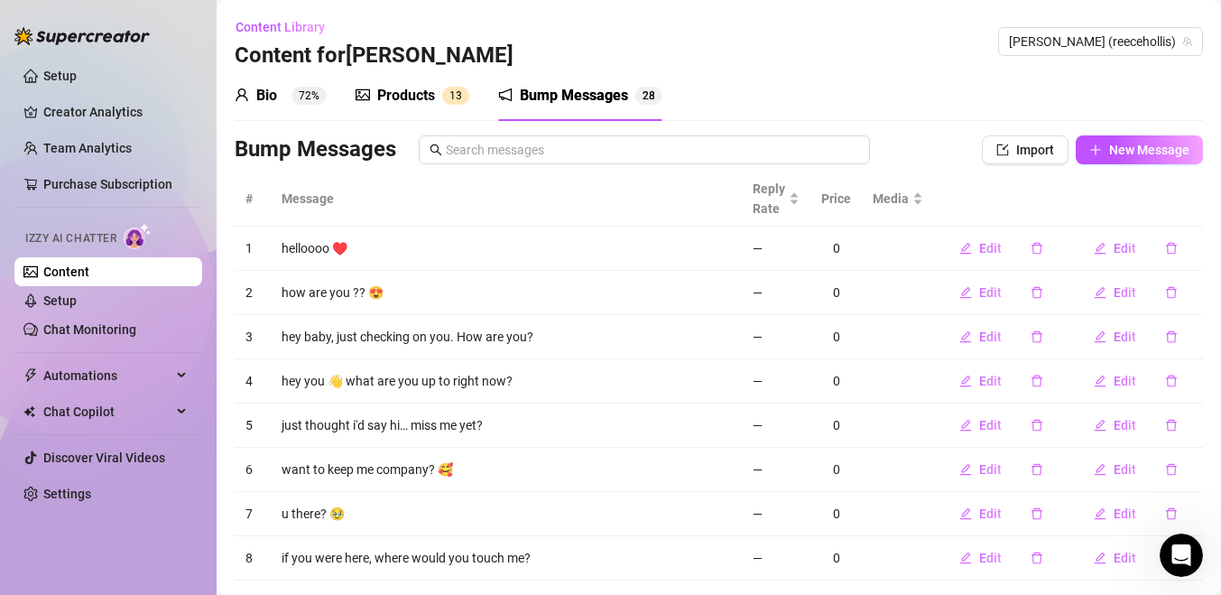
click at [411, 95] on div "Products" at bounding box center [406, 96] width 58 height 22
